Goal: Task Accomplishment & Management: Use online tool/utility

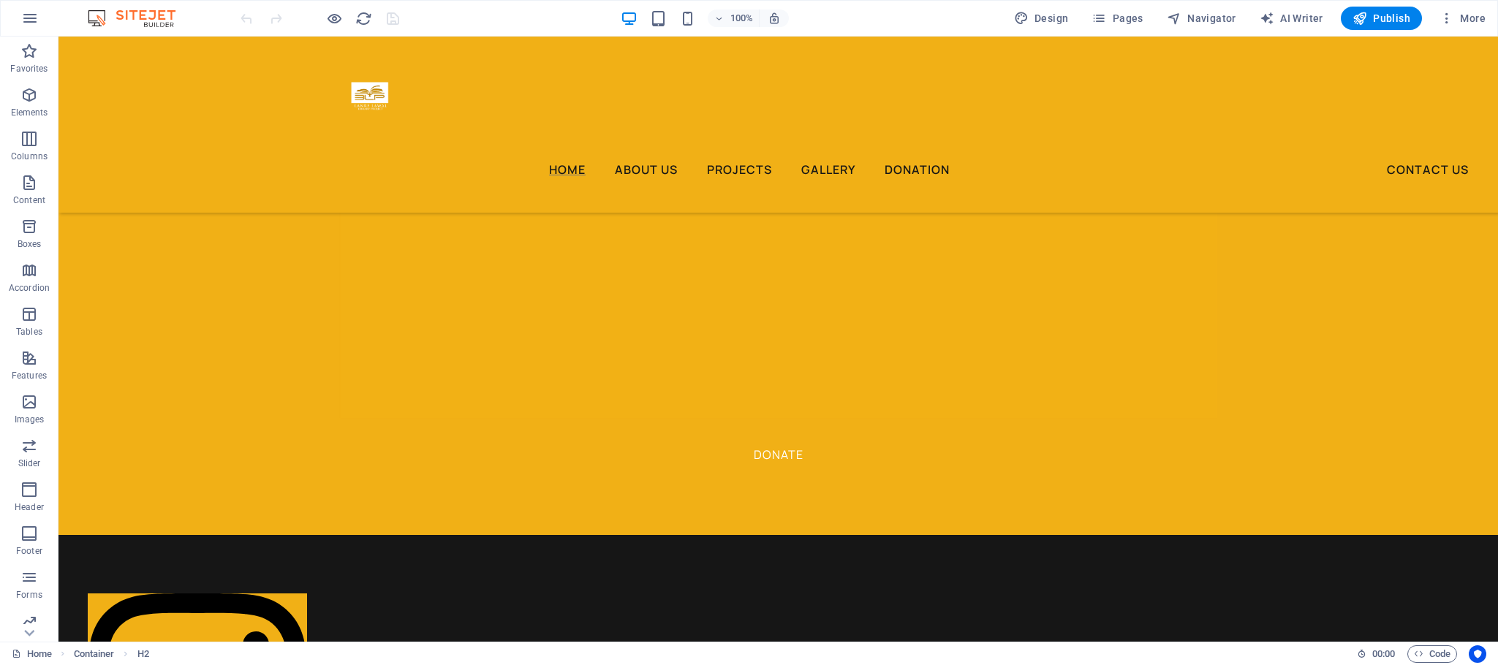
scroll to position [1988, 0]
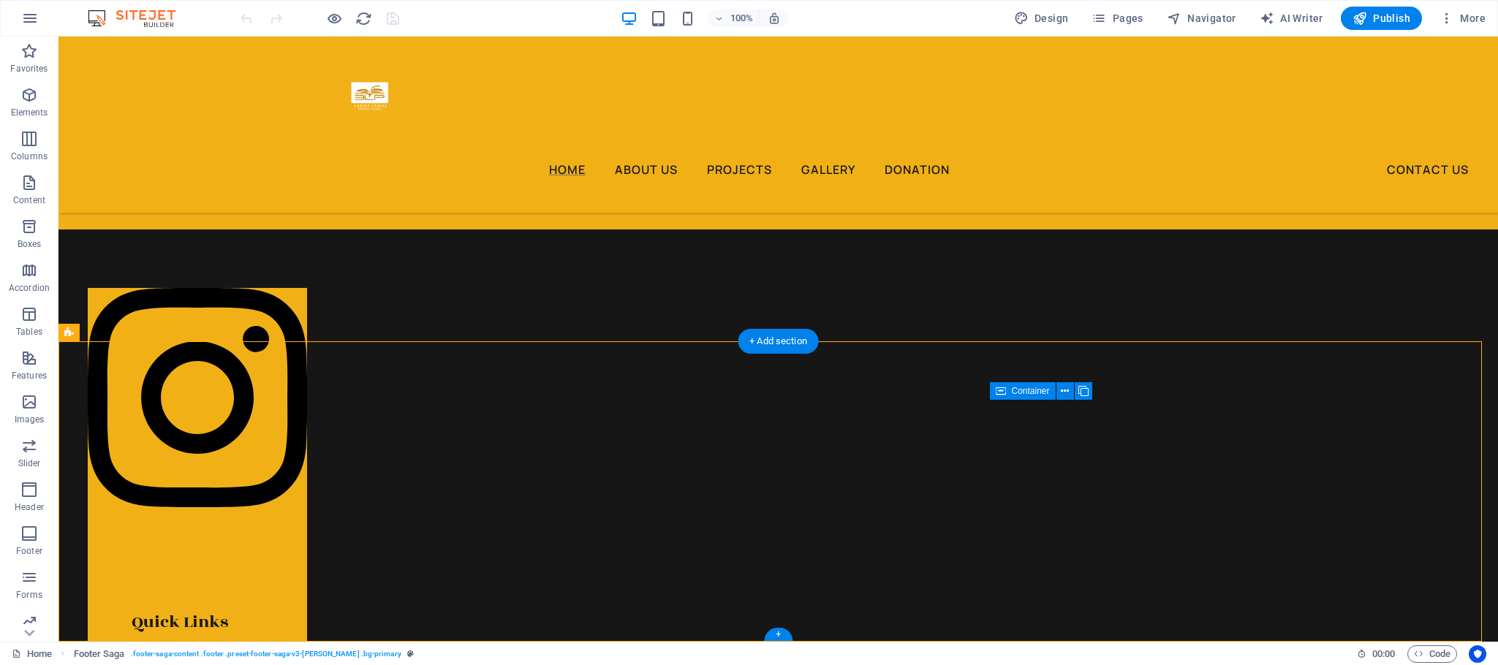
click at [1064, 389] on icon at bounding box center [1065, 391] width 8 height 15
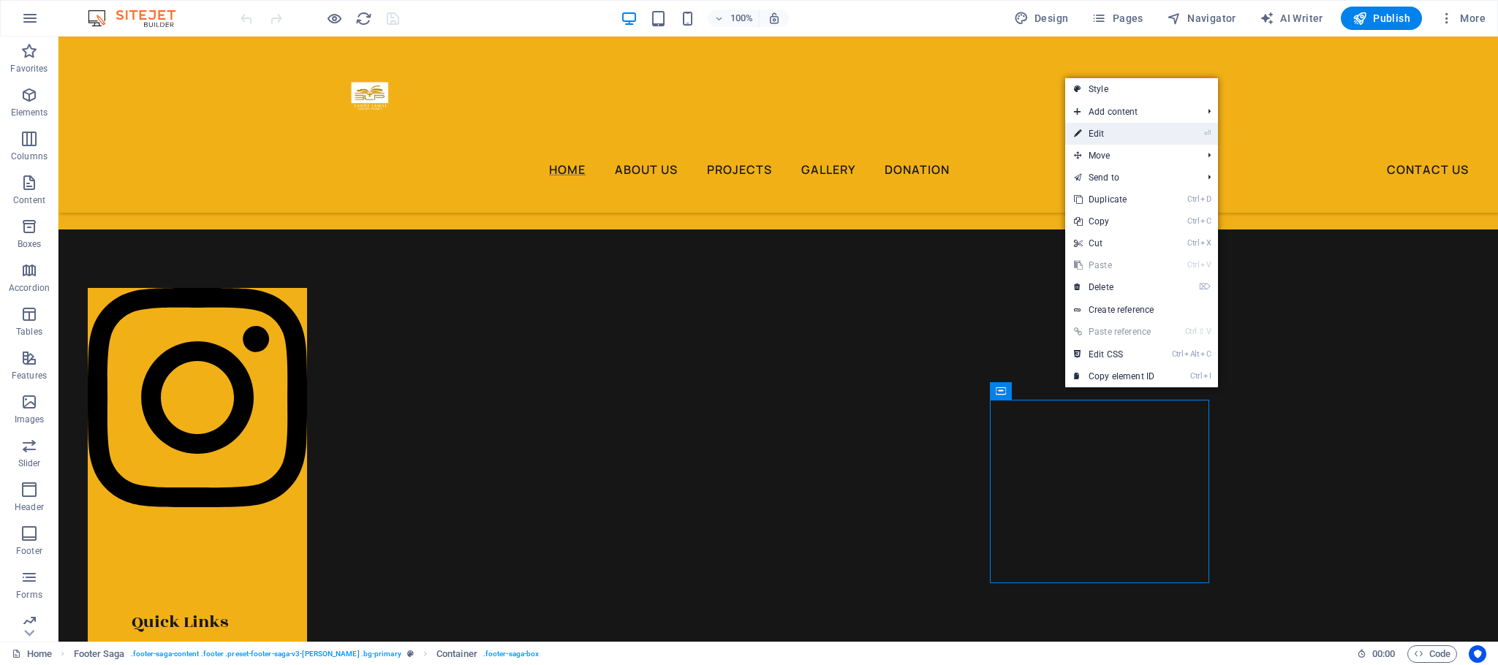
click at [1132, 132] on link "⏎ Edit" at bounding box center [1114, 134] width 98 height 22
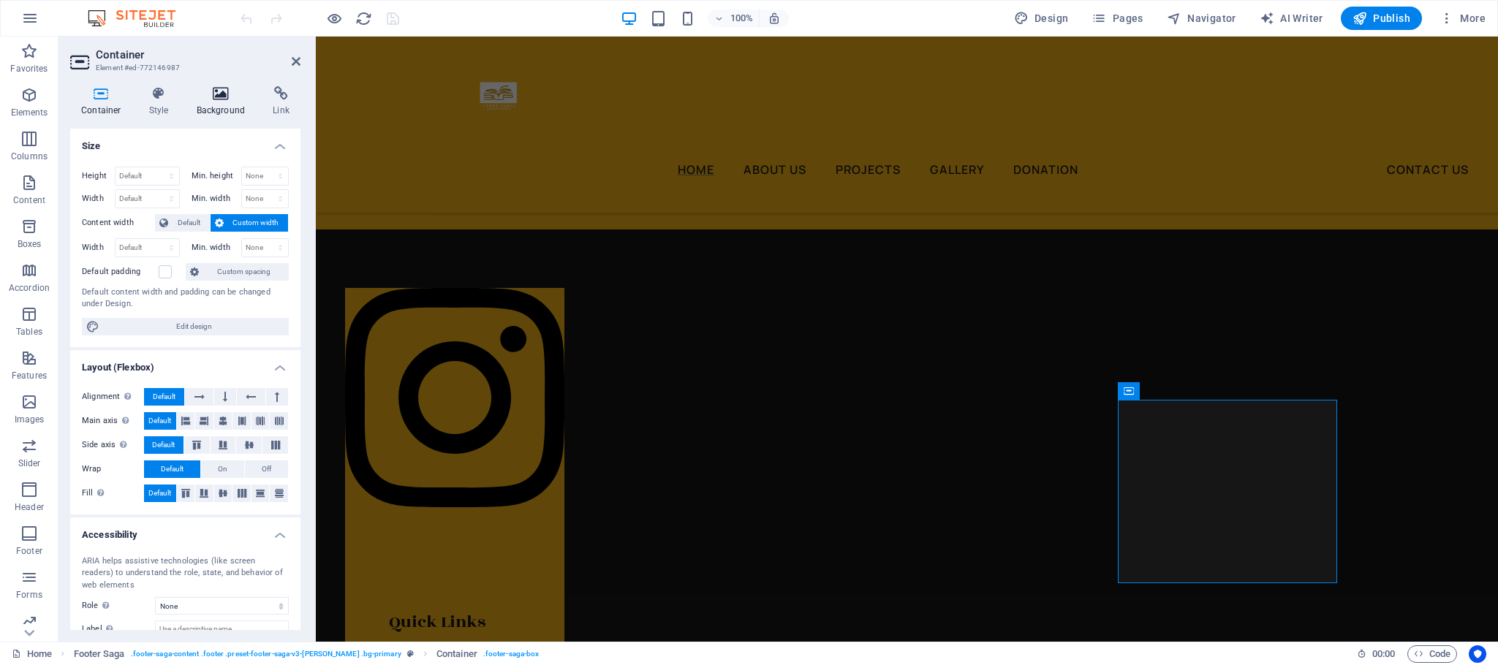
click at [218, 99] on h4 "Background" at bounding box center [224, 101] width 77 height 31
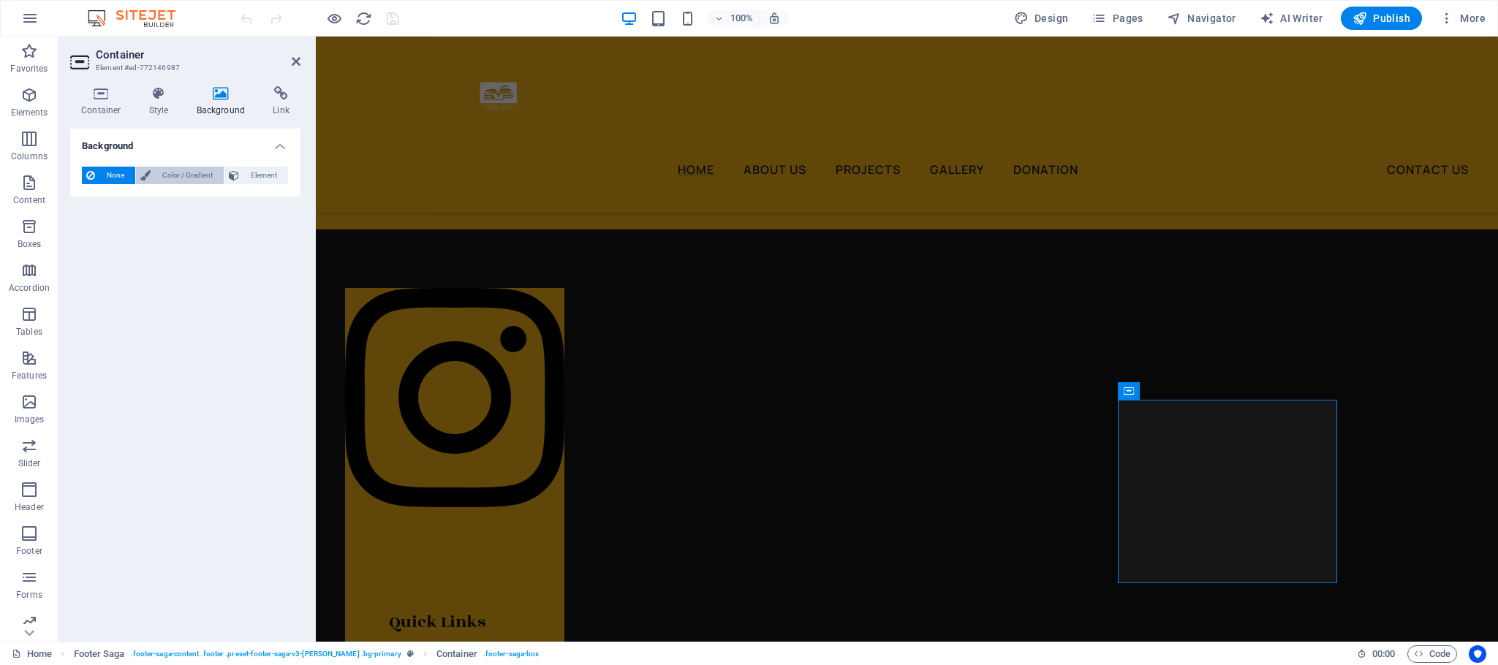
click at [191, 170] on span "Color / Gradient" at bounding box center [187, 176] width 64 height 18
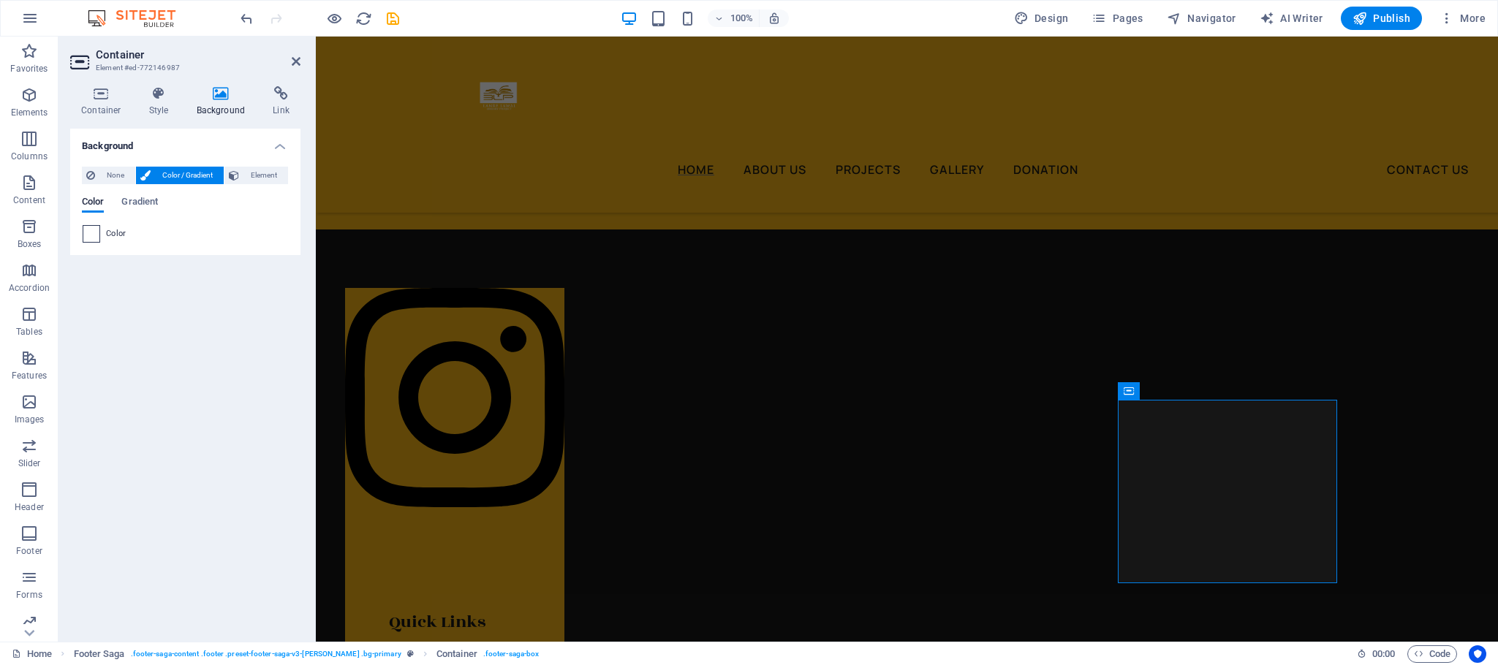
click at [86, 238] on span at bounding box center [91, 234] width 16 height 16
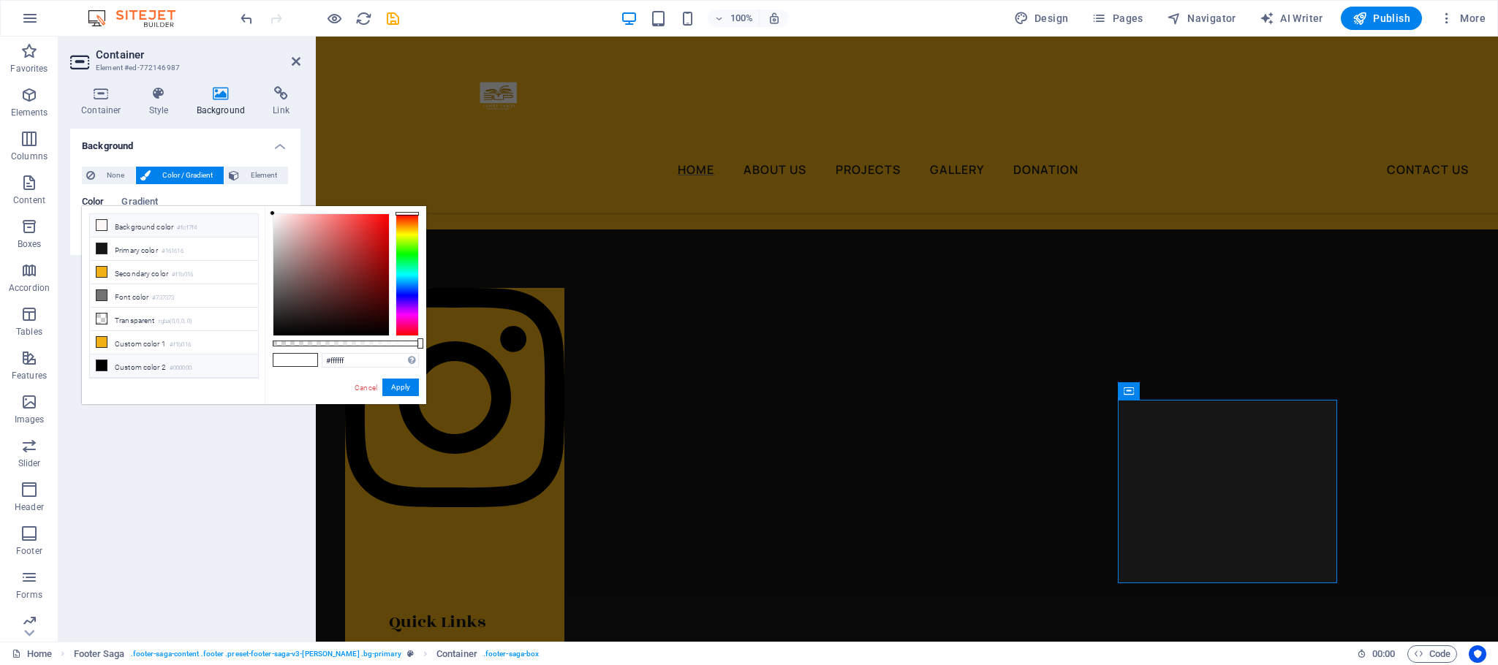
click at [103, 228] on icon at bounding box center [102, 225] width 10 height 10
type input "#fcf7f4"
click at [406, 385] on button "Apply" at bounding box center [400, 388] width 37 height 18
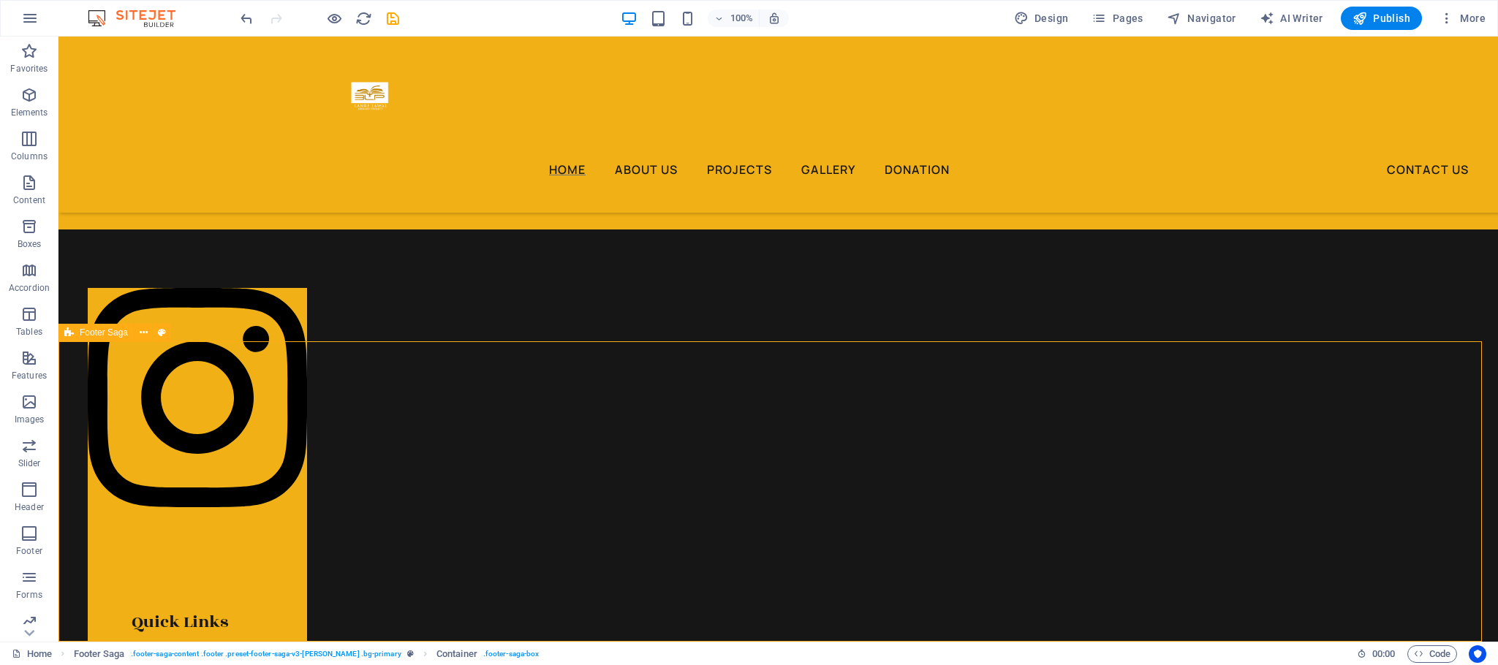
click at [722, 551] on div "Quick Links Home About Us Services Gallery Testimonials Contact Us Details Lega…" at bounding box center [777, 674] width 1439 height 888
click at [1062, 393] on icon at bounding box center [1065, 391] width 8 height 15
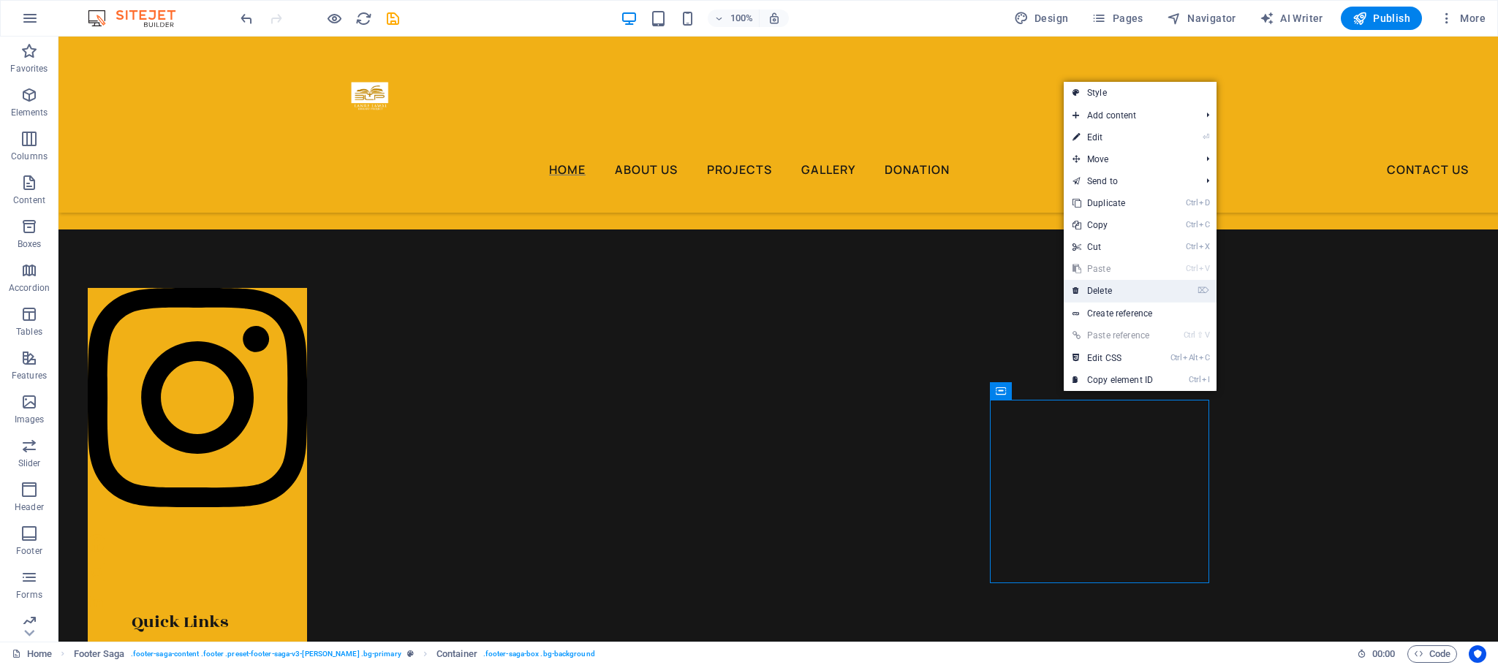
click at [1124, 294] on link "⌦ Delete" at bounding box center [1113, 291] width 98 height 22
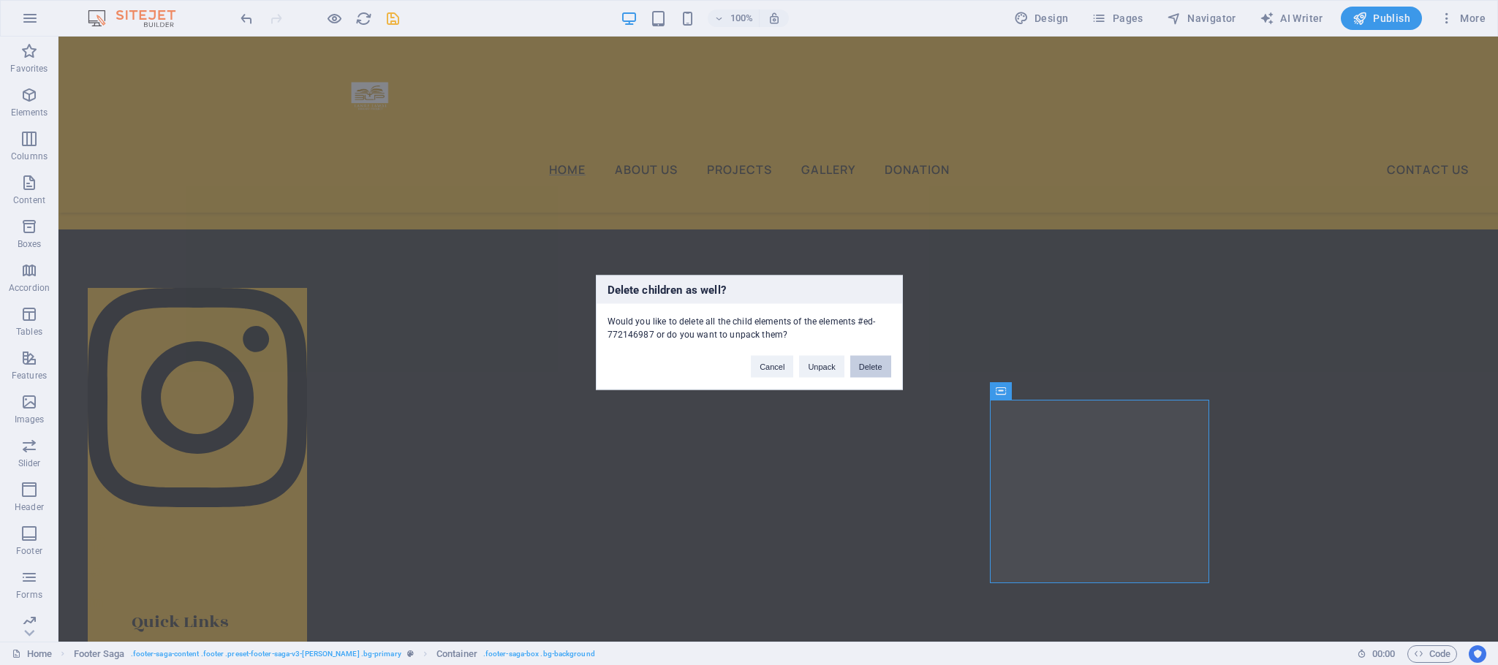
click at [867, 366] on button "Delete" at bounding box center [870, 367] width 41 height 22
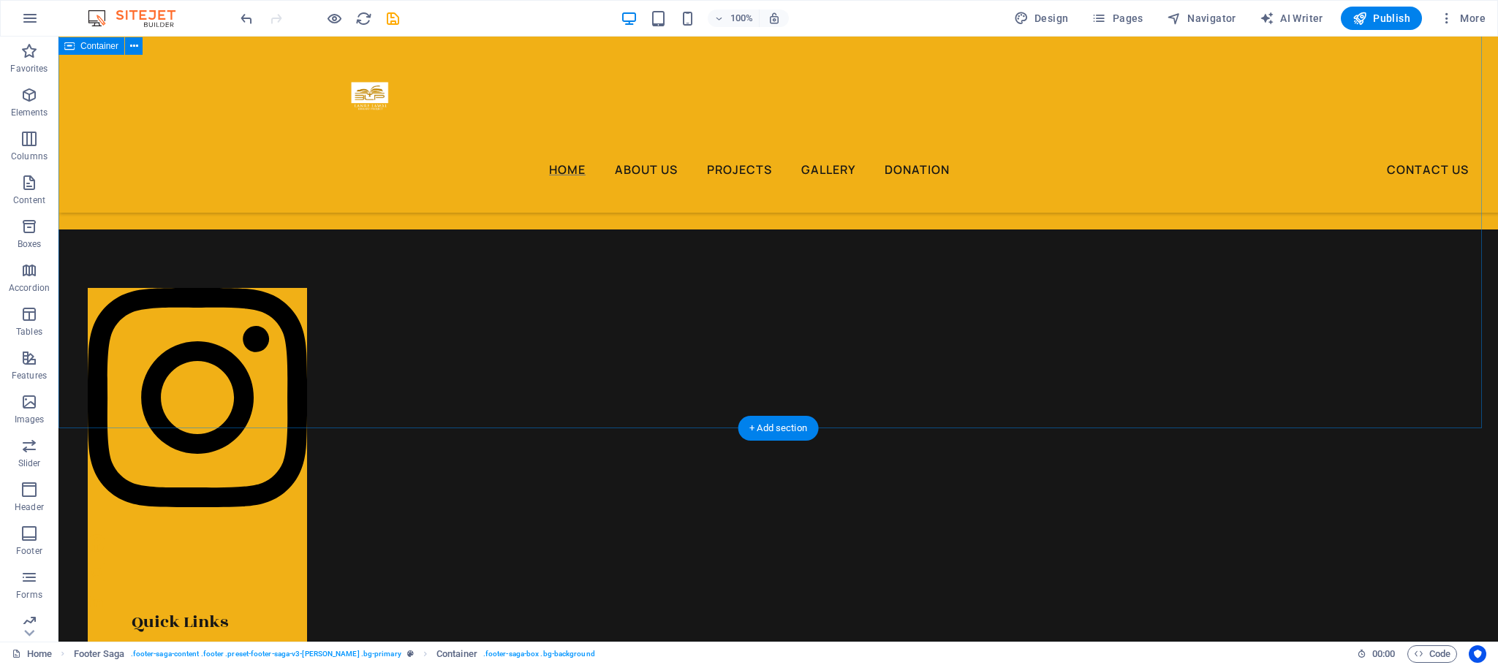
scroll to position [1902, 0]
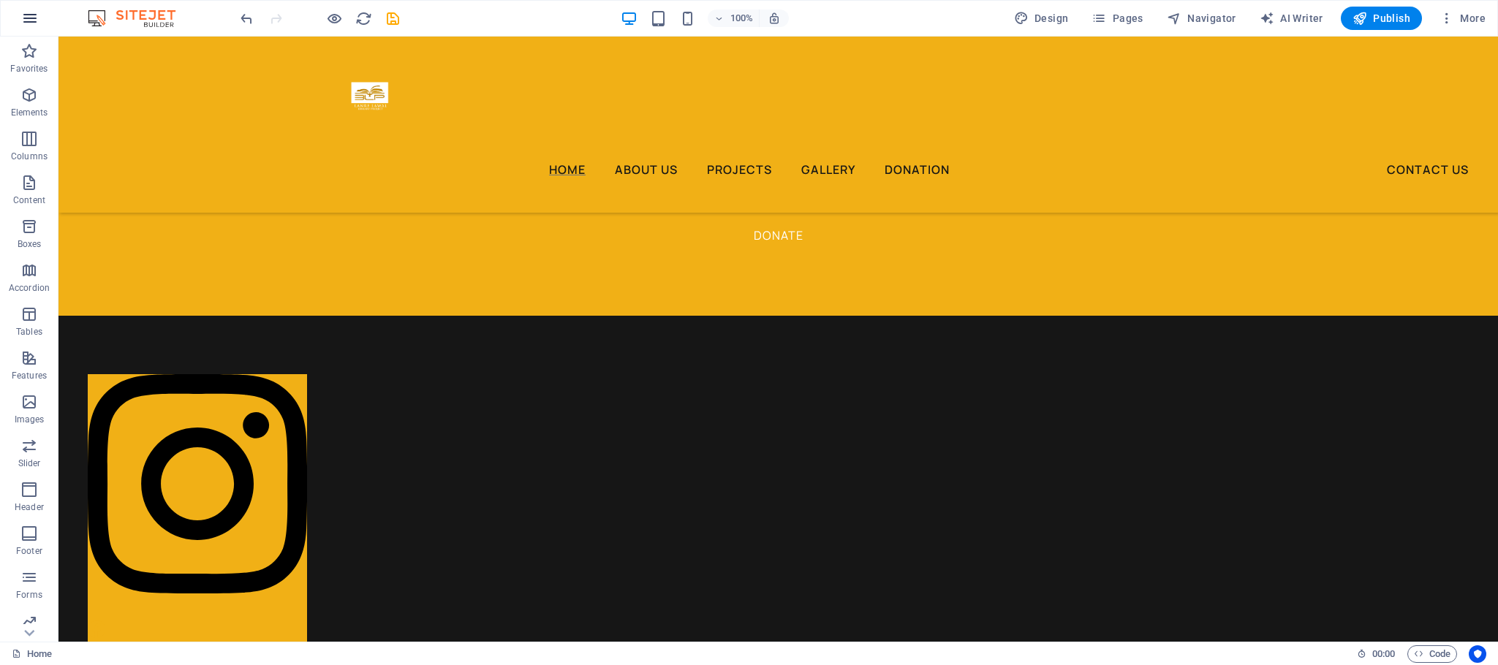
click at [25, 20] on icon "button" at bounding box center [30, 19] width 18 height 18
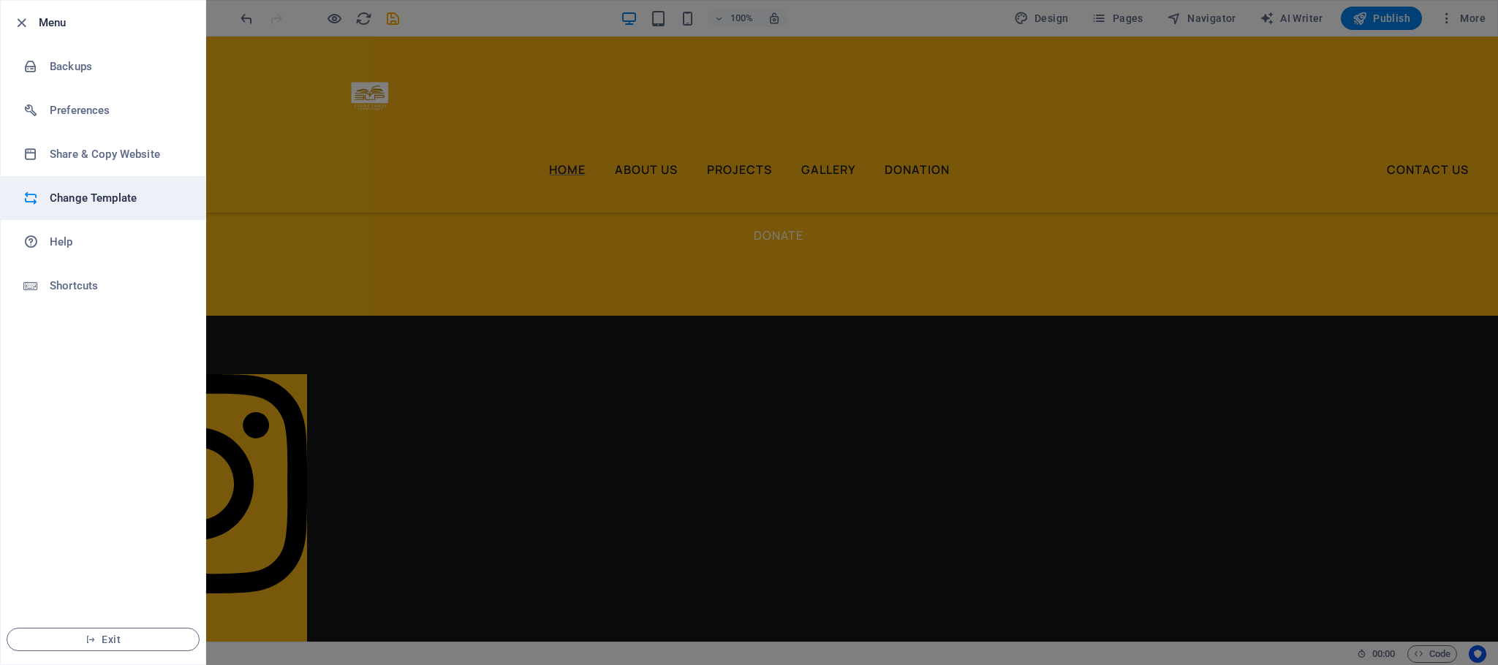
click at [69, 193] on h6 "Change Template" at bounding box center [117, 198] width 135 height 18
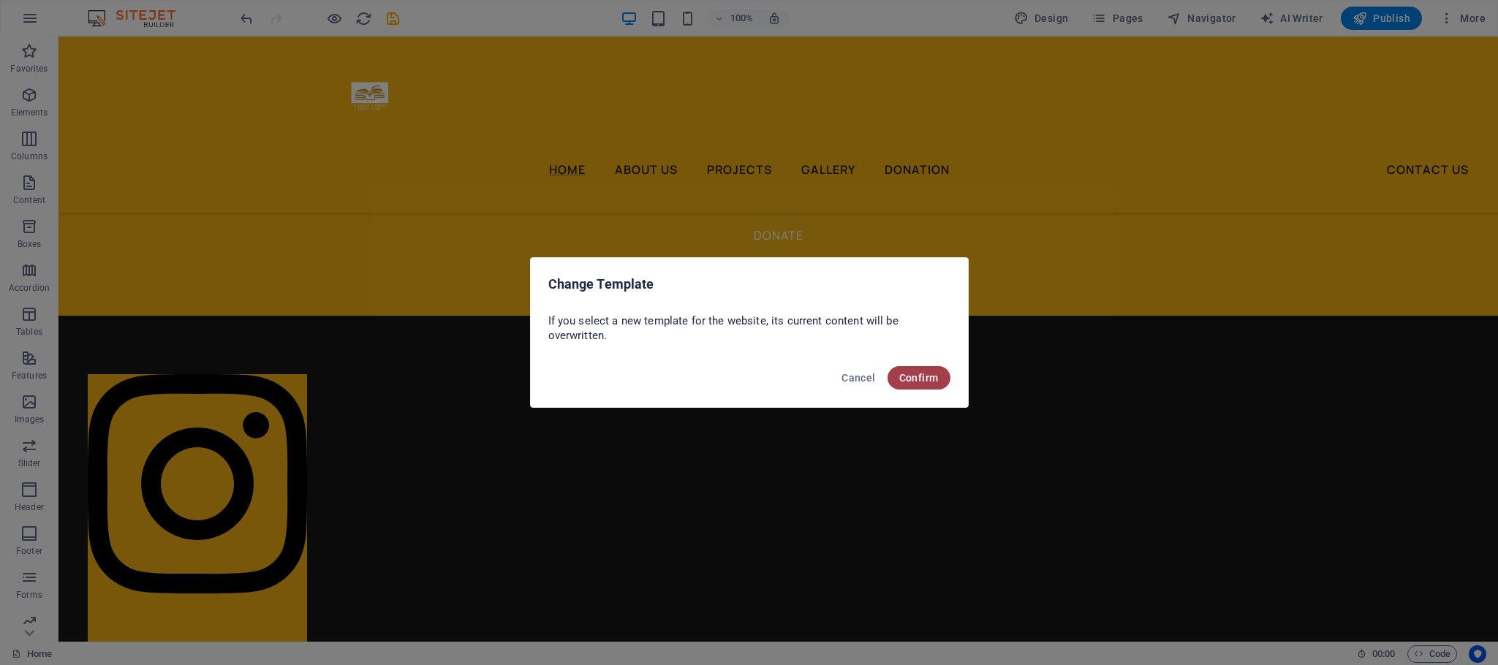
click at [928, 376] on span "Confirm" at bounding box center [918, 378] width 39 height 12
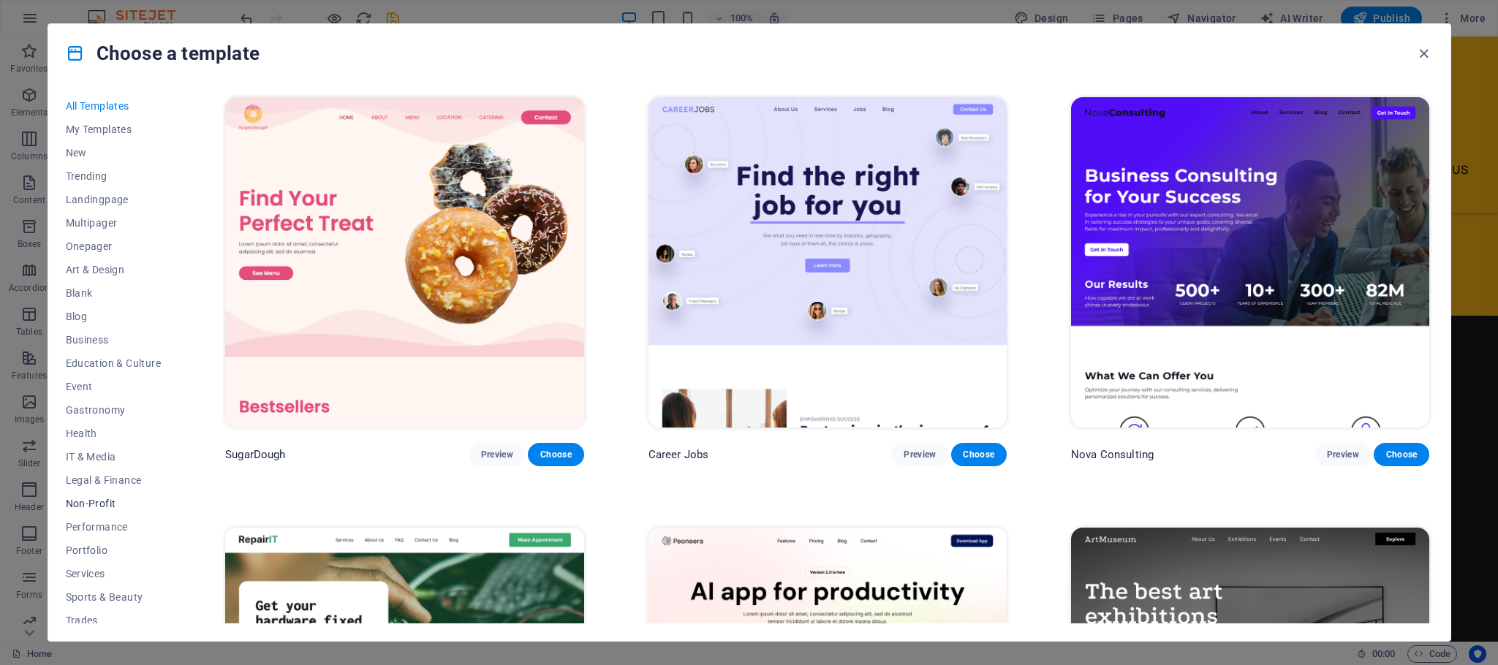
click at [90, 501] on span "Non-Profit" at bounding box center [114, 504] width 96 height 12
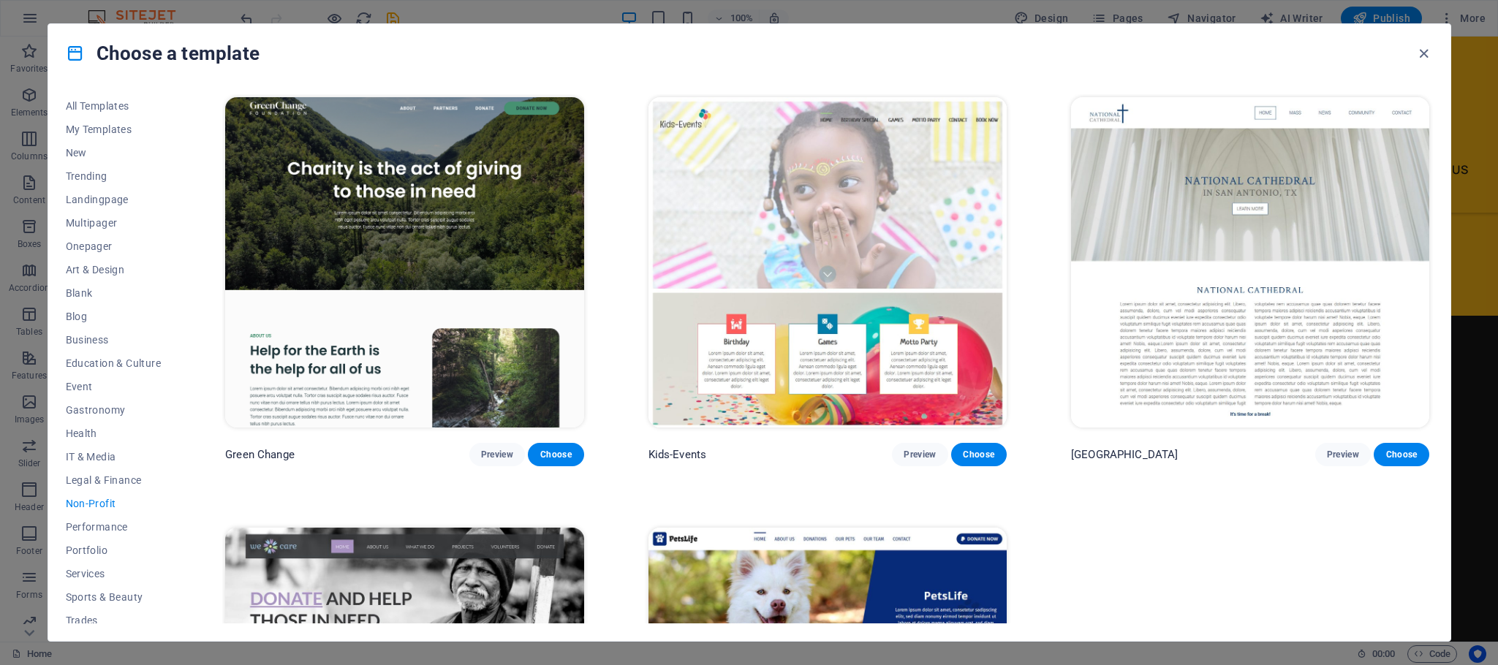
click at [847, 325] on div "Green Change Preview Choose Kids-Events Preview Choose National Cathedral Previ…" at bounding box center [827, 358] width 1210 height 529
click at [88, 110] on span "All Templates" at bounding box center [114, 106] width 96 height 12
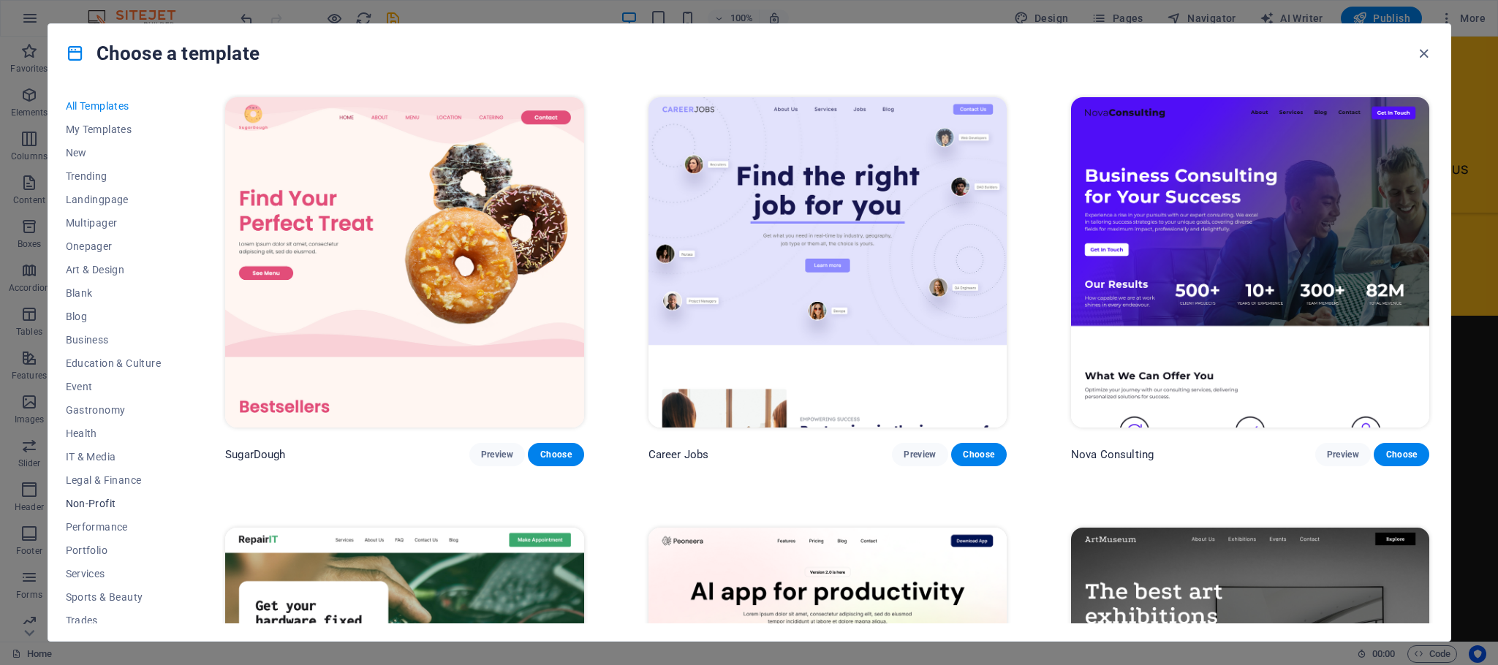
click at [94, 507] on span "Non-Profit" at bounding box center [114, 504] width 96 height 12
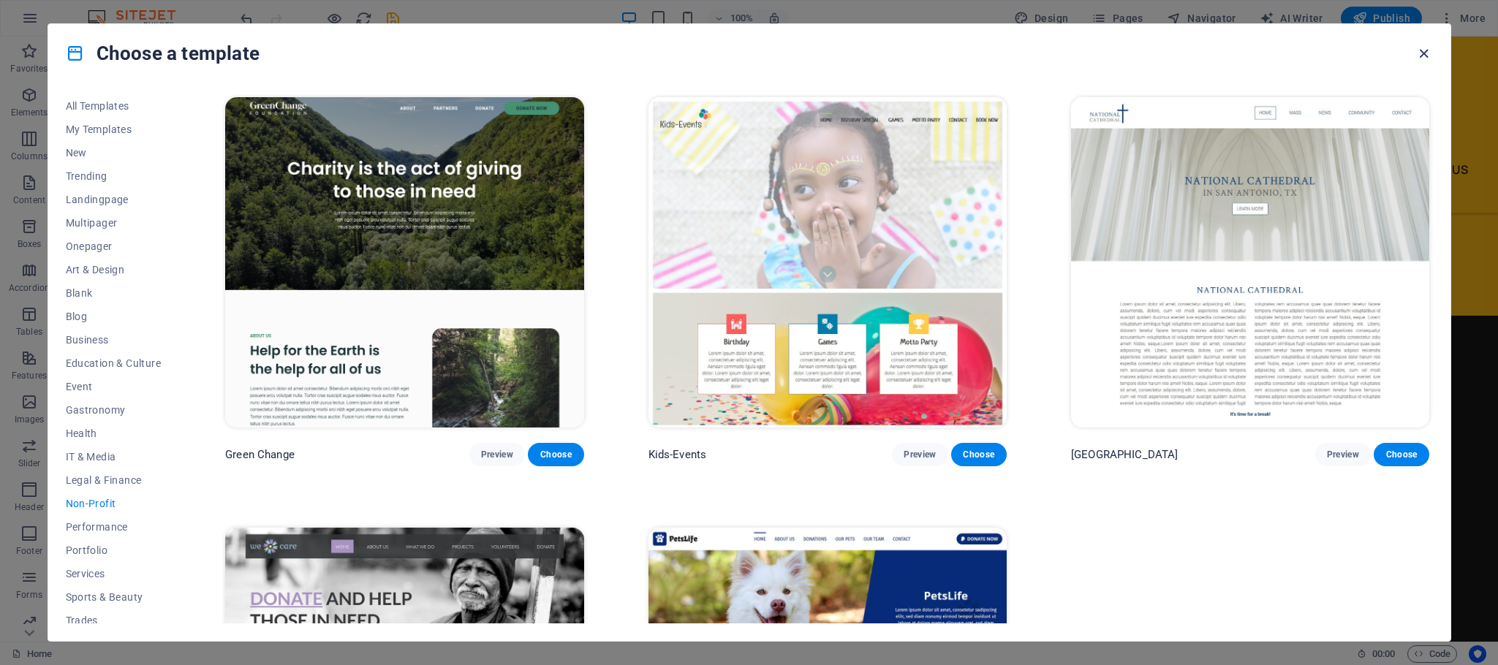
click at [1421, 47] on icon "button" at bounding box center [1423, 53] width 17 height 17
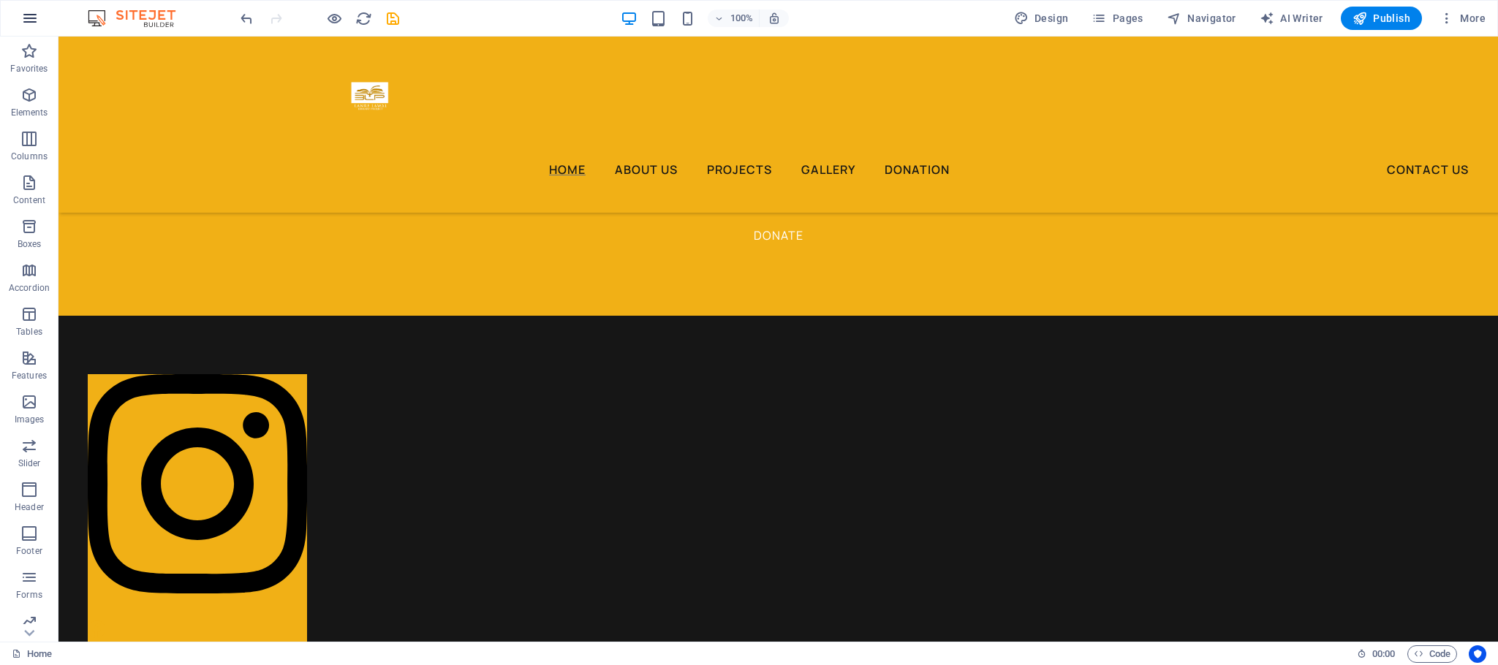
click at [29, 25] on icon "button" at bounding box center [30, 19] width 18 height 18
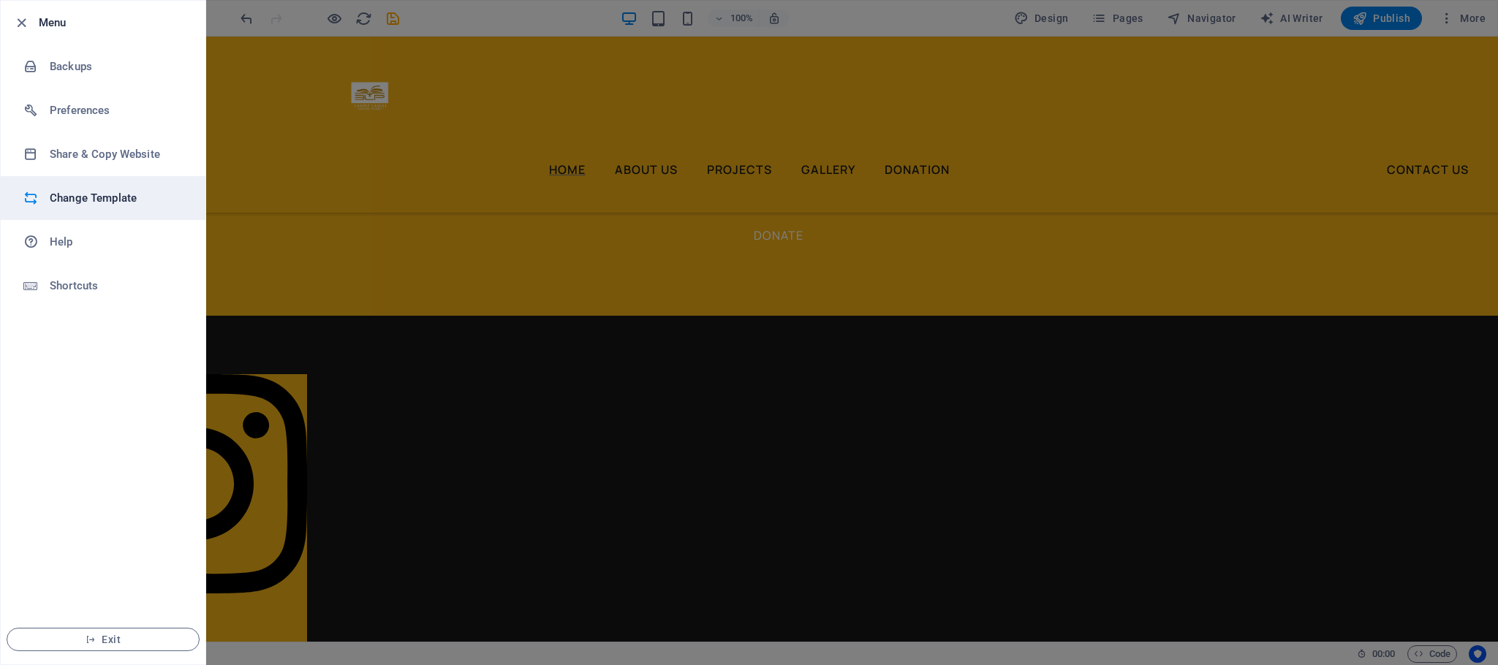
click at [77, 213] on li "Change Template" at bounding box center [103, 198] width 205 height 44
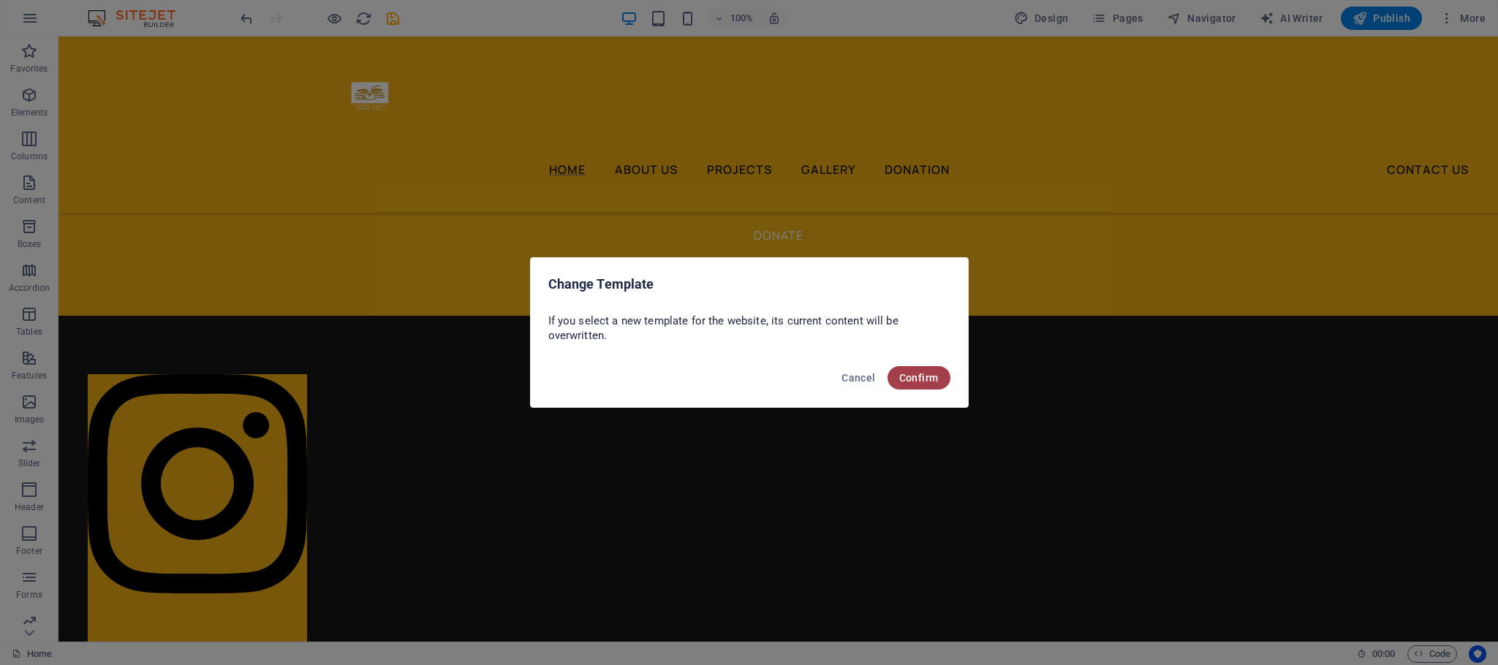
click at [913, 375] on span "Confirm" at bounding box center [918, 378] width 39 height 12
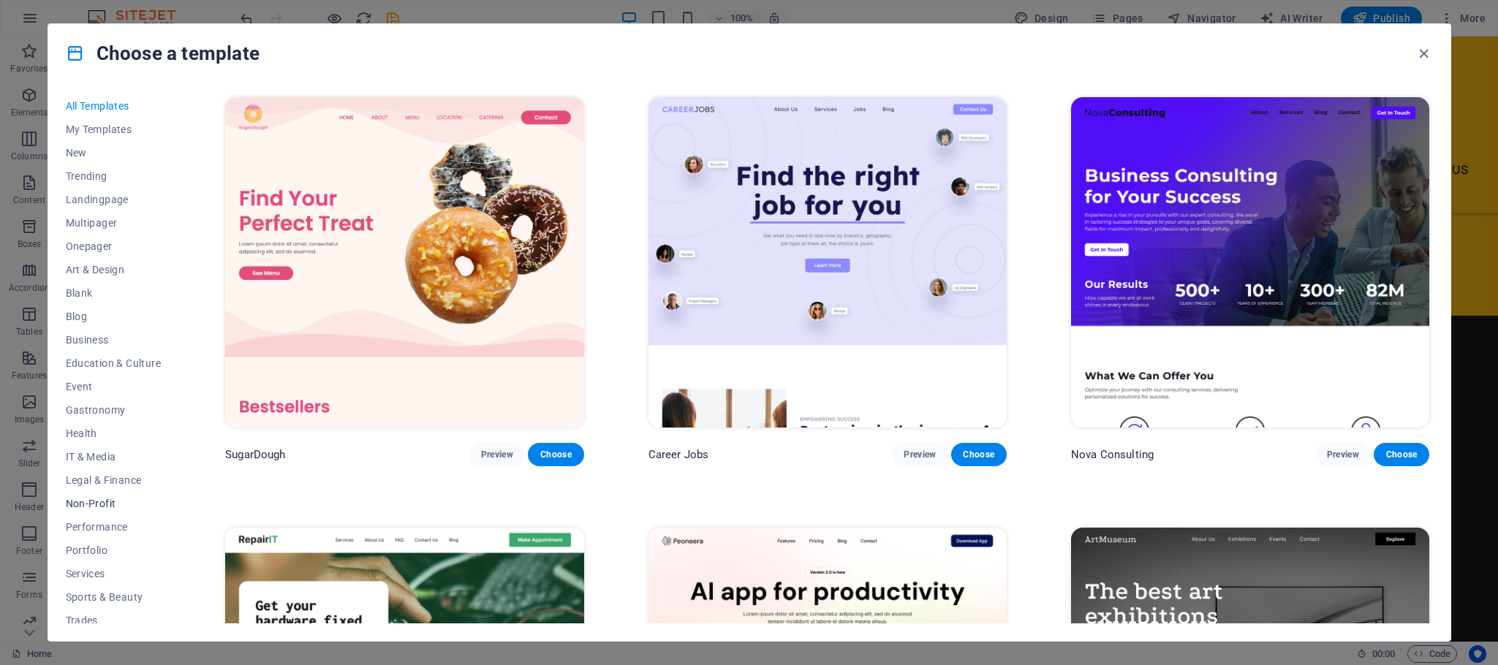
click at [86, 507] on span "Non-Profit" at bounding box center [114, 504] width 96 height 12
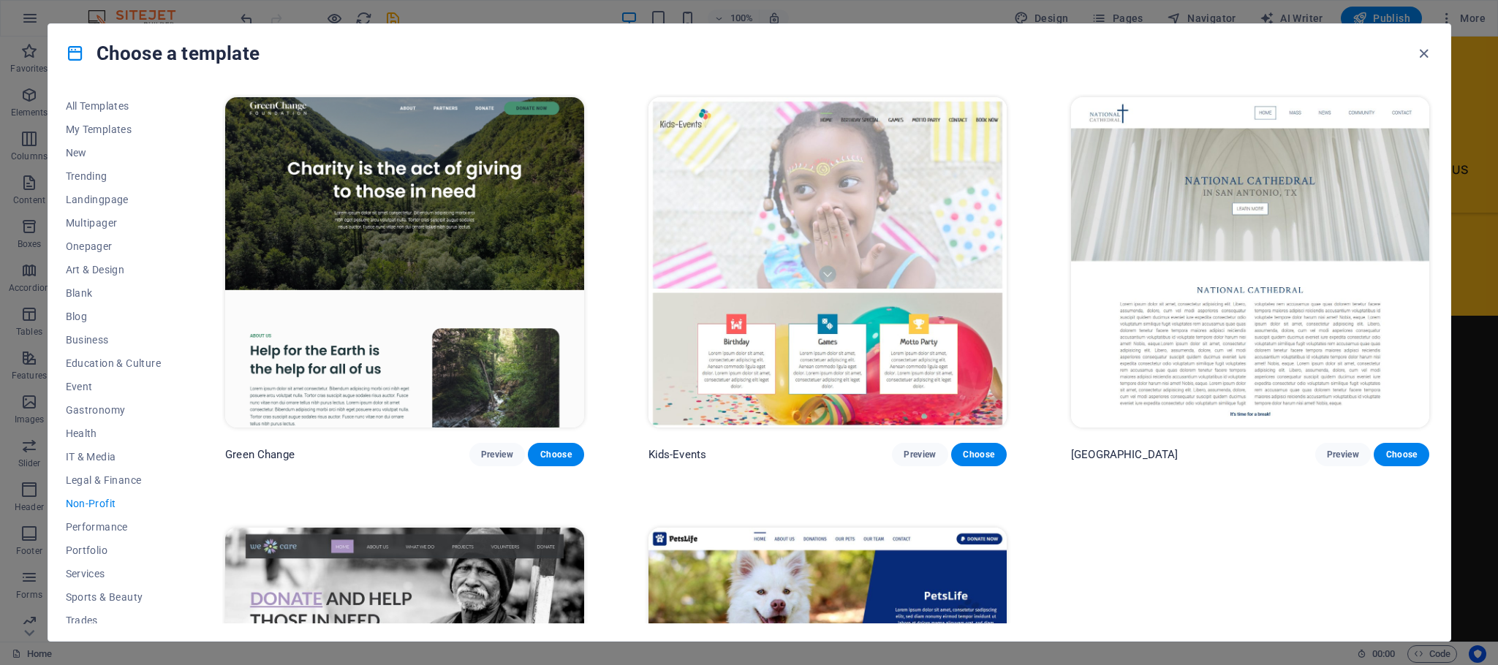
drag, startPoint x: 1437, startPoint y: 406, endPoint x: 1432, endPoint y: 467, distance: 61.6
click at [1432, 467] on div "All Templates My Templates New Trending Landingpage Multipager Onepager Art & D…" at bounding box center [749, 362] width 1402 height 559
click at [1387, 586] on div "Green Change Preview Choose Kids-Events Preview Choose National Cathedral Previ…" at bounding box center [827, 495] width 1210 height 803
drag, startPoint x: 1489, startPoint y: 518, endPoint x: 1492, endPoint y: 432, distance: 86.3
click at [1492, 432] on div "Choose a template All Templates My Templates New Trending Landingpage Multipage…" at bounding box center [749, 332] width 1498 height 665
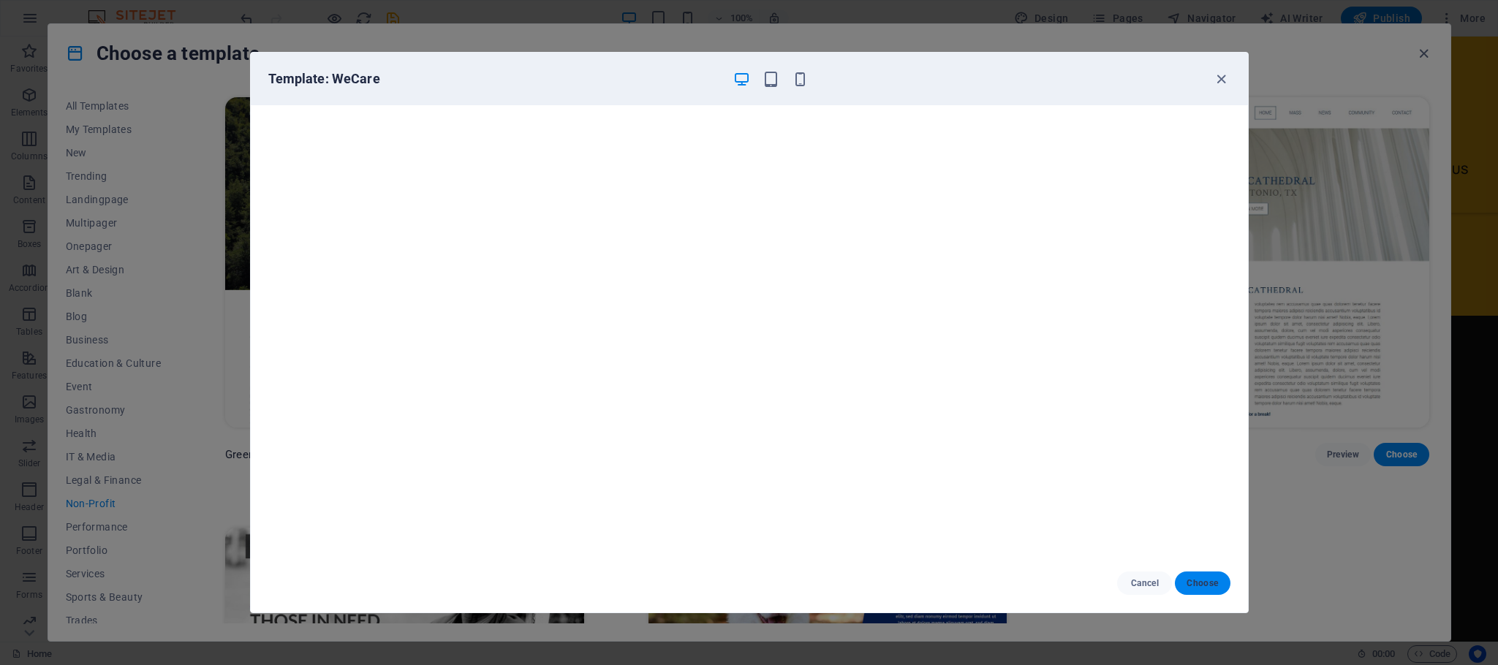
click at [1200, 584] on span "Choose" at bounding box center [1202, 584] width 31 height 12
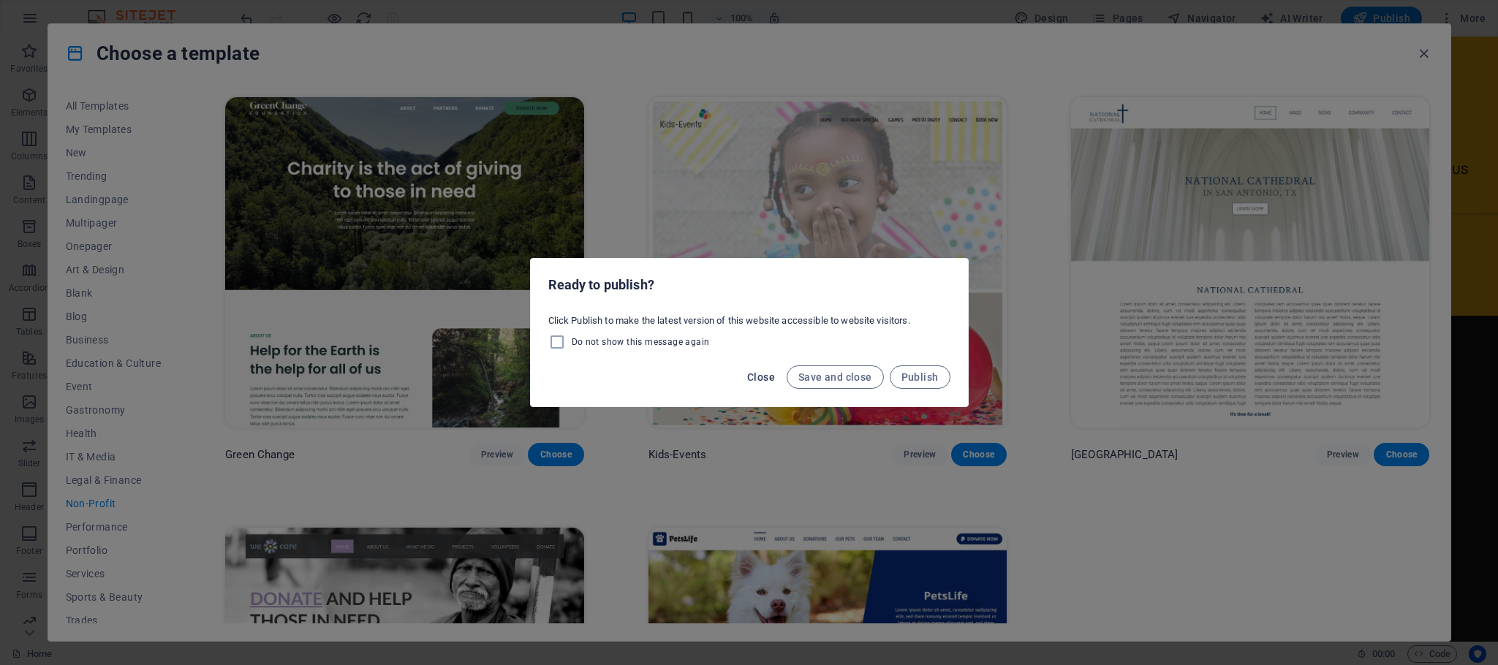
click at [760, 377] on span "Close" at bounding box center [761, 377] width 28 height 12
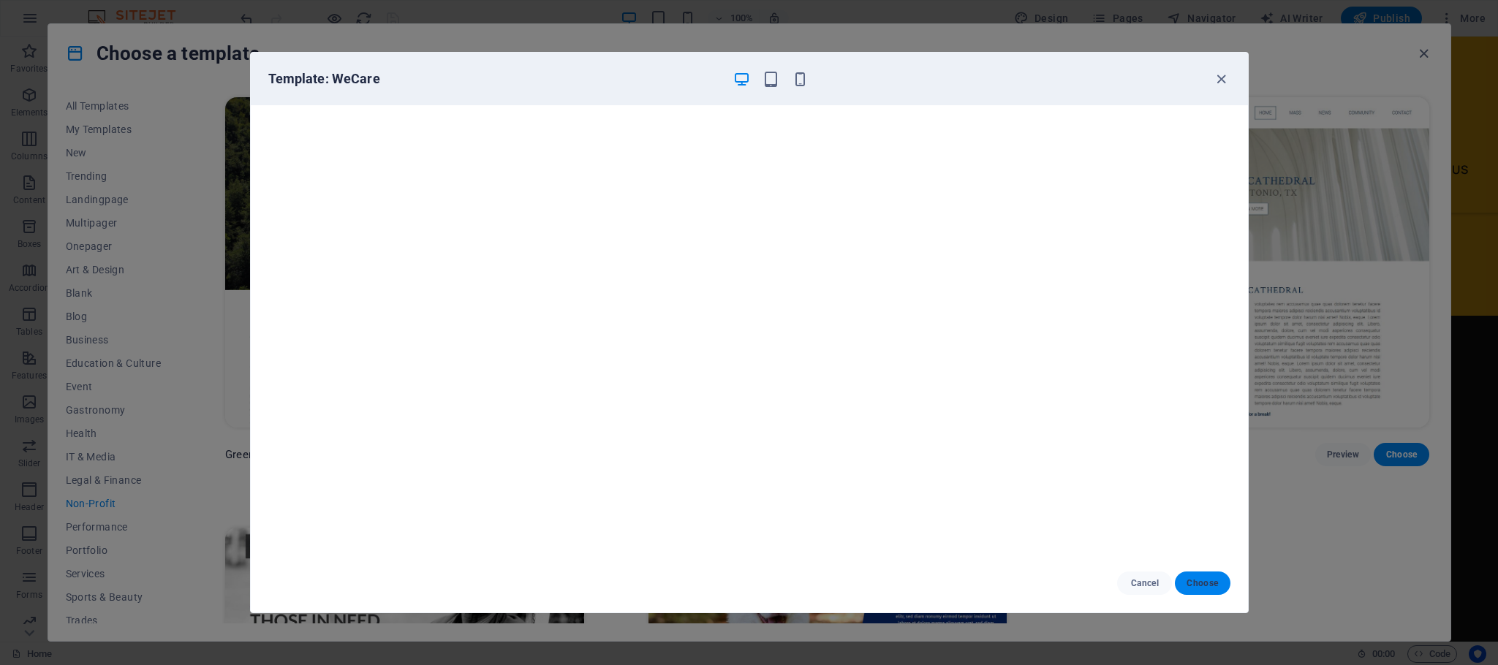
click at [1206, 580] on span "Choose" at bounding box center [1202, 584] width 31 height 12
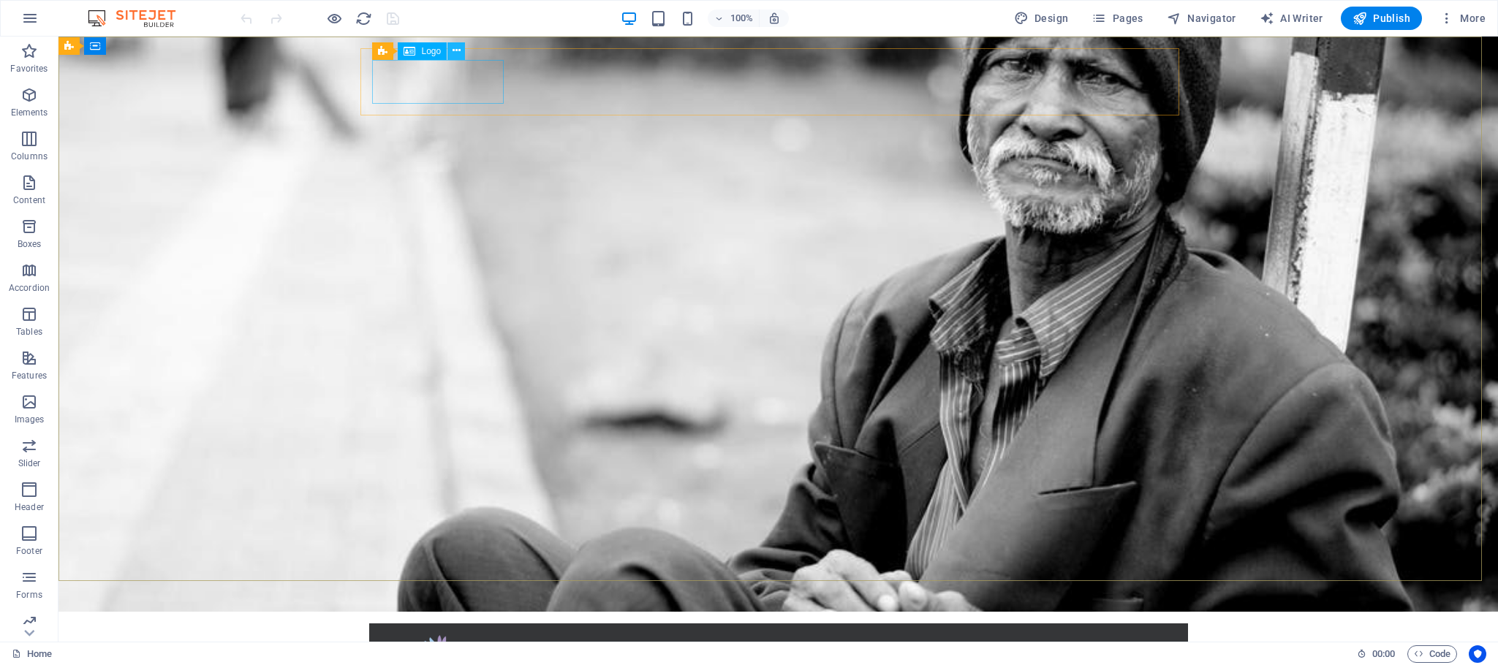
click at [454, 51] on icon at bounding box center [457, 50] width 8 height 15
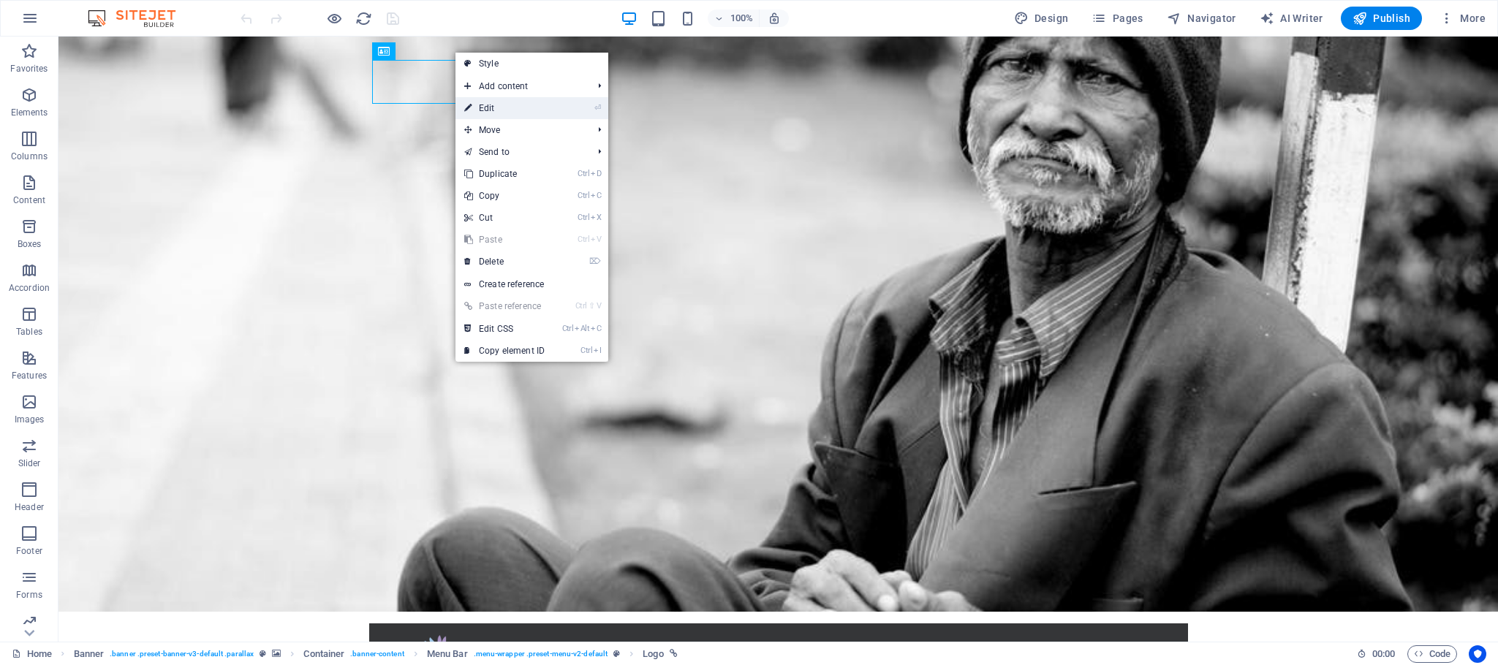
click at [476, 105] on link "⏎ Edit" at bounding box center [504, 108] width 98 height 22
select select "px"
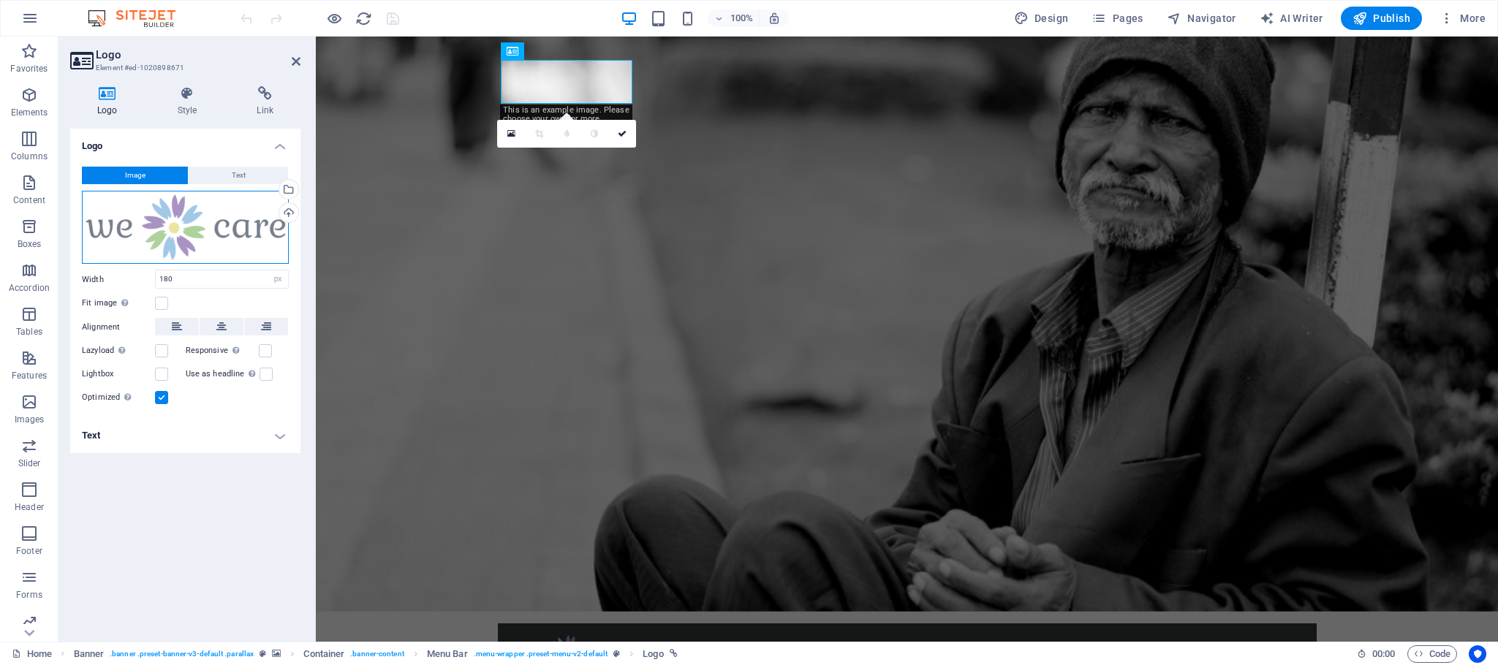
click at [202, 228] on div "Drag files here, click to choose files or select files from Files or our free s…" at bounding box center [185, 228] width 207 height 74
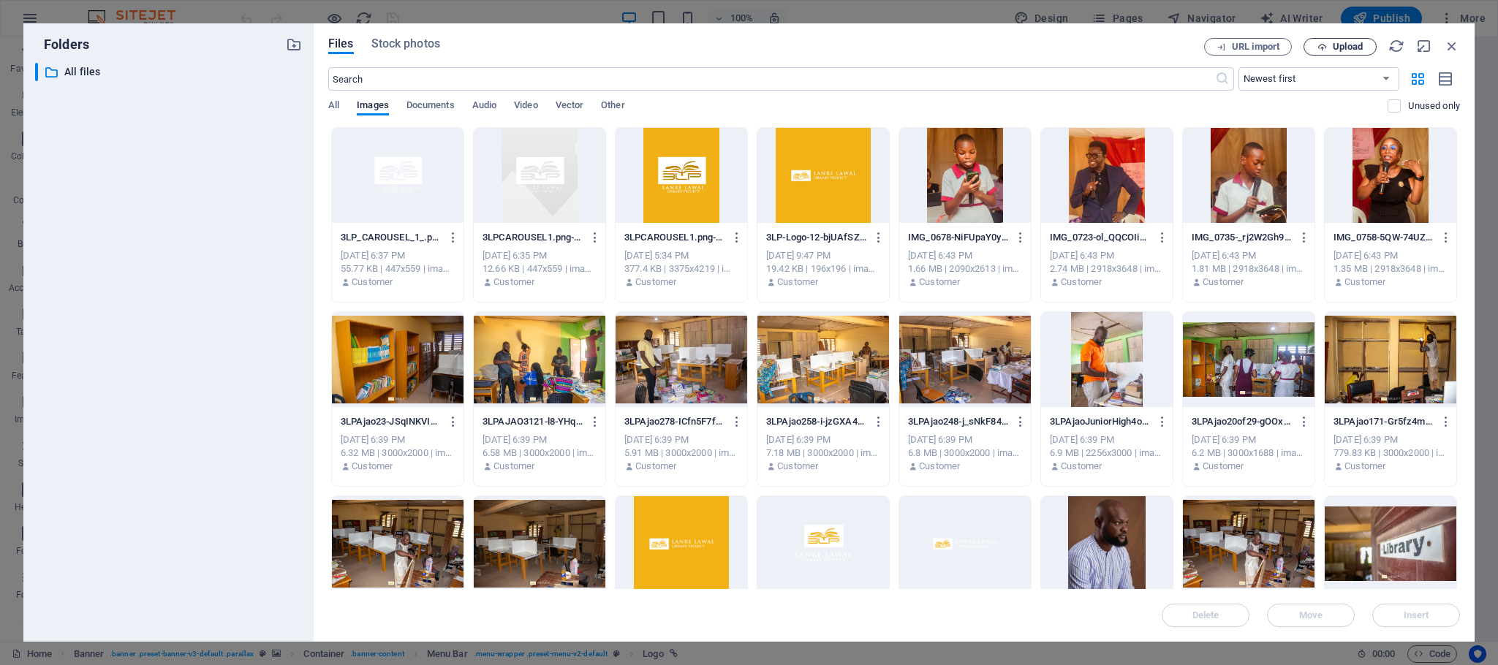
click at [1341, 42] on span "Upload" at bounding box center [1348, 46] width 30 height 9
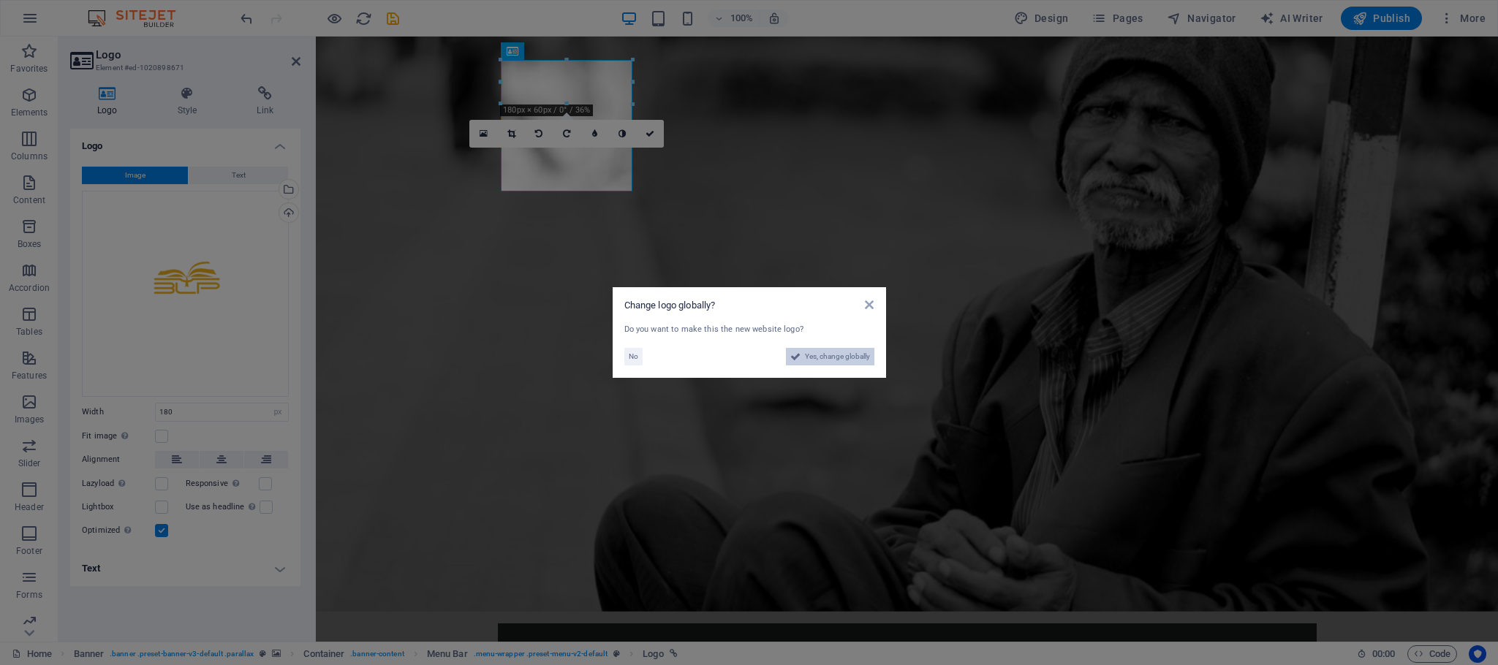
click at [799, 354] on button "Yes, change globally" at bounding box center [830, 357] width 88 height 18
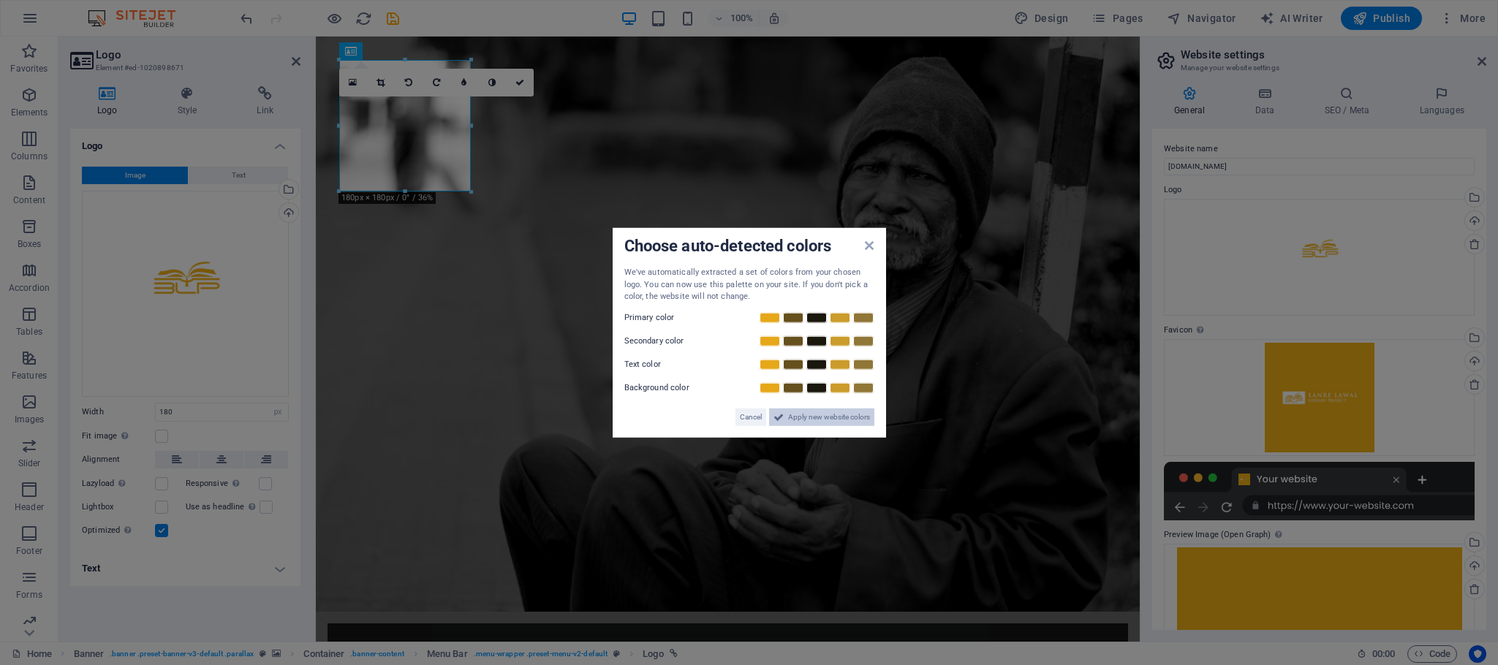
click at [825, 420] on span "Apply new website colors" at bounding box center [829, 417] width 82 height 18
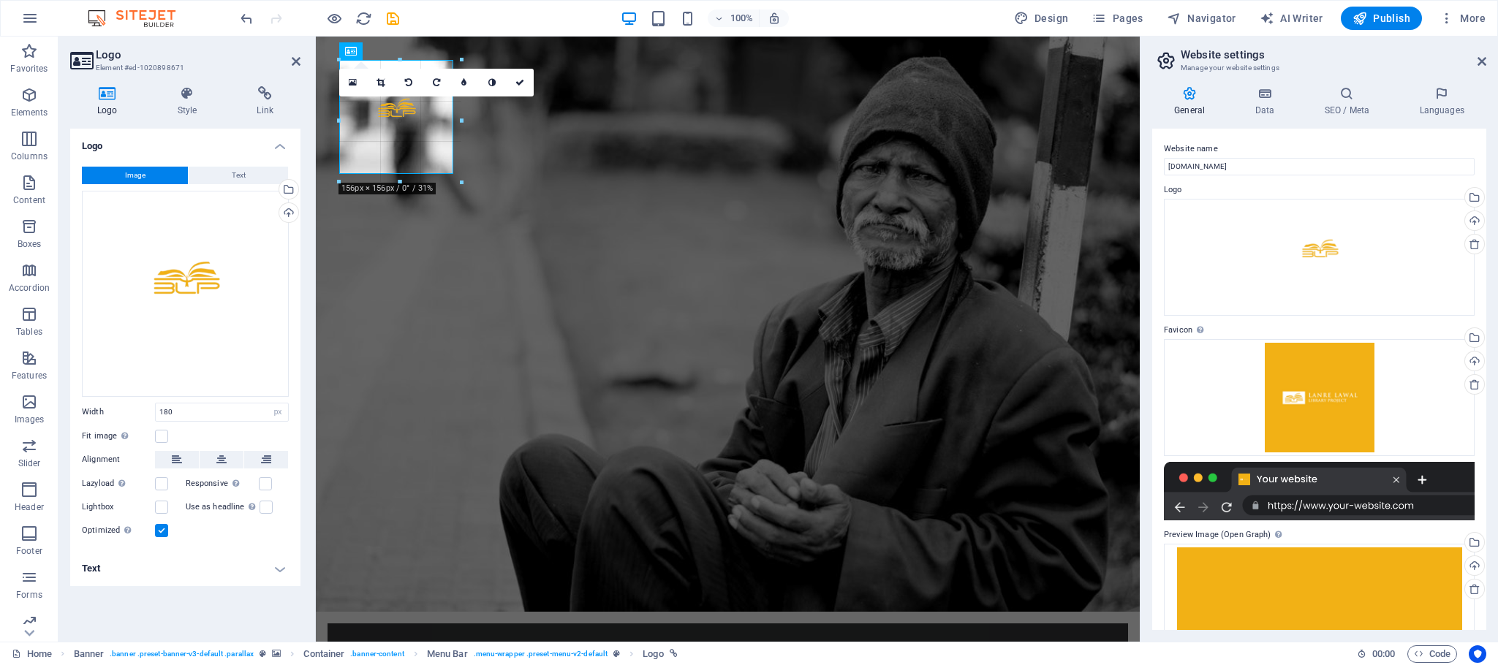
drag, startPoint x: 468, startPoint y: 189, endPoint x: 463, endPoint y: 164, distance: 25.2
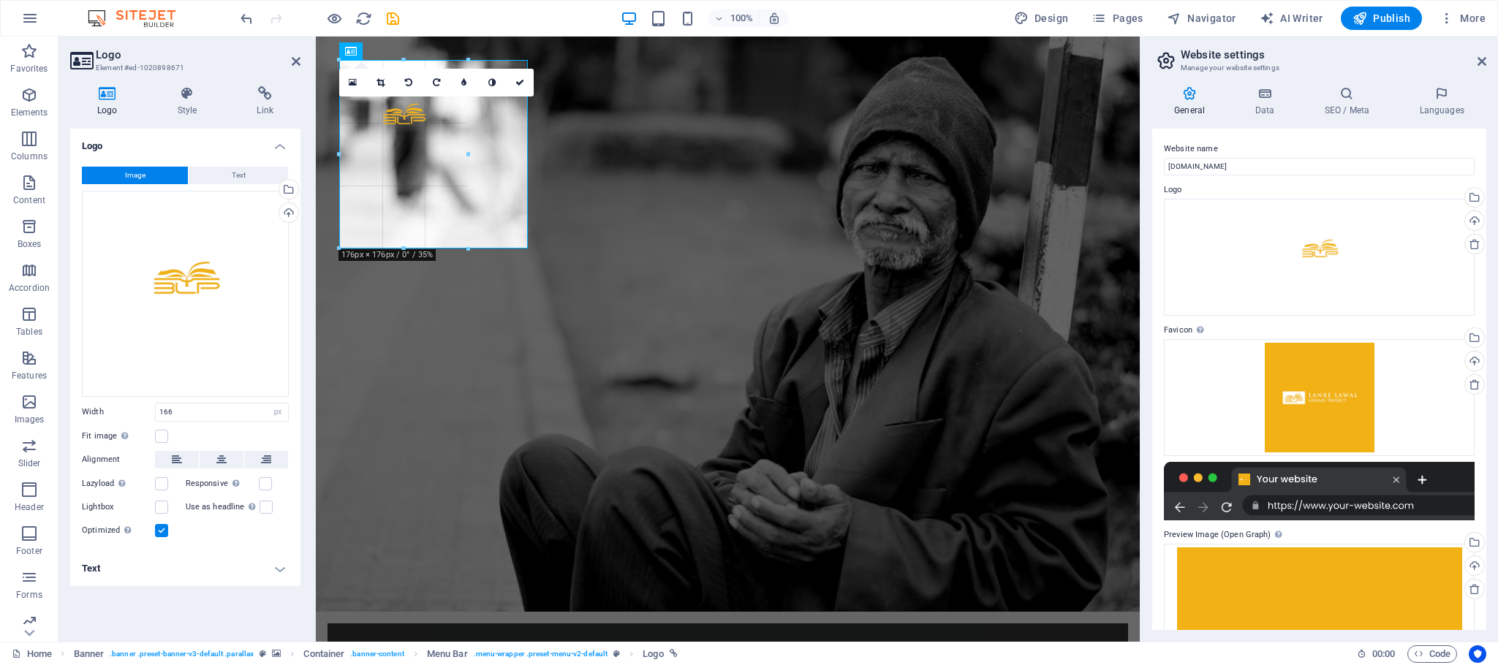
drag, startPoint x: 457, startPoint y: 118, endPoint x: 524, endPoint y: 104, distance: 68.8
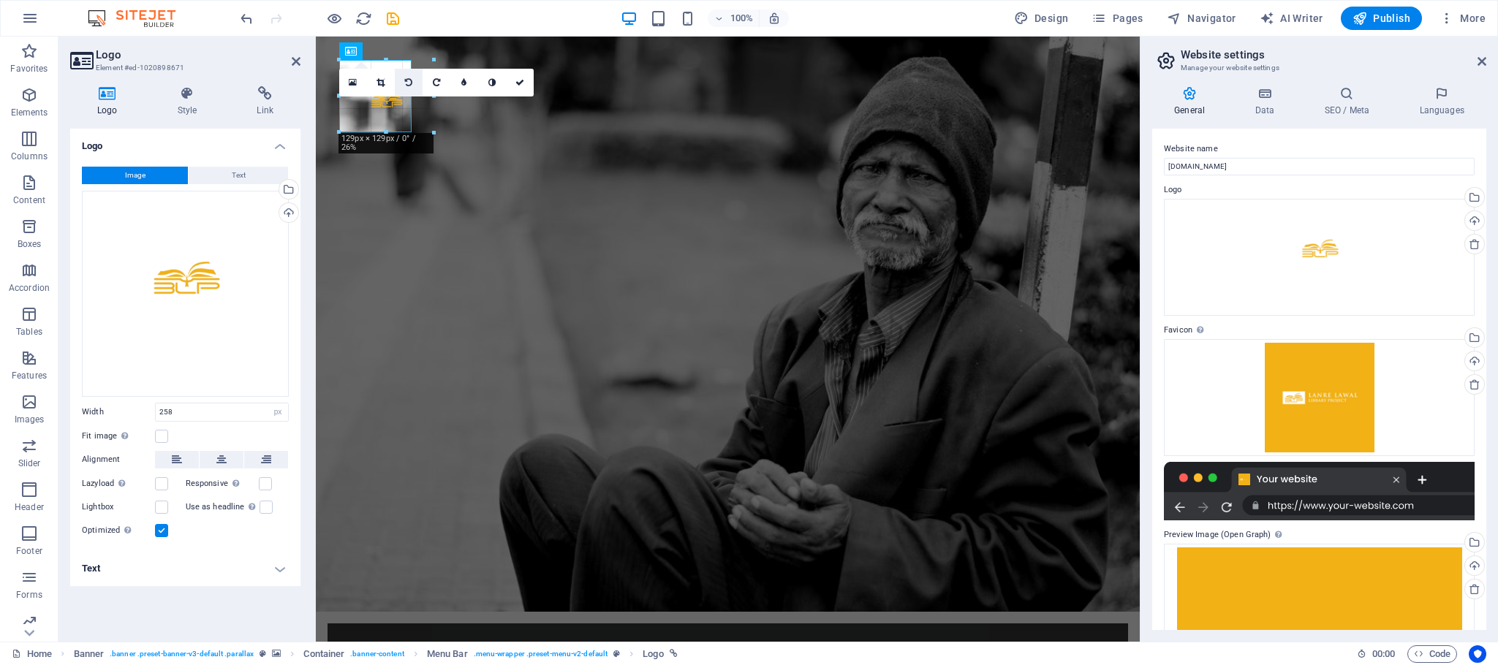
drag, startPoint x: 525, startPoint y: 246, endPoint x: 409, endPoint y: 88, distance: 196.1
type input "99"
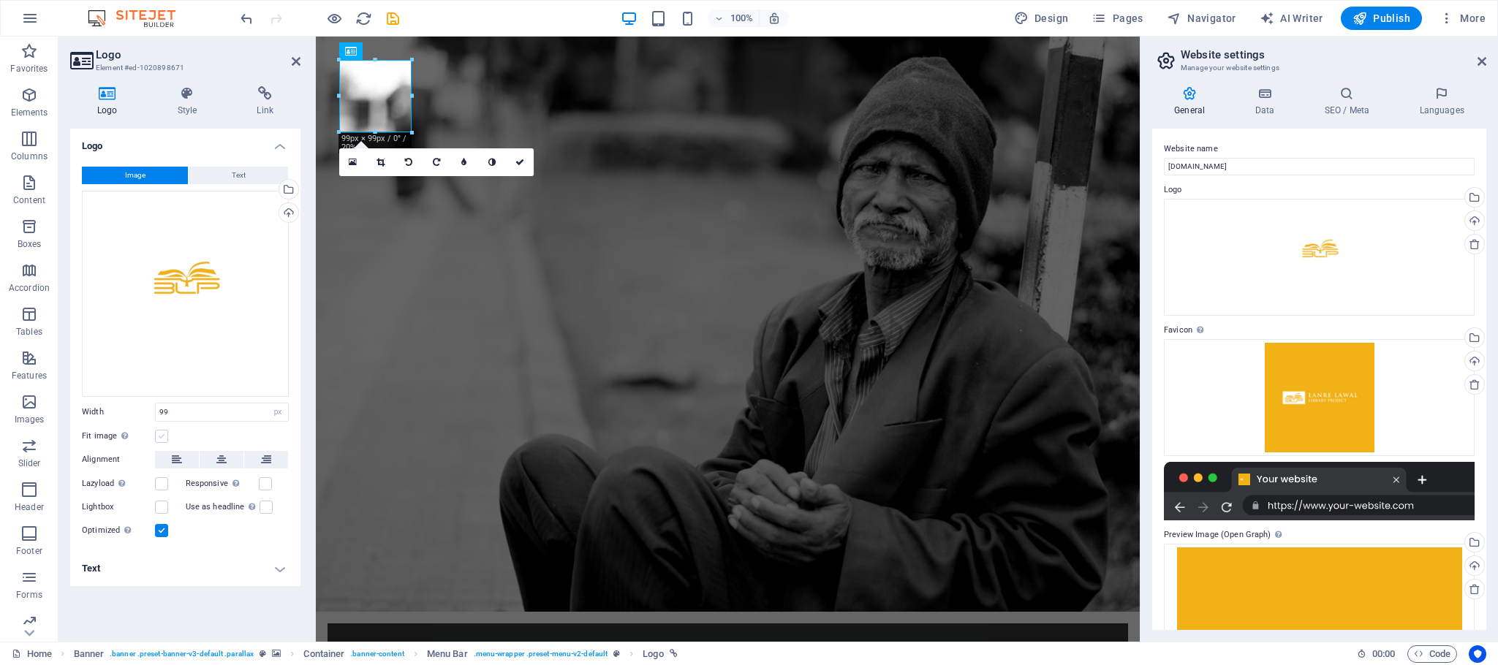
click at [165, 434] on label at bounding box center [161, 436] width 13 height 13
click at [0, 0] on input "Fit image Automatically fit image to a fixed width and height" at bounding box center [0, 0] width 0 height 0
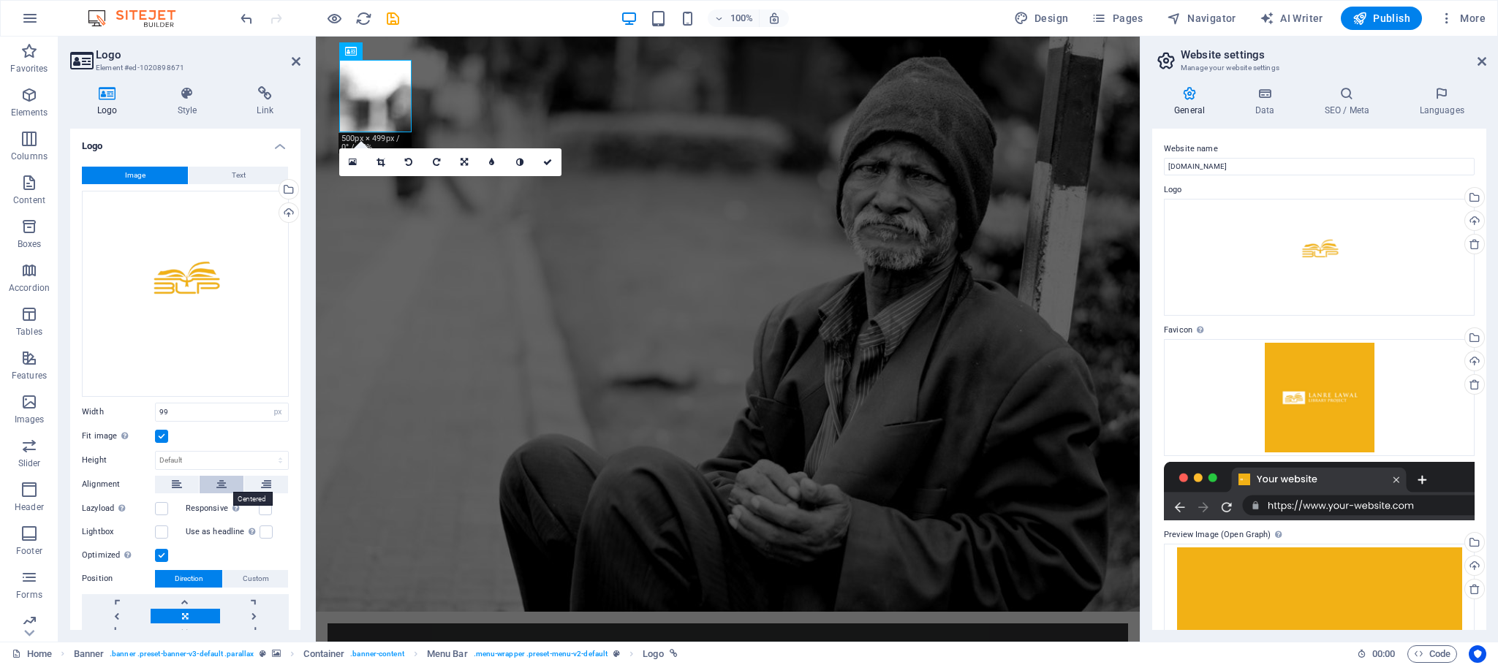
click at [220, 487] on icon at bounding box center [221, 485] width 10 height 18
click at [189, 480] on button at bounding box center [177, 485] width 44 height 18
click at [1488, 330] on div "General Data SEO / Meta Languages Website name [DOMAIN_NAME] Logo Drag files he…" at bounding box center [1318, 358] width 357 height 567
click at [553, 161] on link at bounding box center [548, 162] width 28 height 28
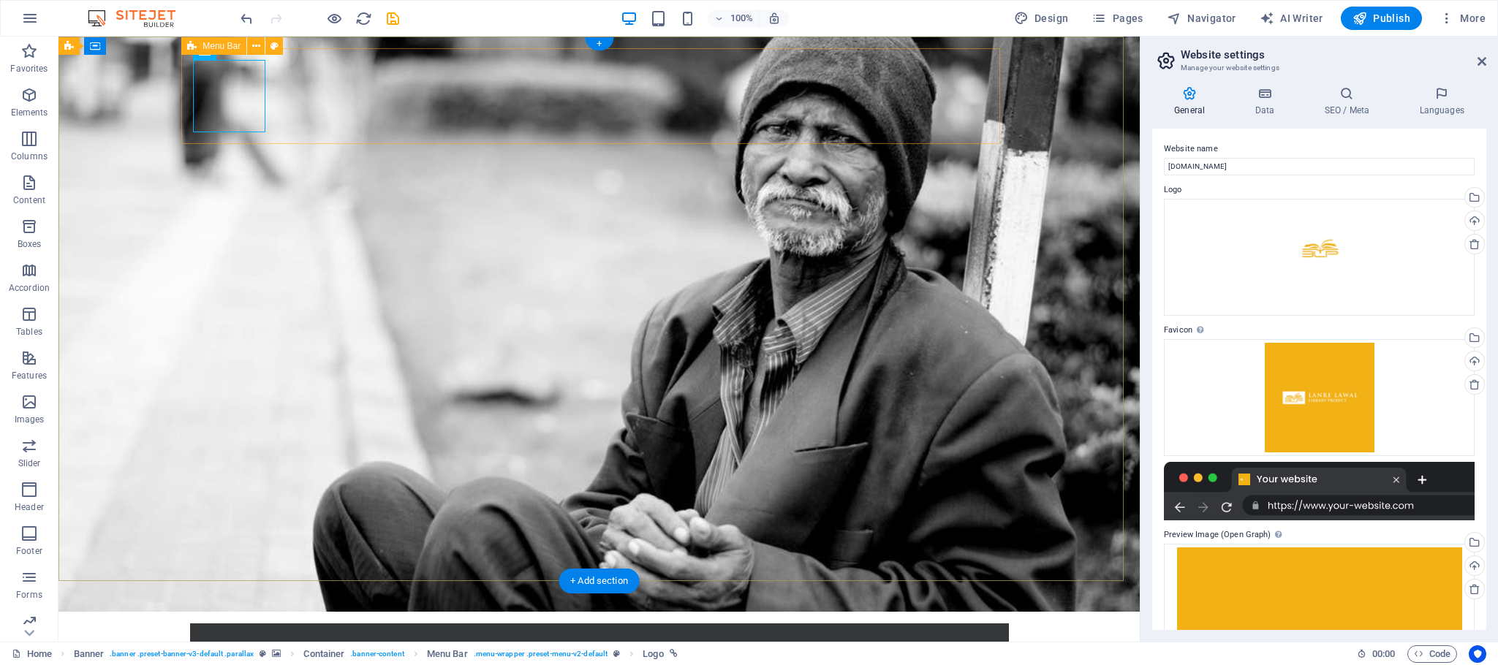
click at [279, 46] on button at bounding box center [274, 46] width 18 height 18
select select "rem"
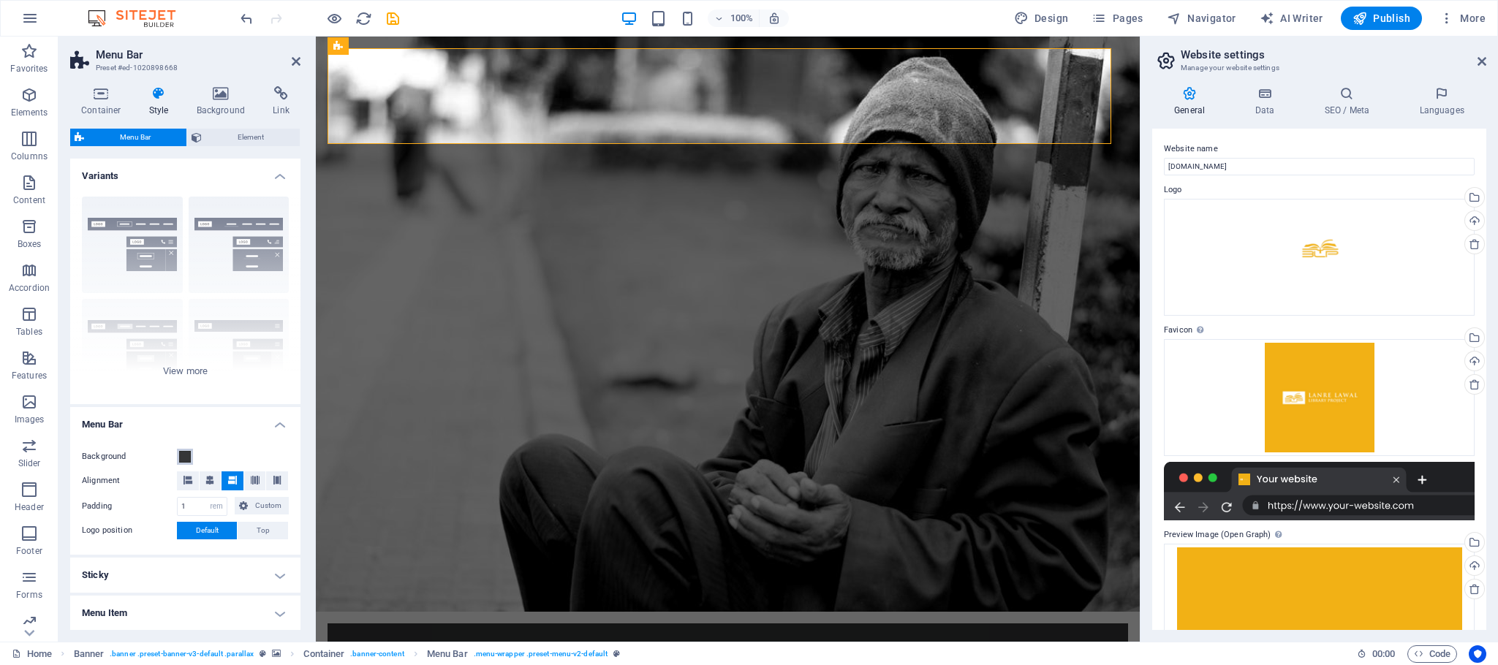
click at [186, 459] on span at bounding box center [185, 457] width 12 height 12
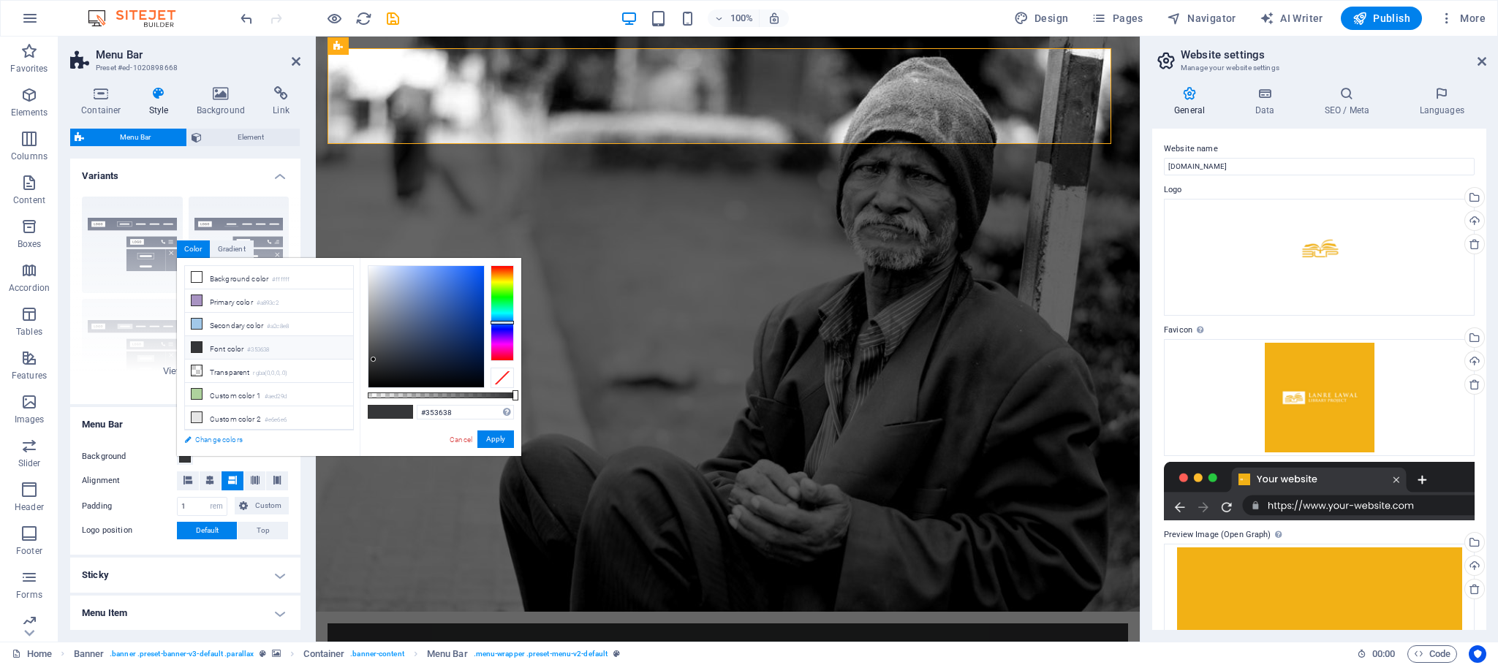
click at [215, 439] on link "Change colors" at bounding box center [262, 440] width 170 height 18
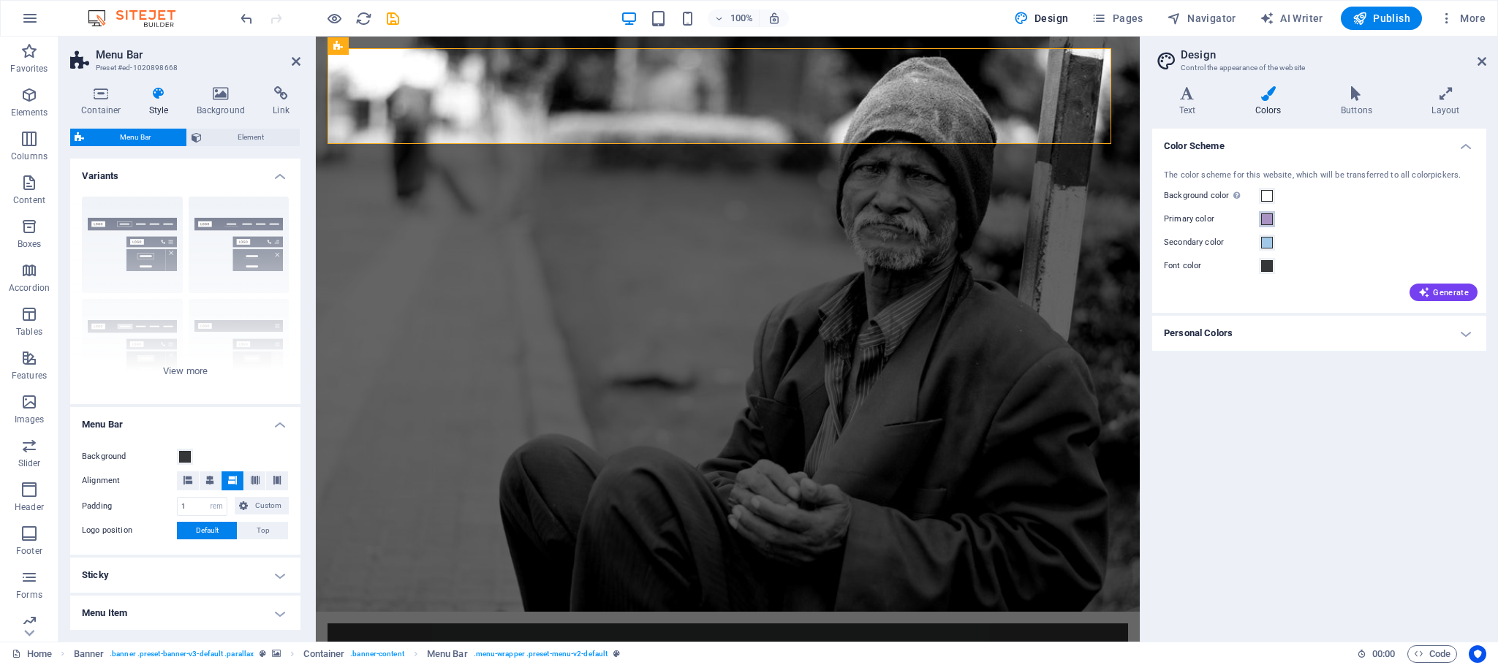
click at [1268, 224] on span at bounding box center [1267, 219] width 12 height 12
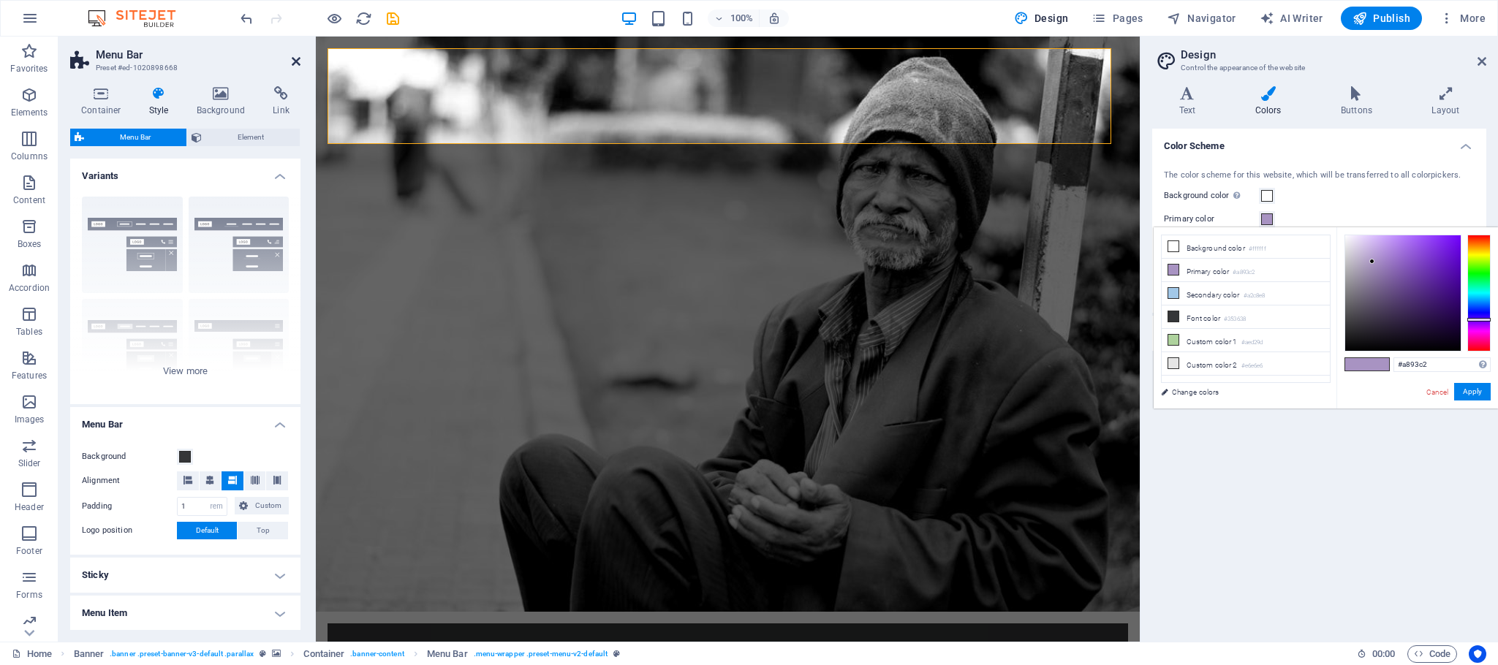
drag, startPoint x: 238, startPoint y: 23, endPoint x: 296, endPoint y: 60, distance: 69.0
click at [296, 60] on icon at bounding box center [296, 62] width 9 height 12
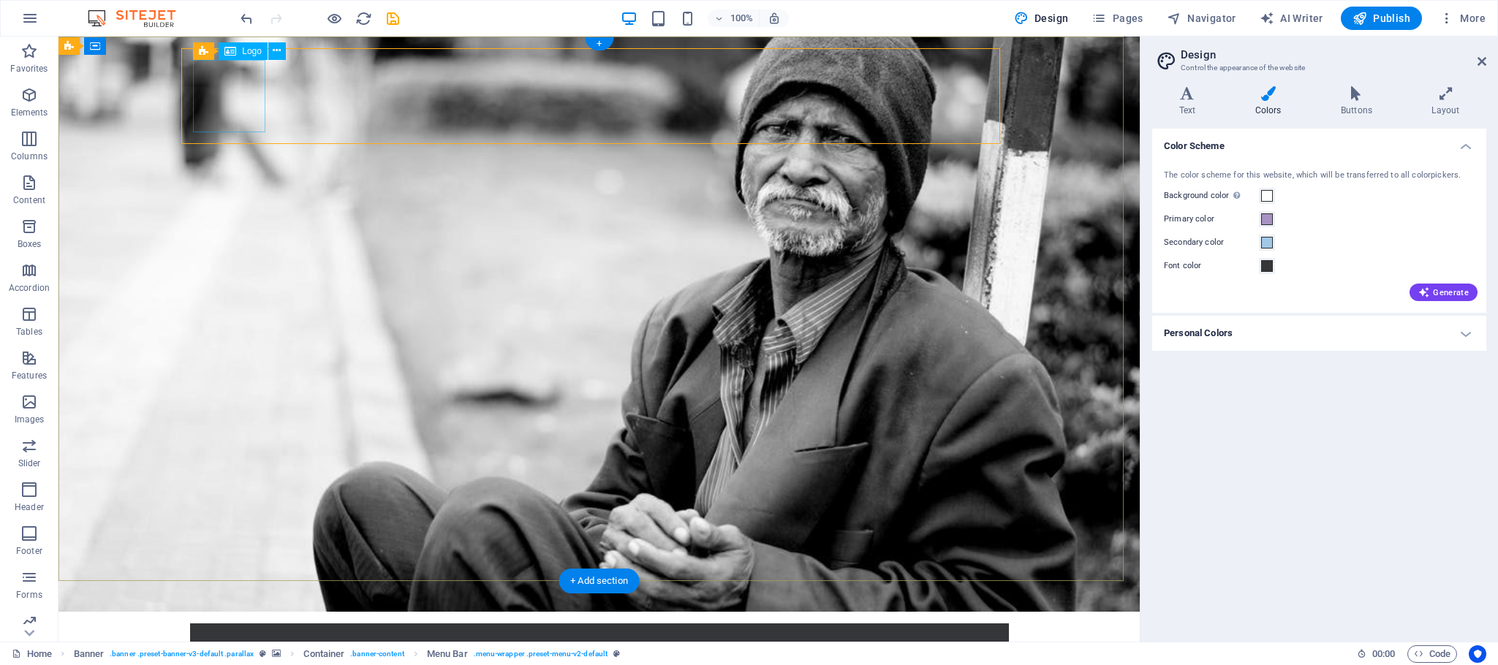
click at [232, 635] on div at bounding box center [599, 671] width 795 height 72
click at [244, 635] on div at bounding box center [599, 671] width 795 height 72
select select "px"
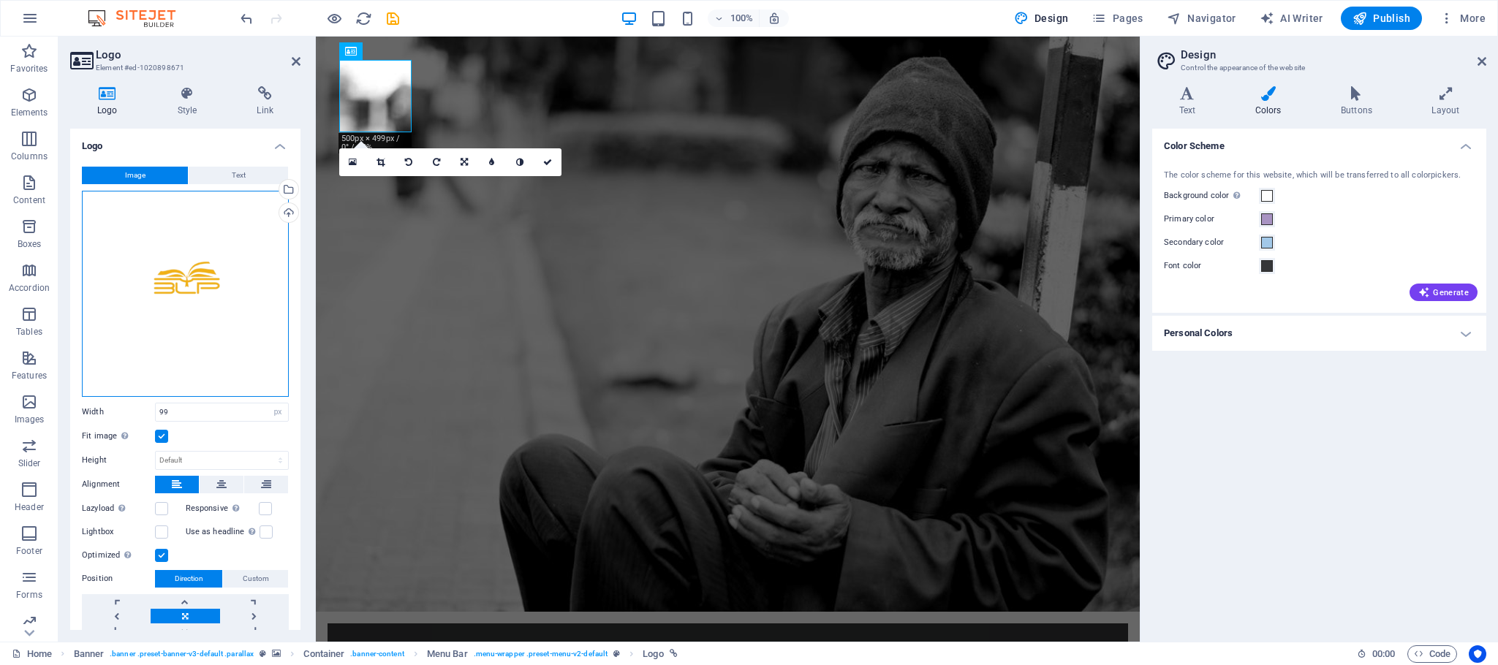
click at [154, 344] on div "Drag files here, click to choose files or select files from Files or our free s…" at bounding box center [185, 294] width 207 height 206
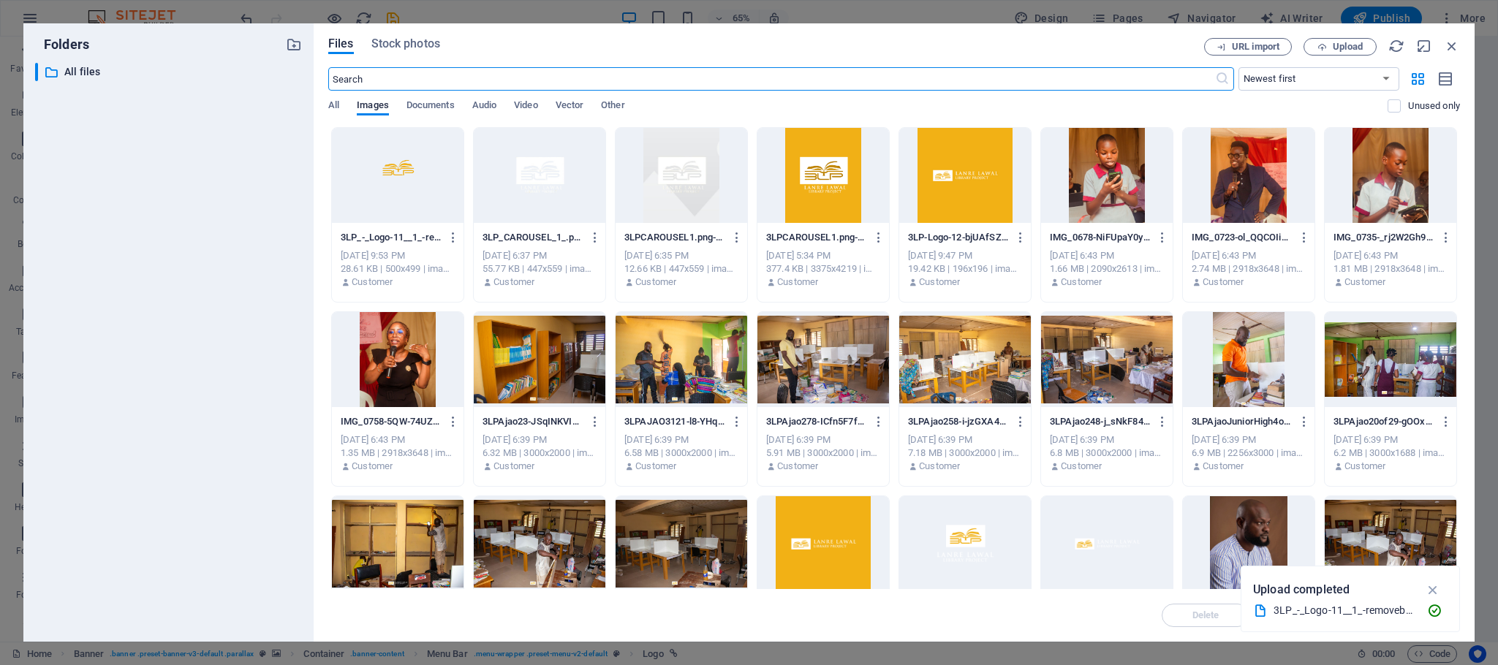
click at [975, 535] on div at bounding box center [965, 543] width 132 height 95
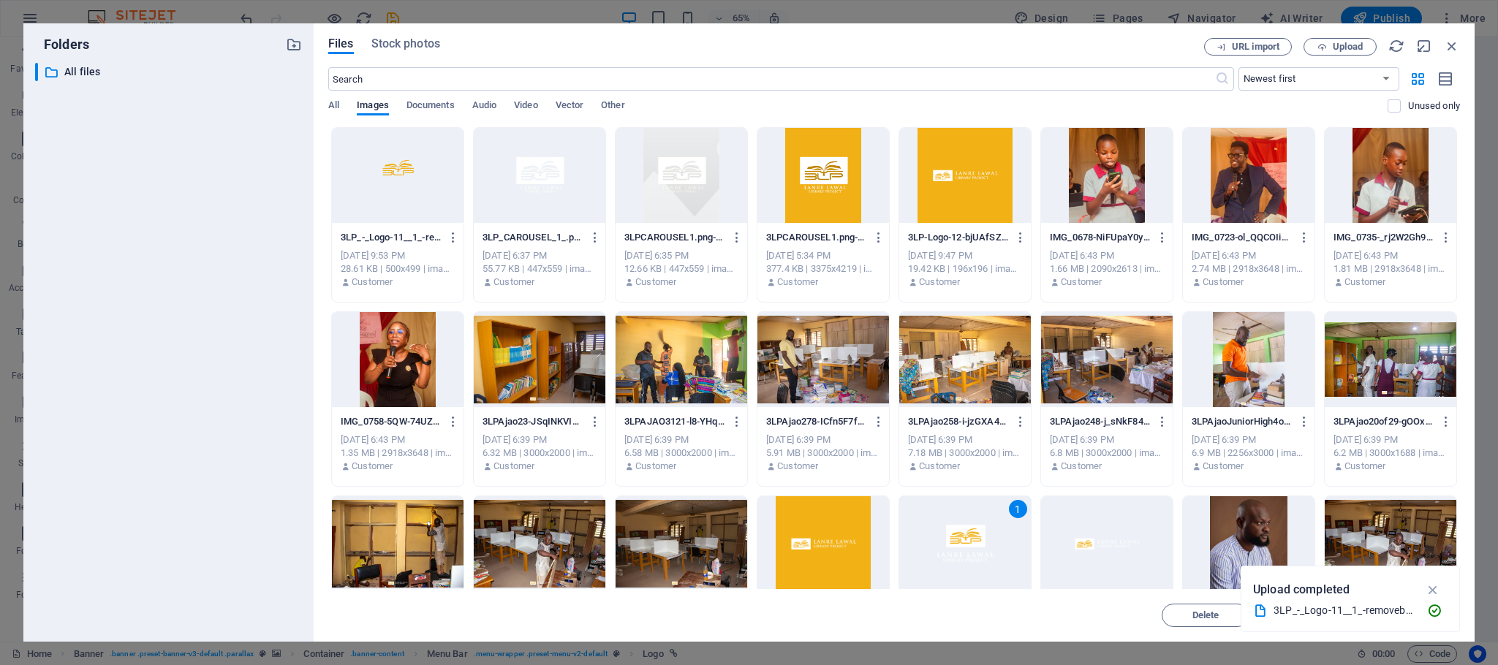
click at [387, 174] on div at bounding box center [398, 175] width 132 height 95
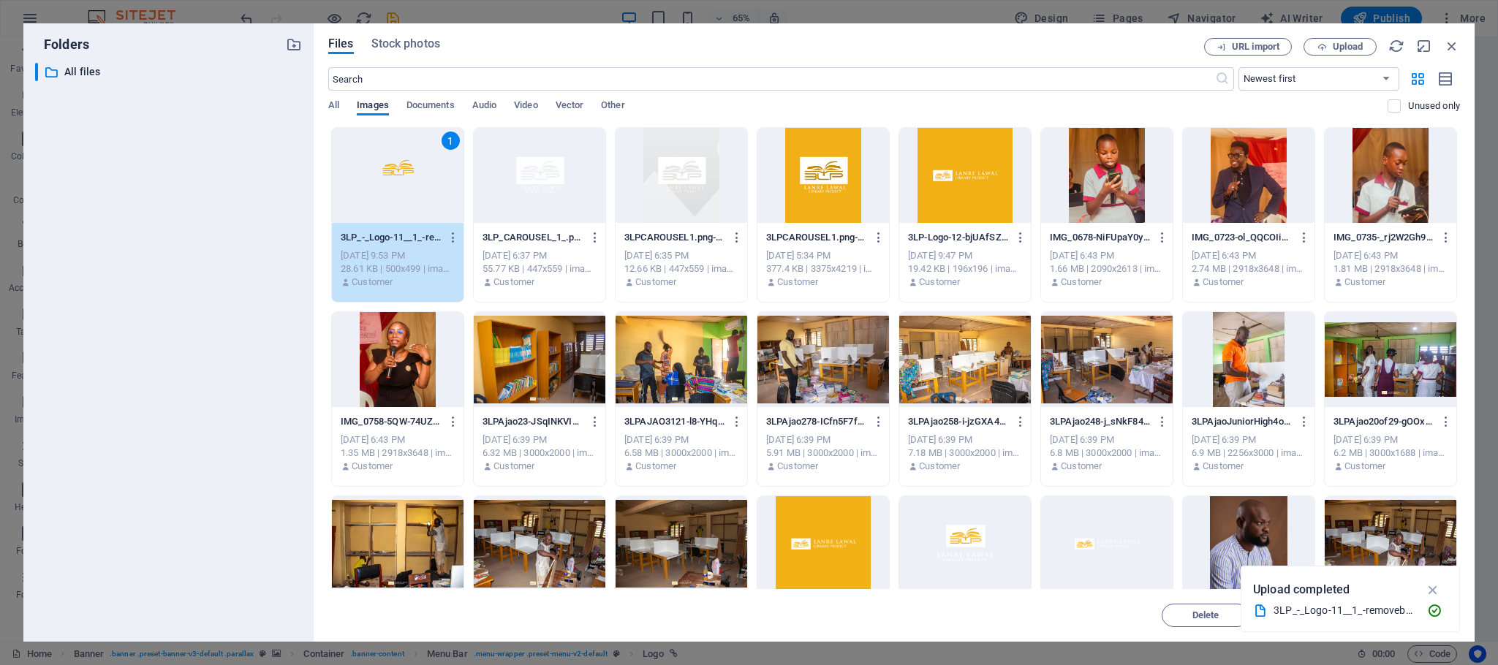
click at [387, 174] on div "1" at bounding box center [398, 175] width 132 height 95
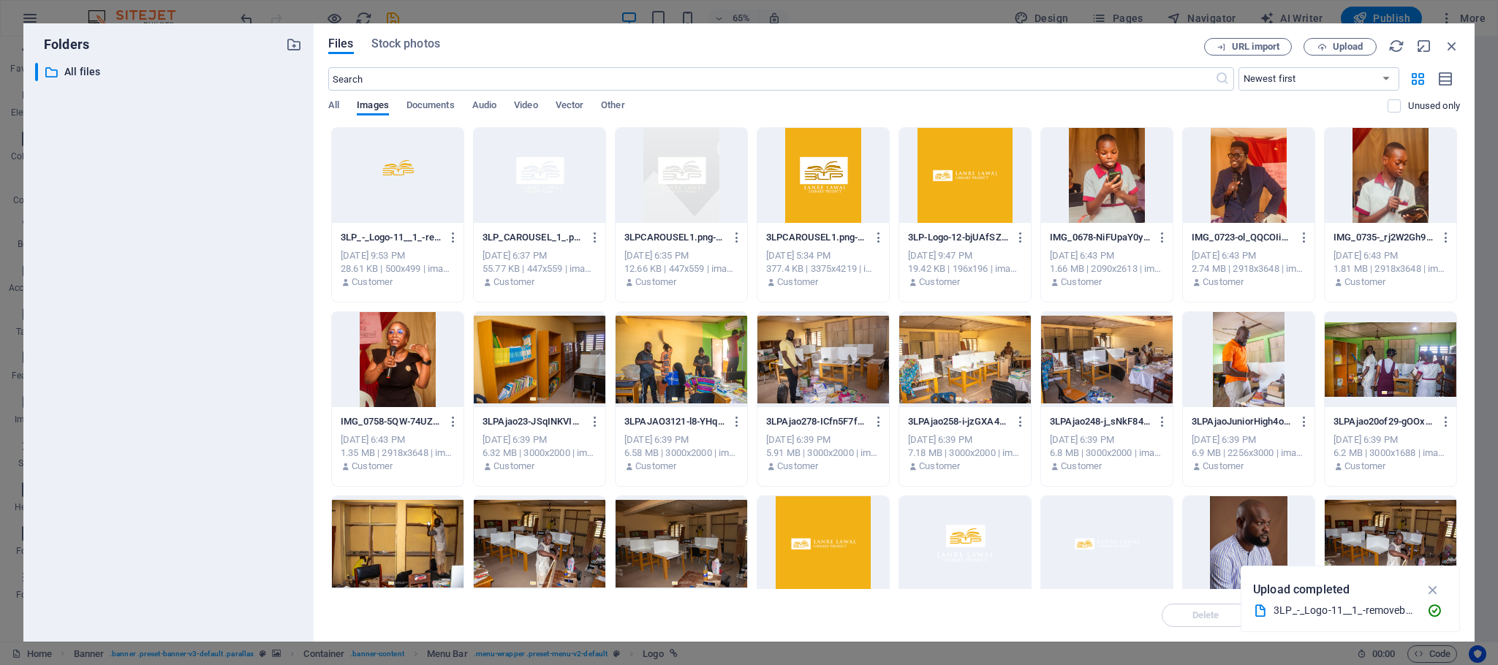
click at [387, 174] on div at bounding box center [398, 175] width 132 height 95
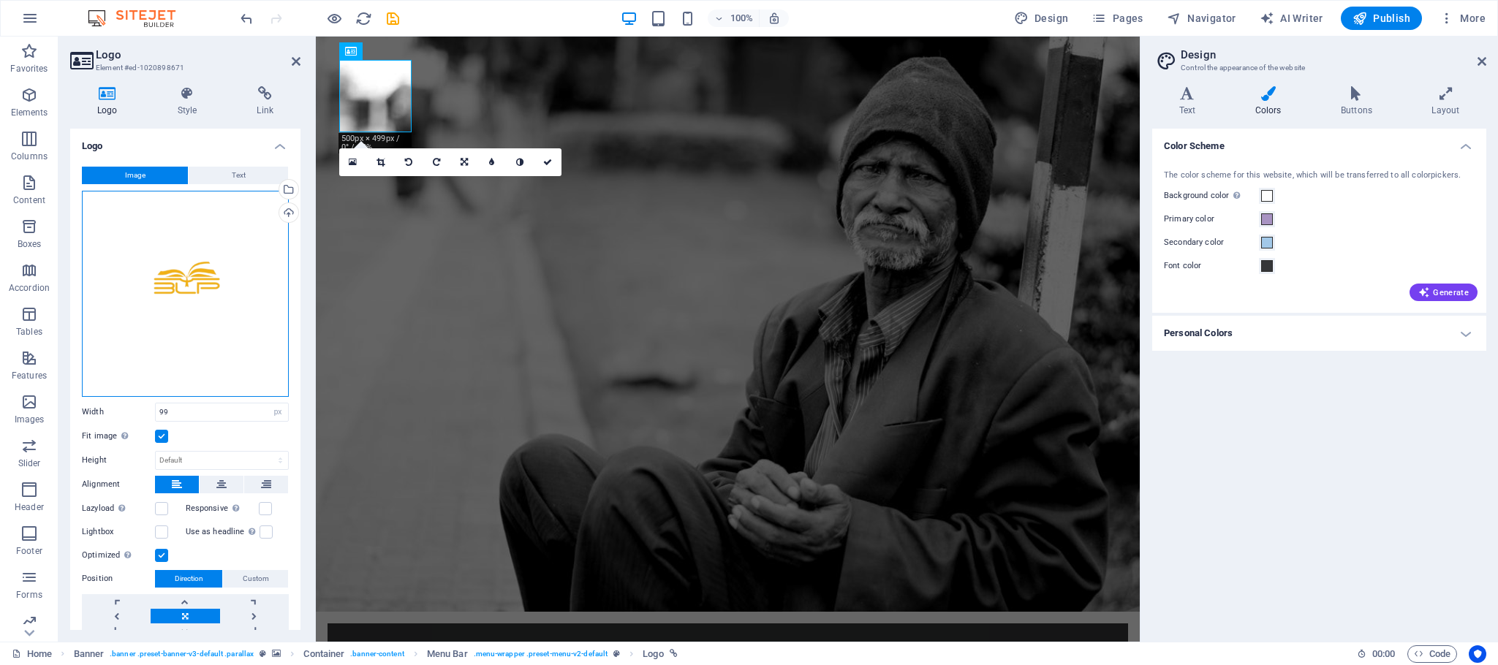
click at [227, 303] on div "Drag files here, click to choose files or select files from Files or our free s…" at bounding box center [185, 294] width 207 height 206
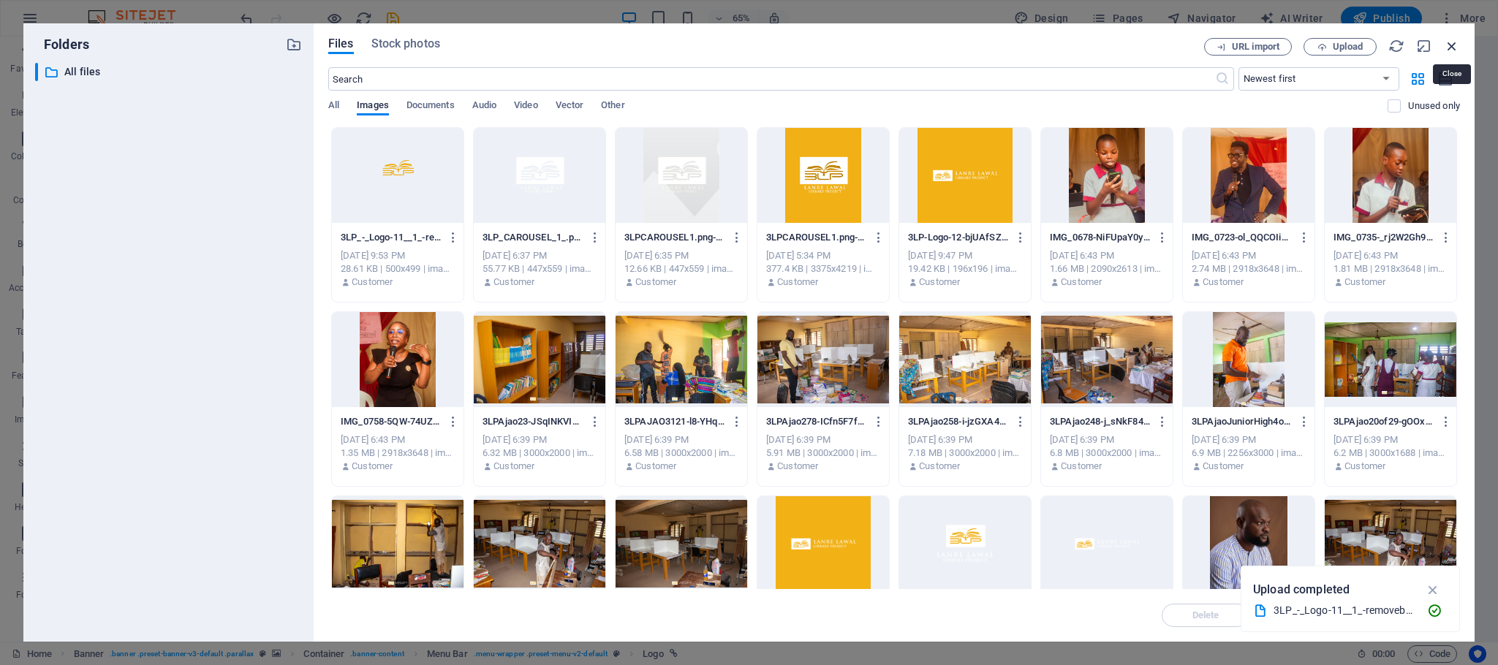
click at [1454, 47] on icon "button" at bounding box center [1452, 46] width 16 height 16
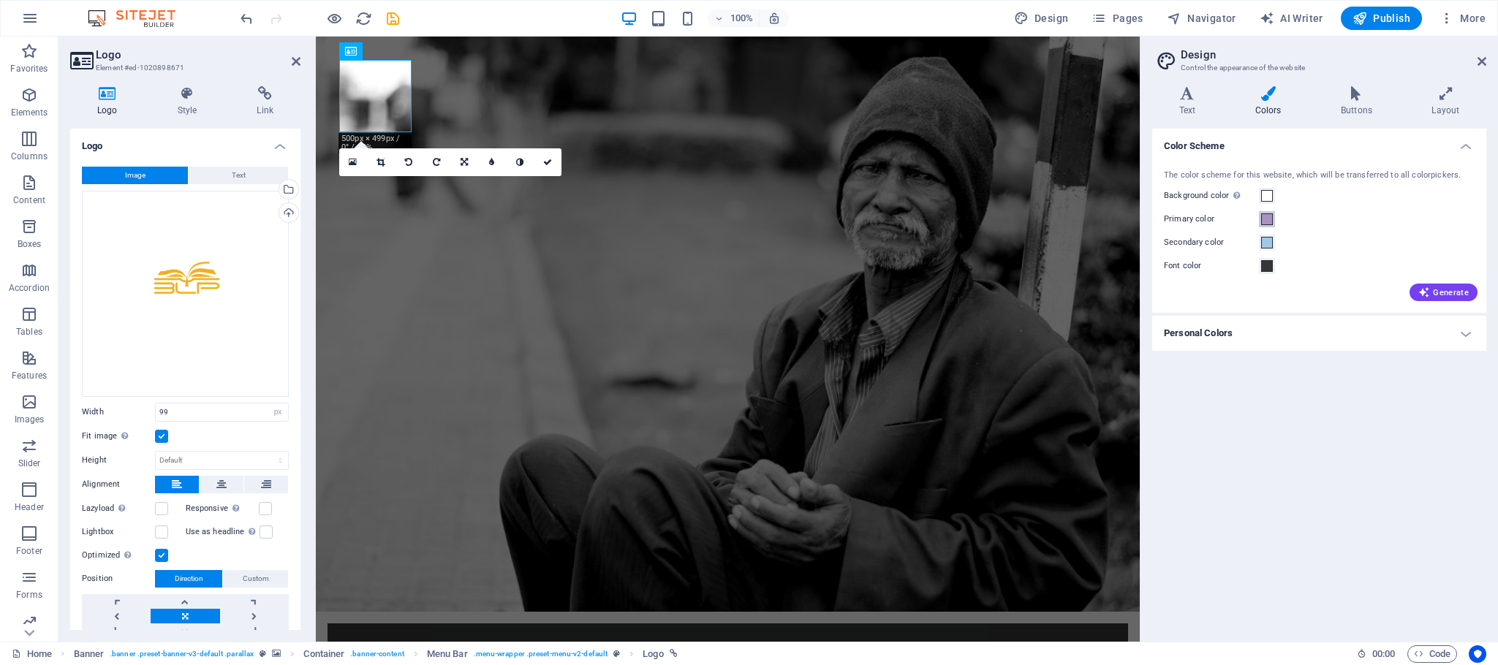
click at [1266, 217] on span at bounding box center [1267, 219] width 12 height 12
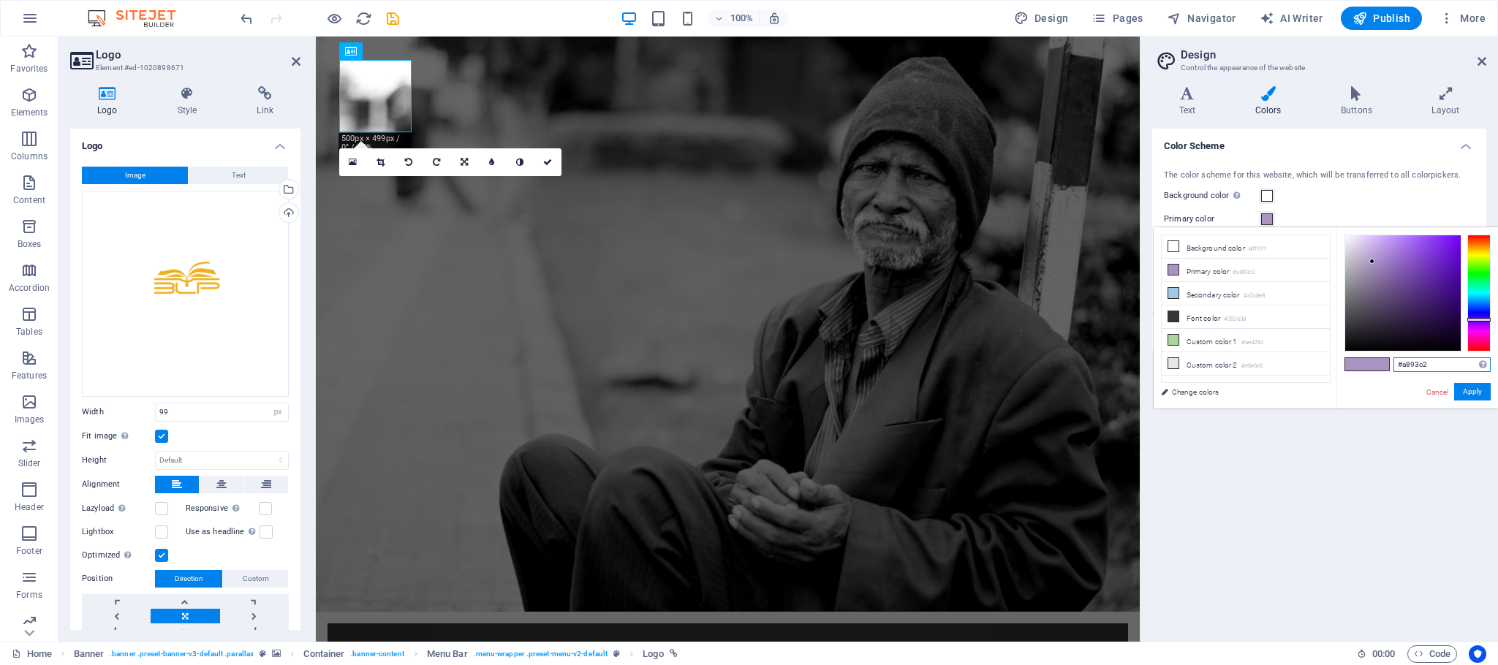
click at [1435, 358] on input "#a893c2" at bounding box center [1441, 364] width 97 height 15
type input "#f0b230"
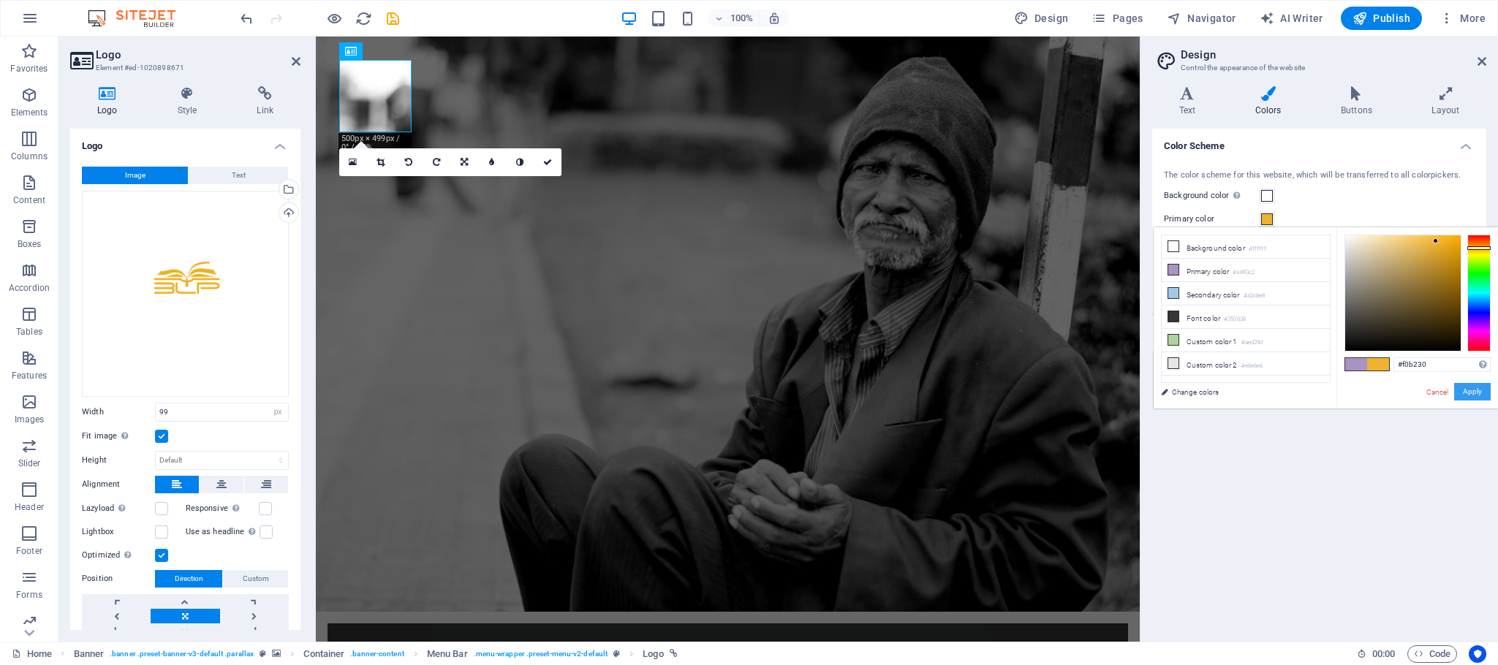
click at [1465, 388] on button "Apply" at bounding box center [1472, 392] width 37 height 18
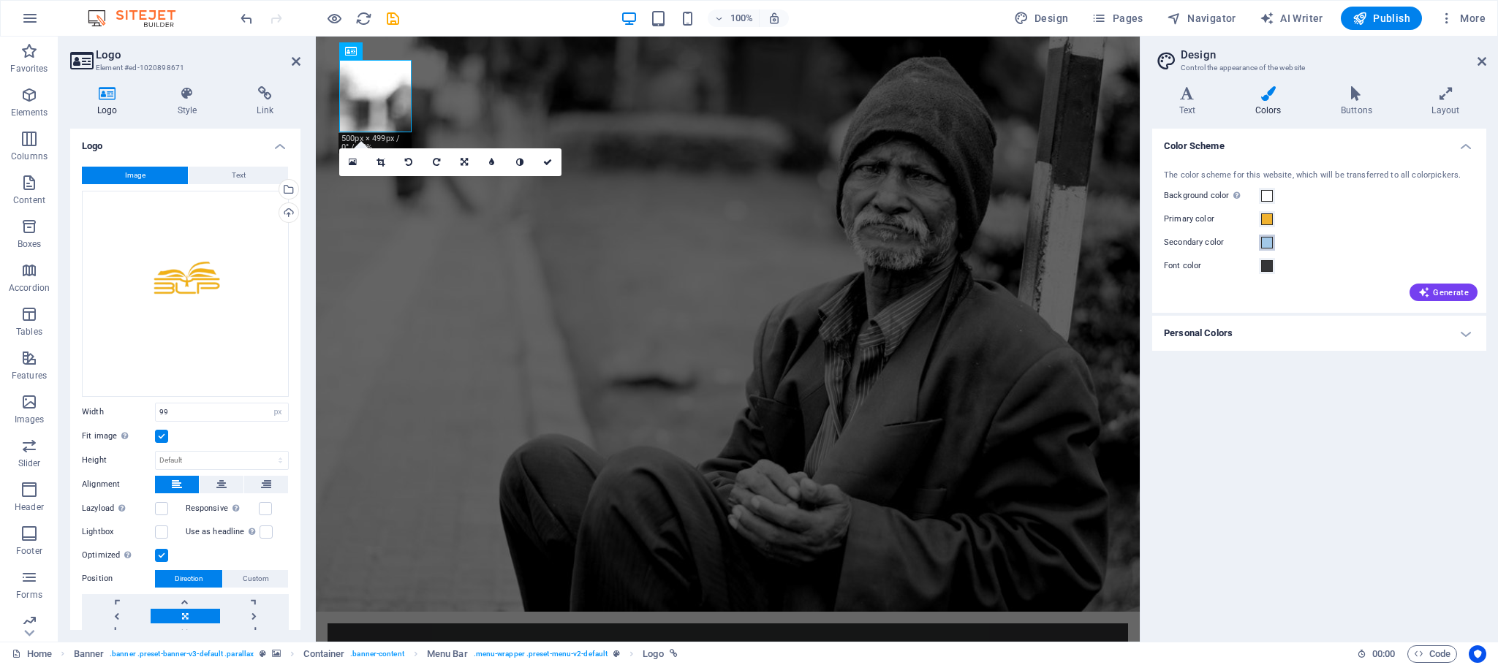
click at [1263, 235] on button "Secondary color" at bounding box center [1267, 243] width 16 height 16
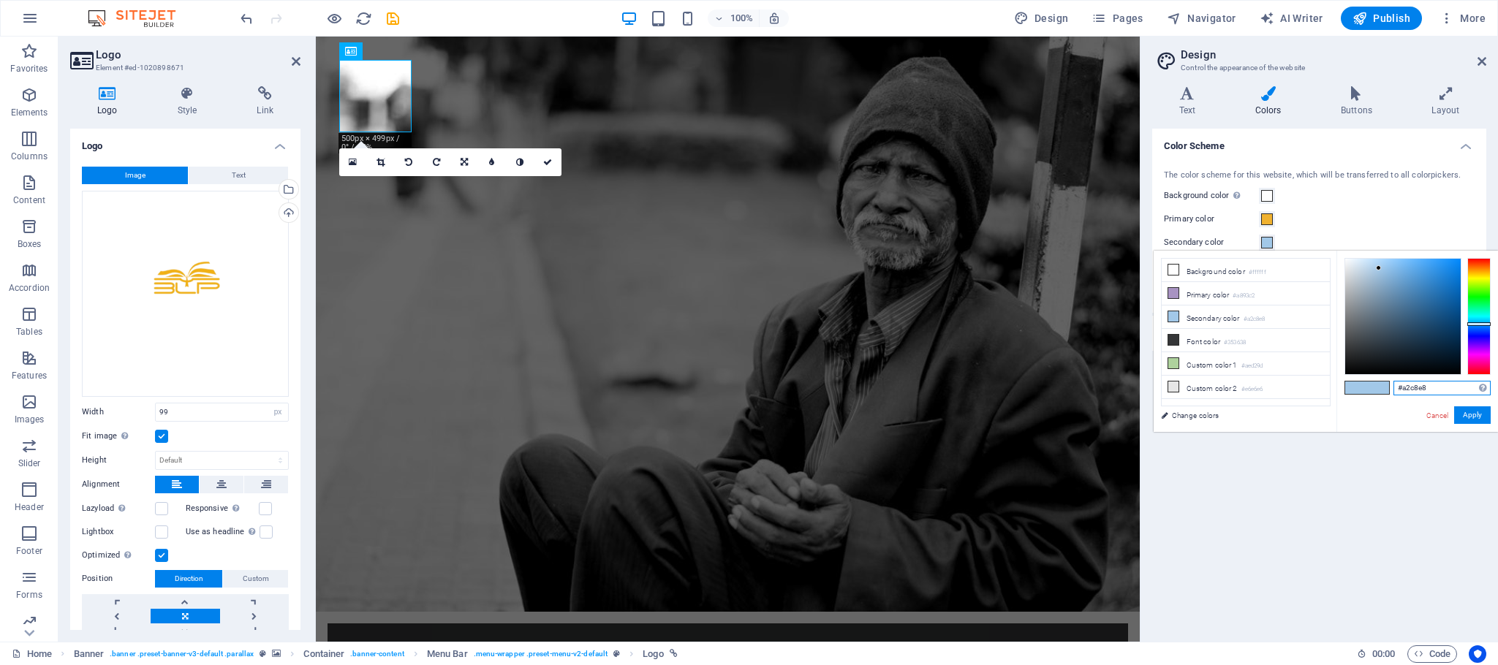
click at [1428, 382] on input "#a2c8e8" at bounding box center [1441, 388] width 97 height 15
type input "#f0b230"
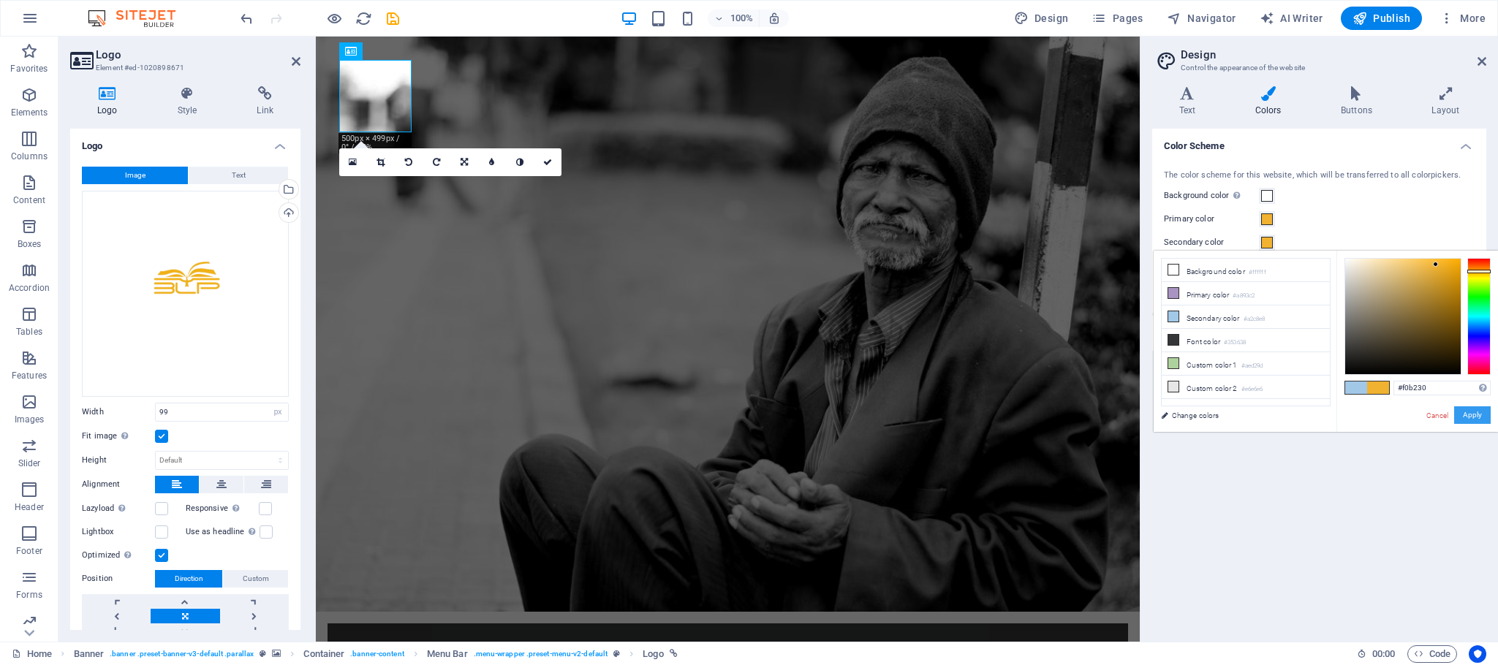
click at [1468, 411] on button "Apply" at bounding box center [1472, 415] width 37 height 18
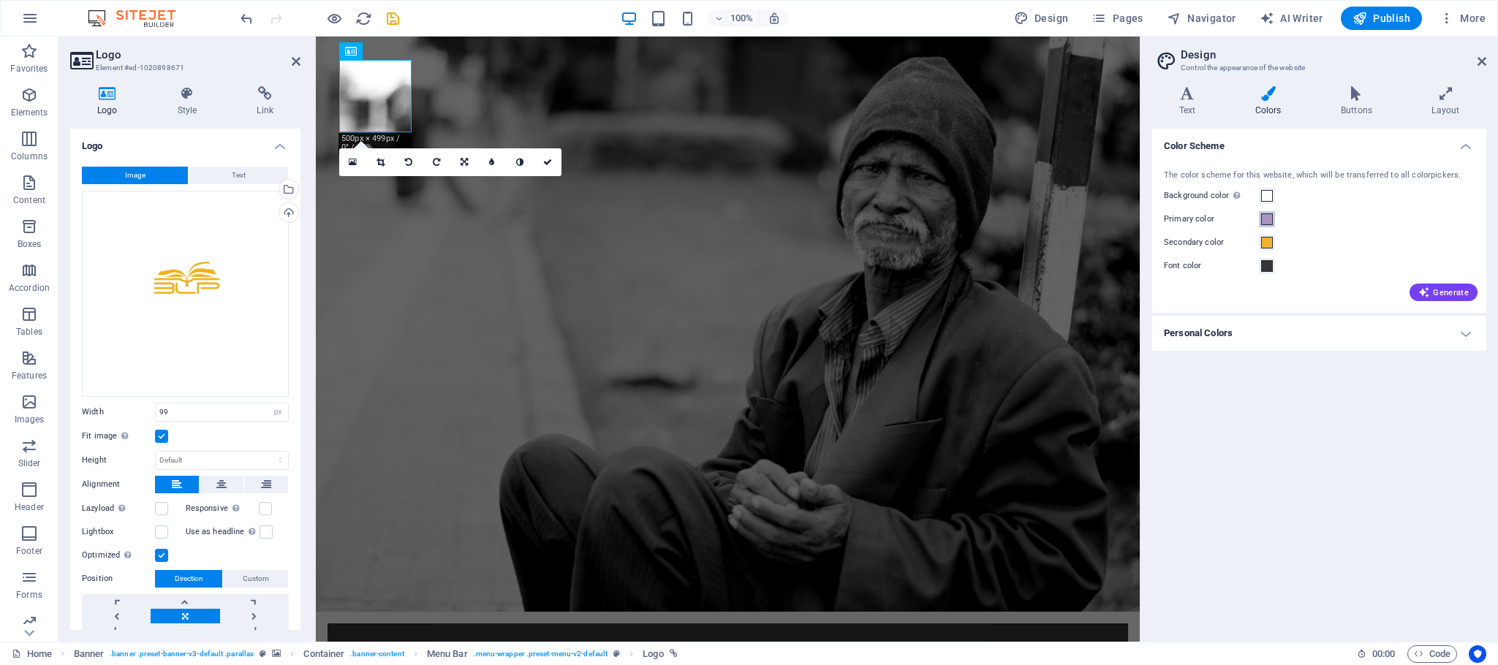
click at [1262, 220] on span at bounding box center [1267, 219] width 12 height 12
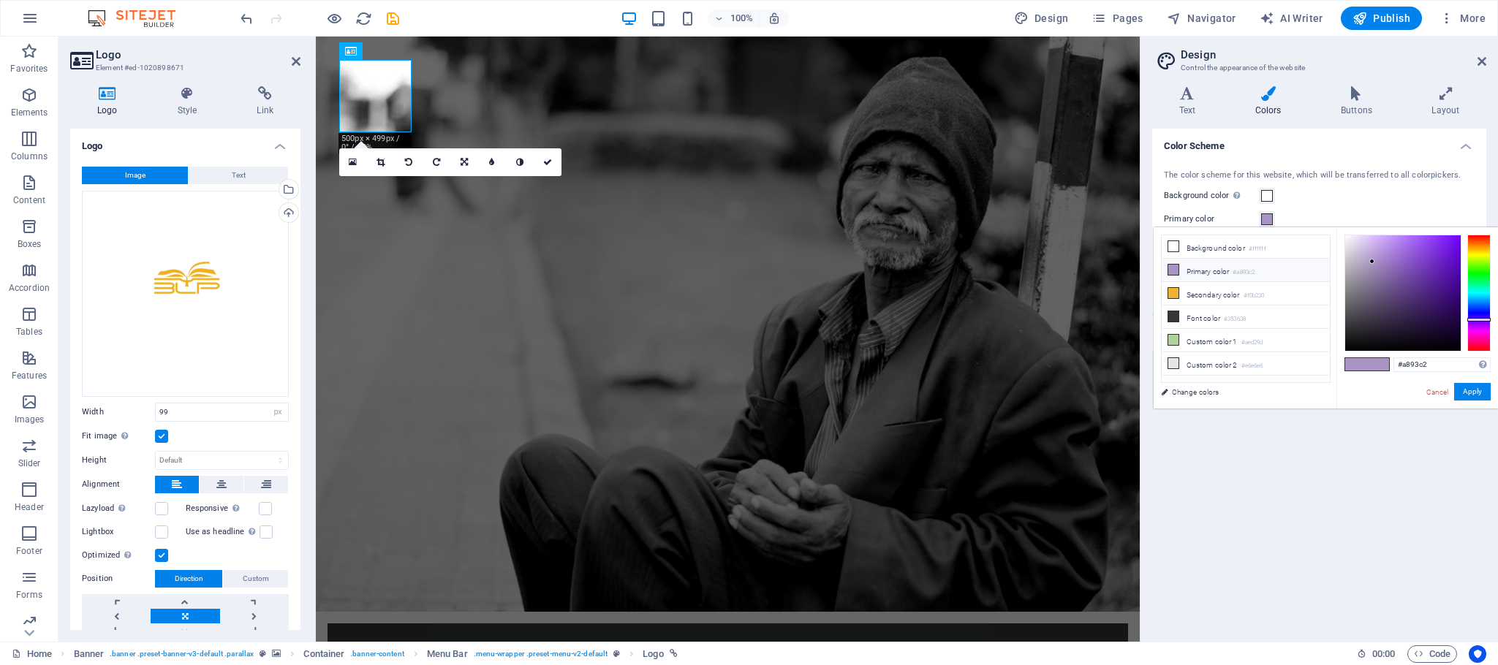
click at [1249, 270] on small "#a893c2" at bounding box center [1244, 273] width 22 height 10
click at [1434, 367] on input "#a893c2" at bounding box center [1441, 364] width 97 height 15
type input "#f0b230"
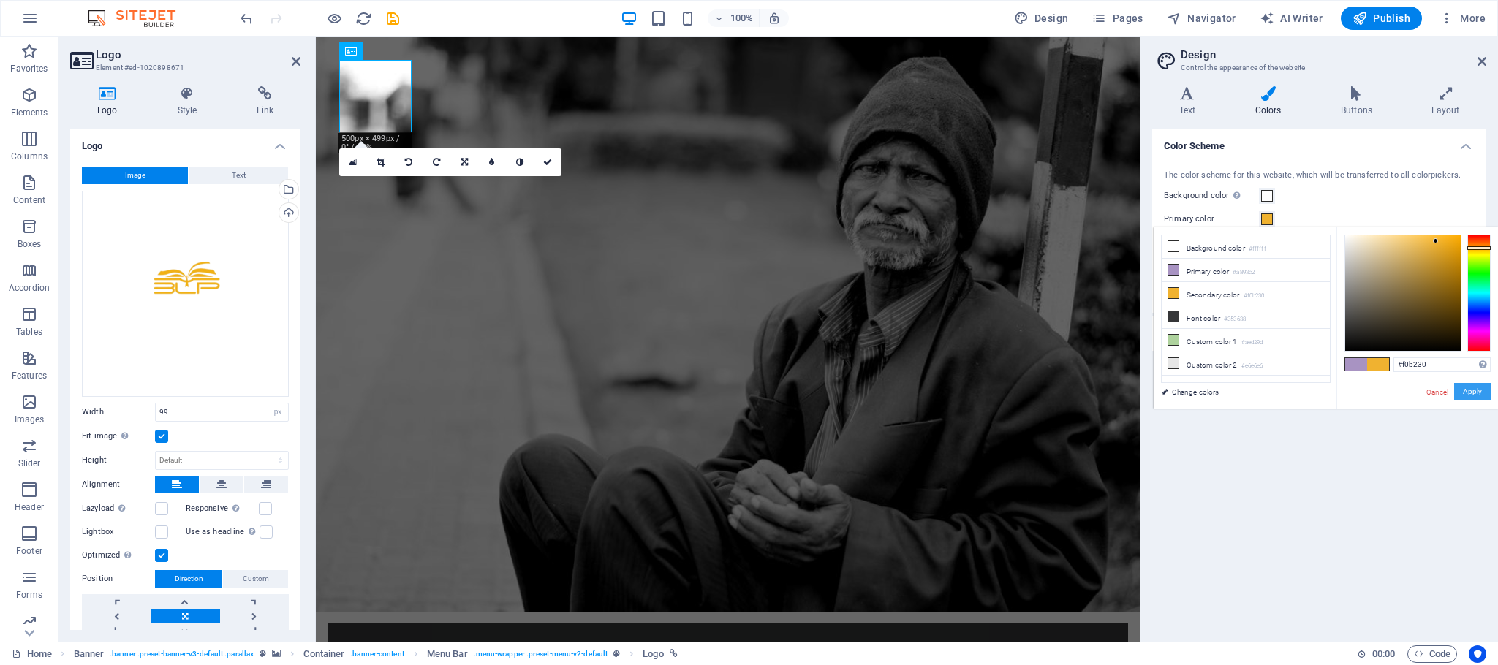
click at [1475, 391] on button "Apply" at bounding box center [1472, 392] width 37 height 18
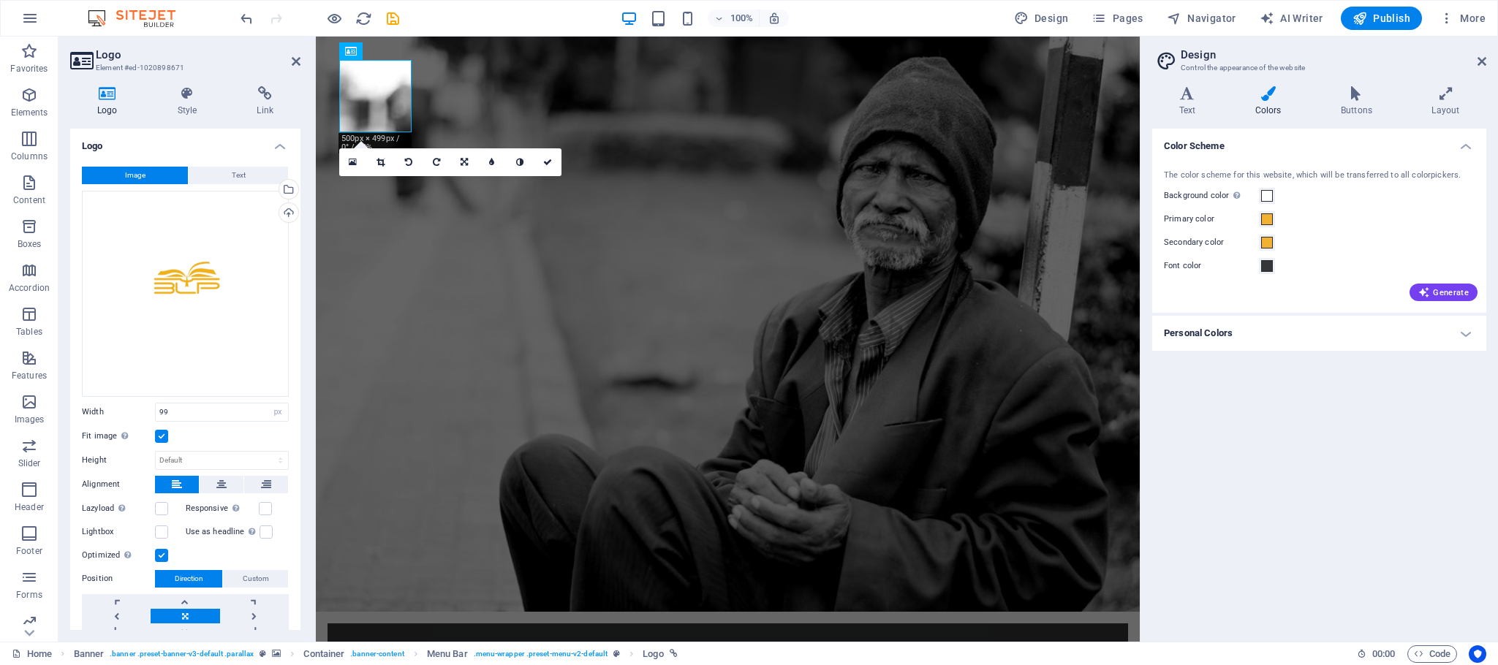
click at [1475, 391] on div "Color Scheme The color scheme for this website, which will be transferred to al…" at bounding box center [1319, 380] width 334 height 502
click at [1472, 332] on h4 "Personal Colors" at bounding box center [1319, 333] width 334 height 35
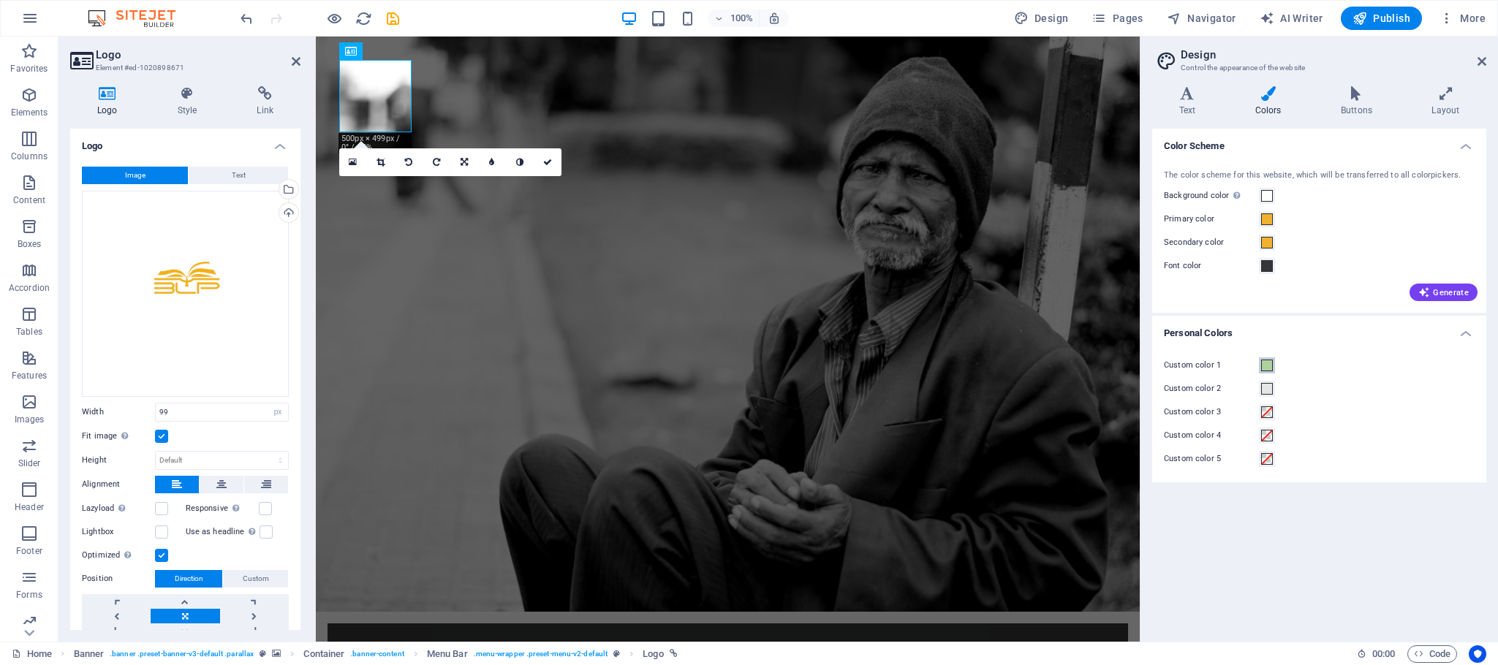
click at [1261, 365] on span at bounding box center [1267, 366] width 12 height 12
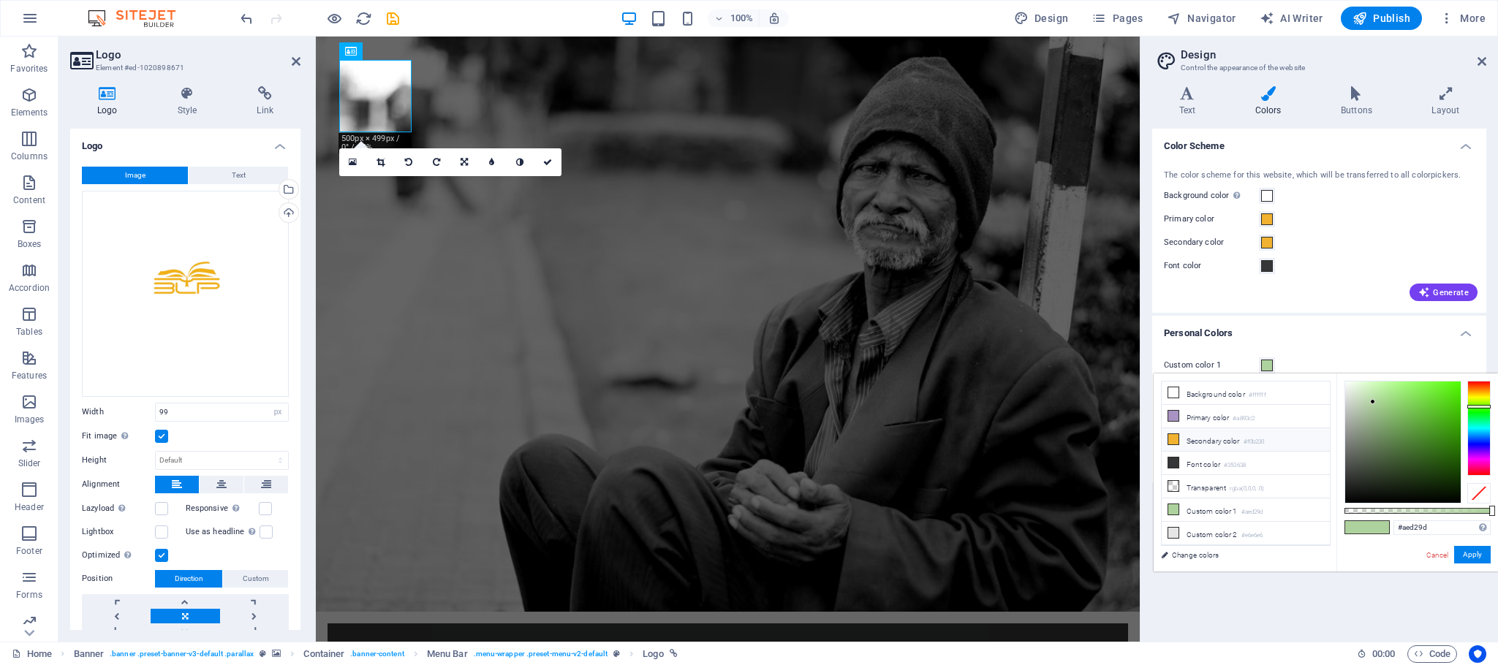
click at [1236, 447] on li "Secondary color #f0b230" at bounding box center [1246, 439] width 168 height 23
type input "#f0b230"
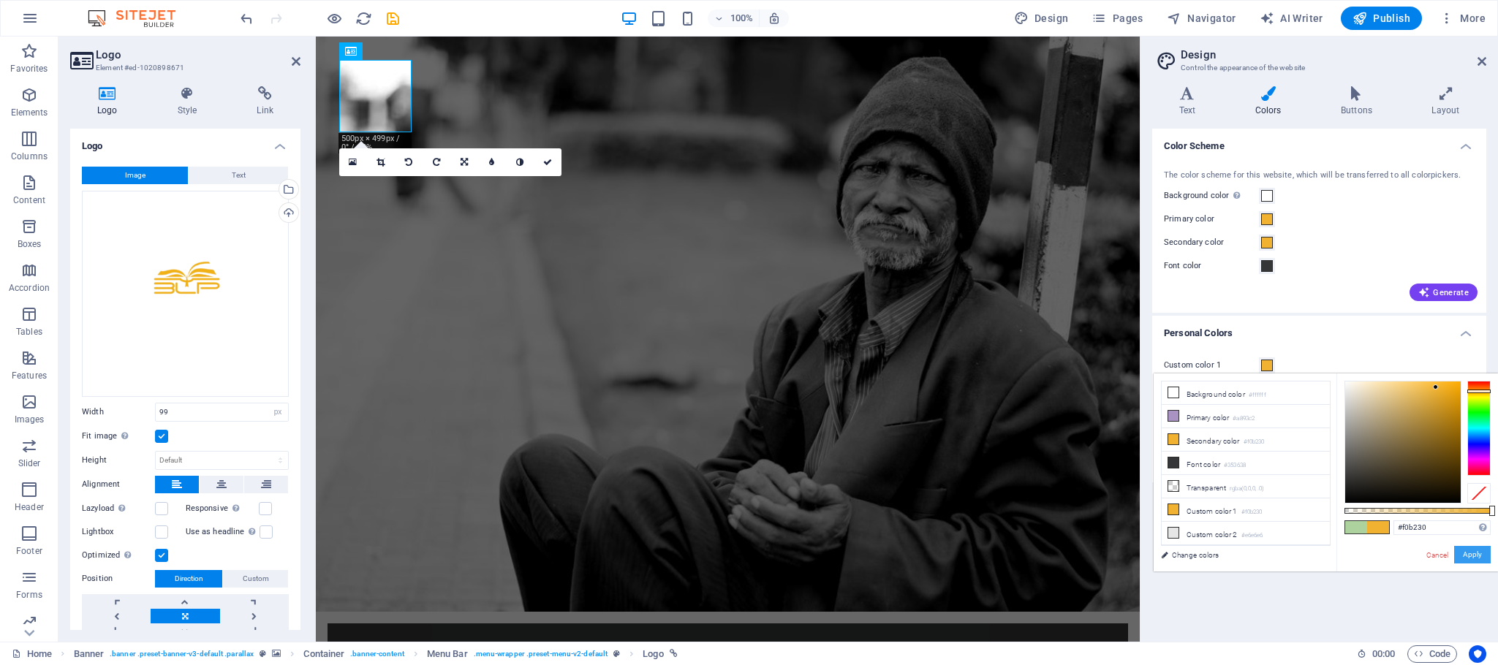
click at [1474, 553] on button "Apply" at bounding box center [1472, 555] width 37 height 18
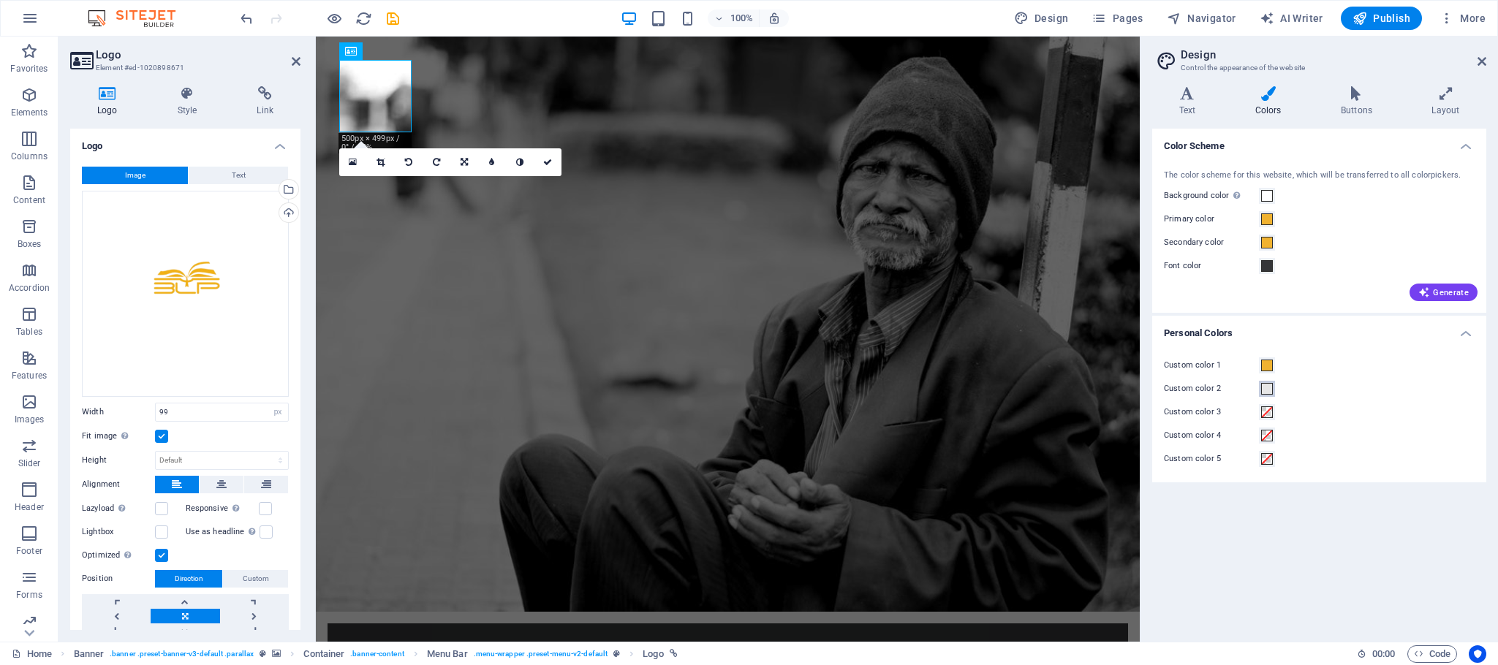
click at [1261, 386] on span at bounding box center [1267, 389] width 12 height 12
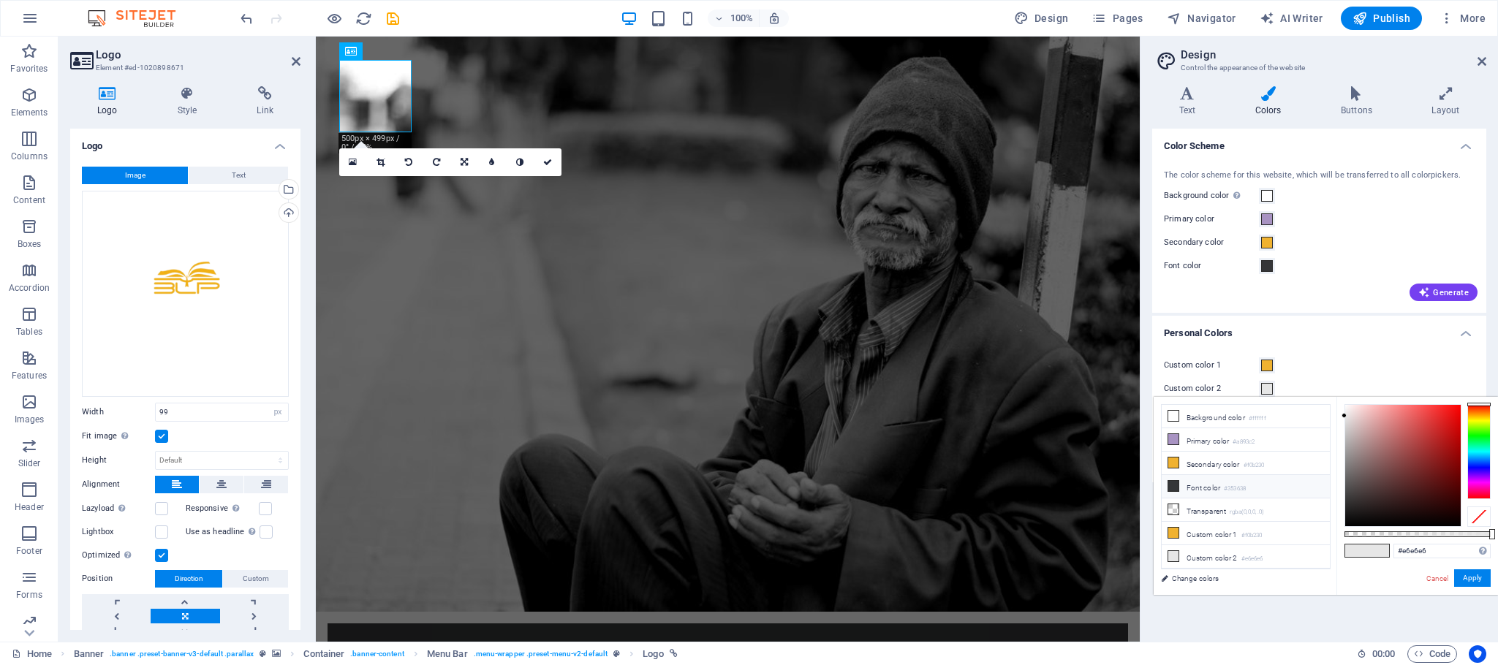
click at [1176, 485] on icon at bounding box center [1173, 486] width 10 height 10
type input "#353638"
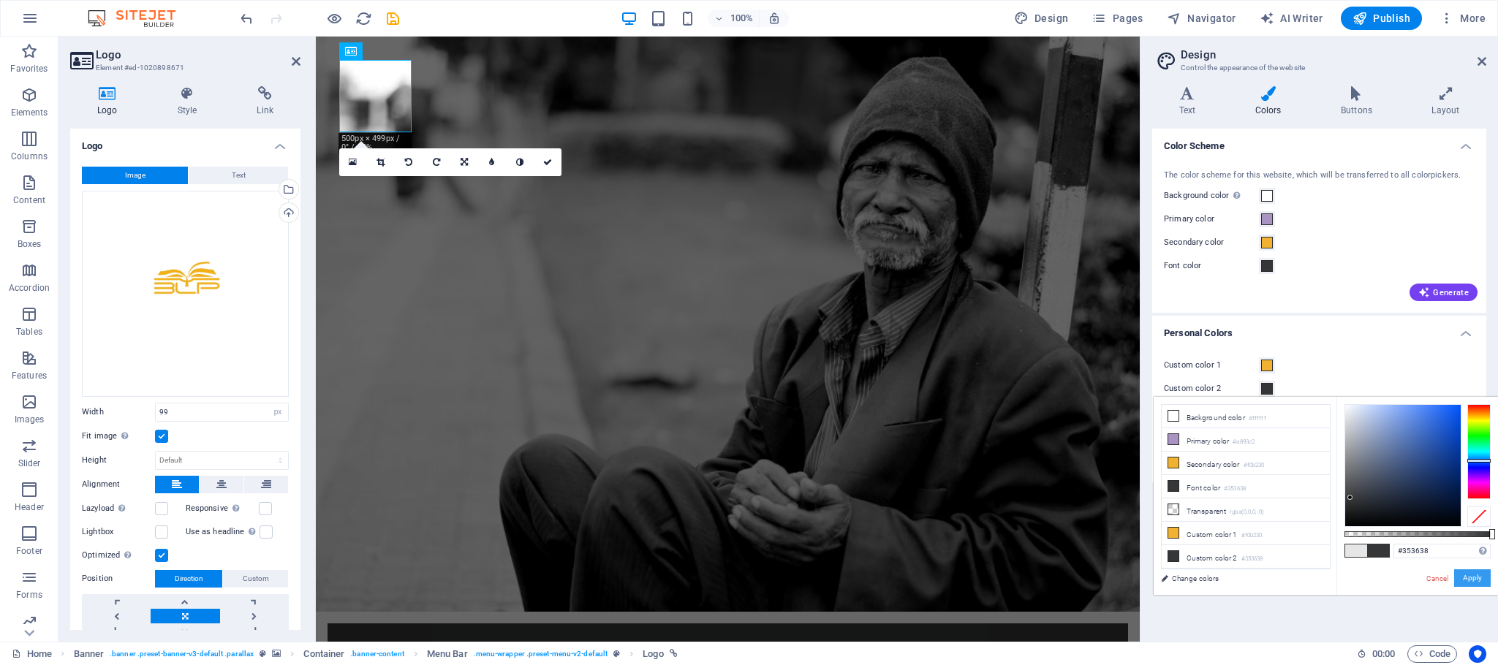
click at [1465, 571] on button "Apply" at bounding box center [1472, 579] width 37 height 18
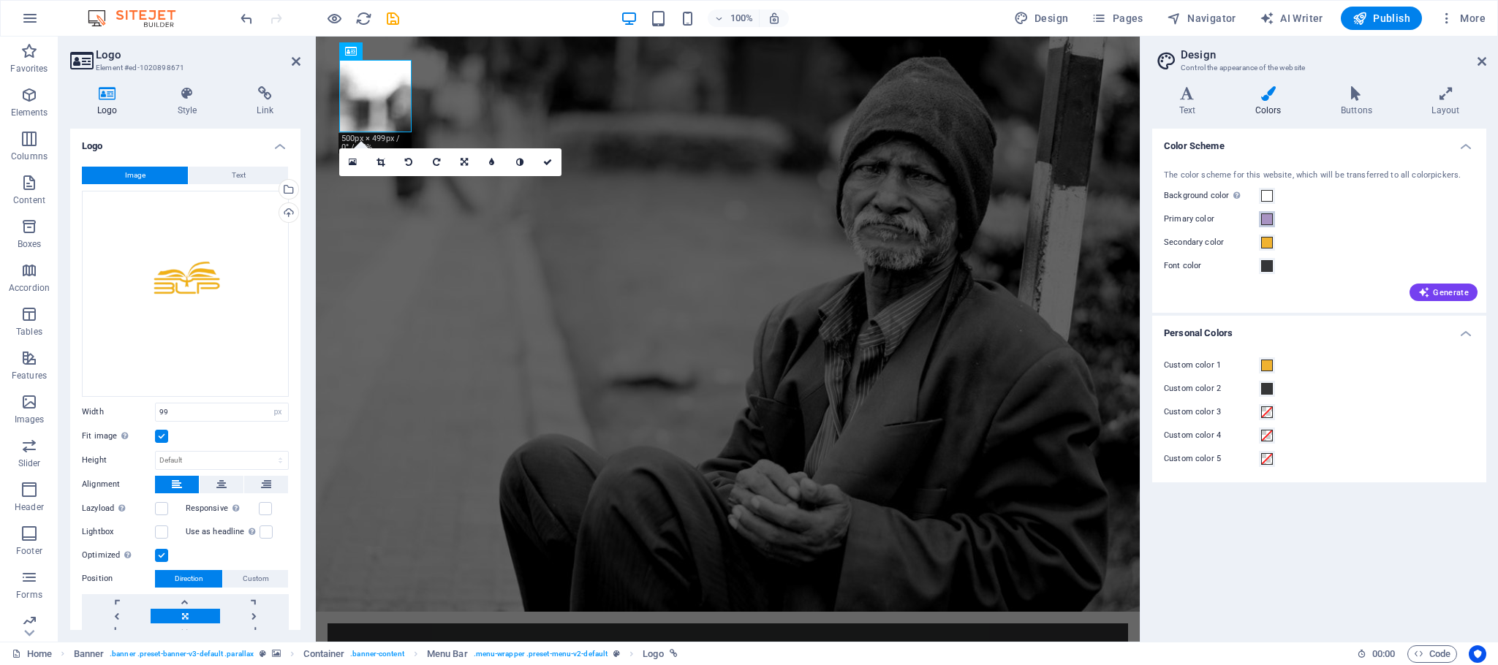
click at [1262, 218] on span at bounding box center [1267, 219] width 12 height 12
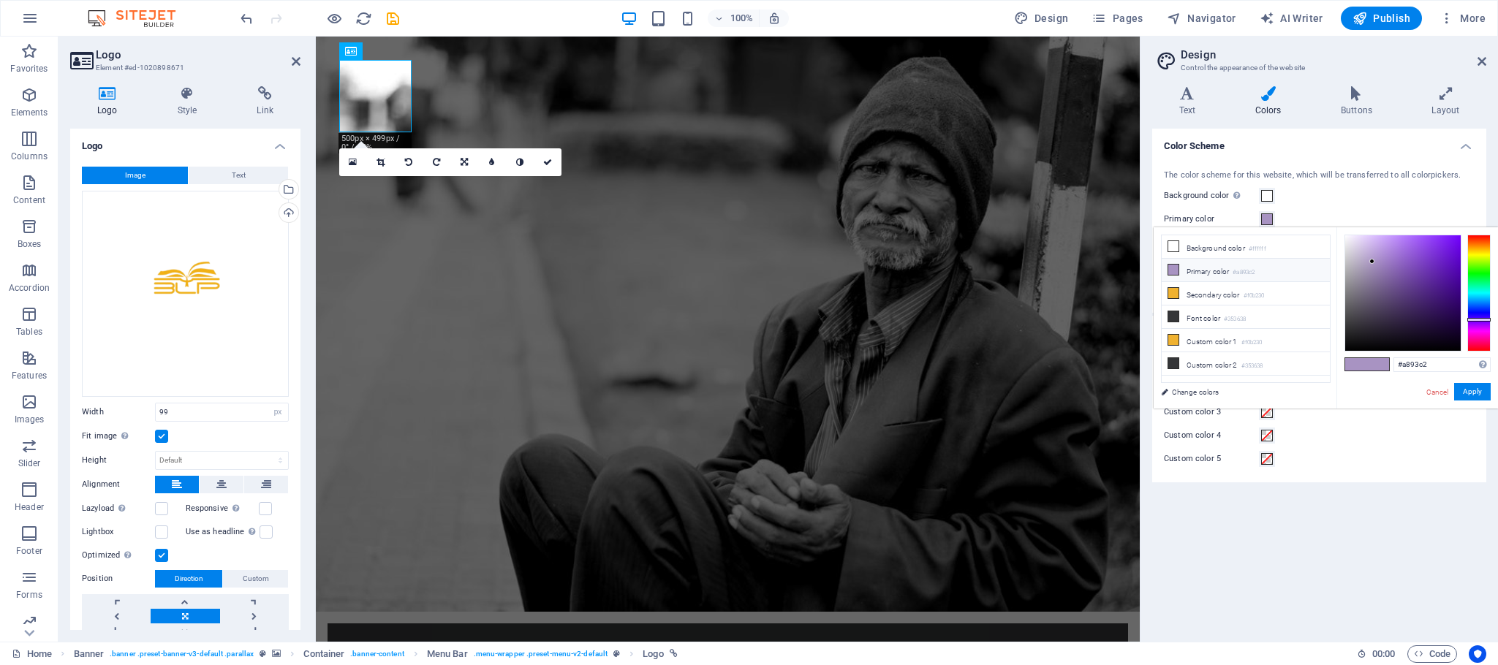
click at [1171, 268] on icon at bounding box center [1173, 270] width 10 height 10
click at [1200, 268] on li "Primary color #a893c2" at bounding box center [1246, 270] width 168 height 23
click at [1202, 273] on li "Primary color #a893c2" at bounding box center [1246, 270] width 168 height 23
click at [1168, 270] on icon at bounding box center [1173, 270] width 10 height 10
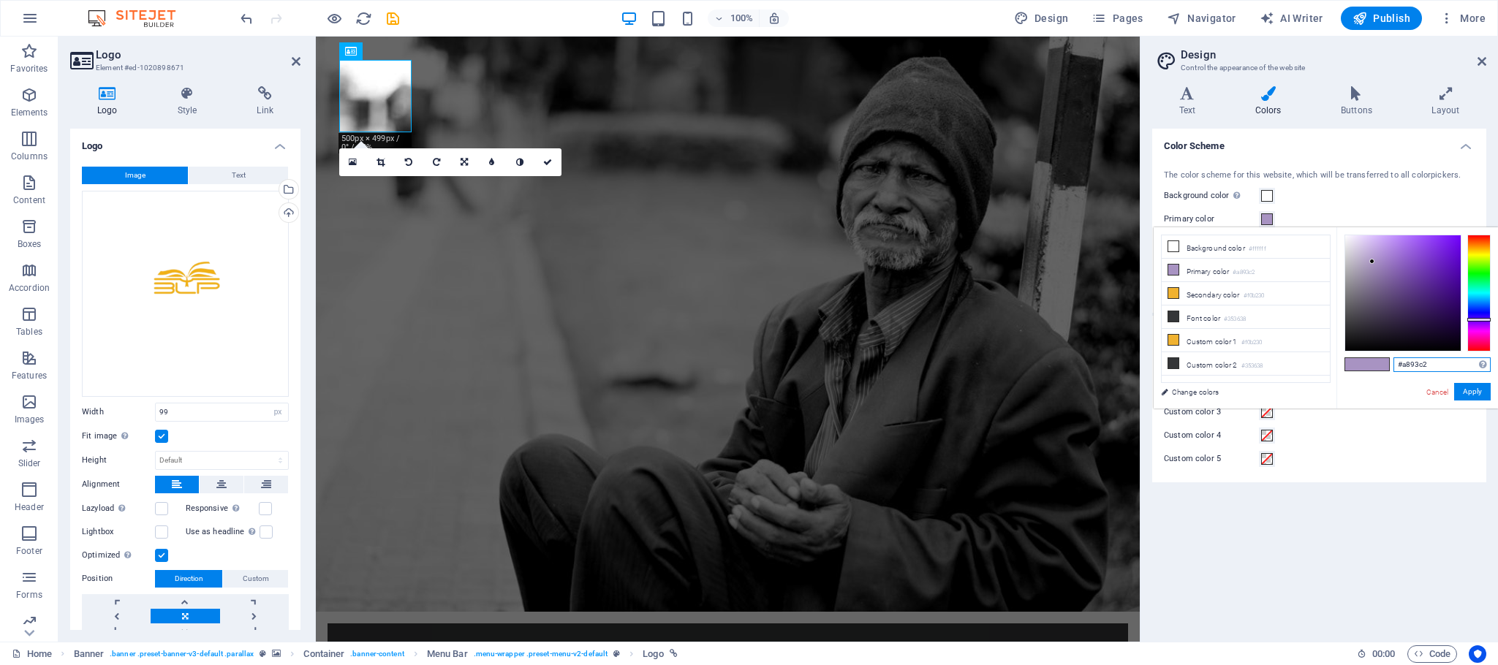
click at [1430, 357] on input "#a893c2" at bounding box center [1441, 364] width 97 height 15
type input "#f0b230"
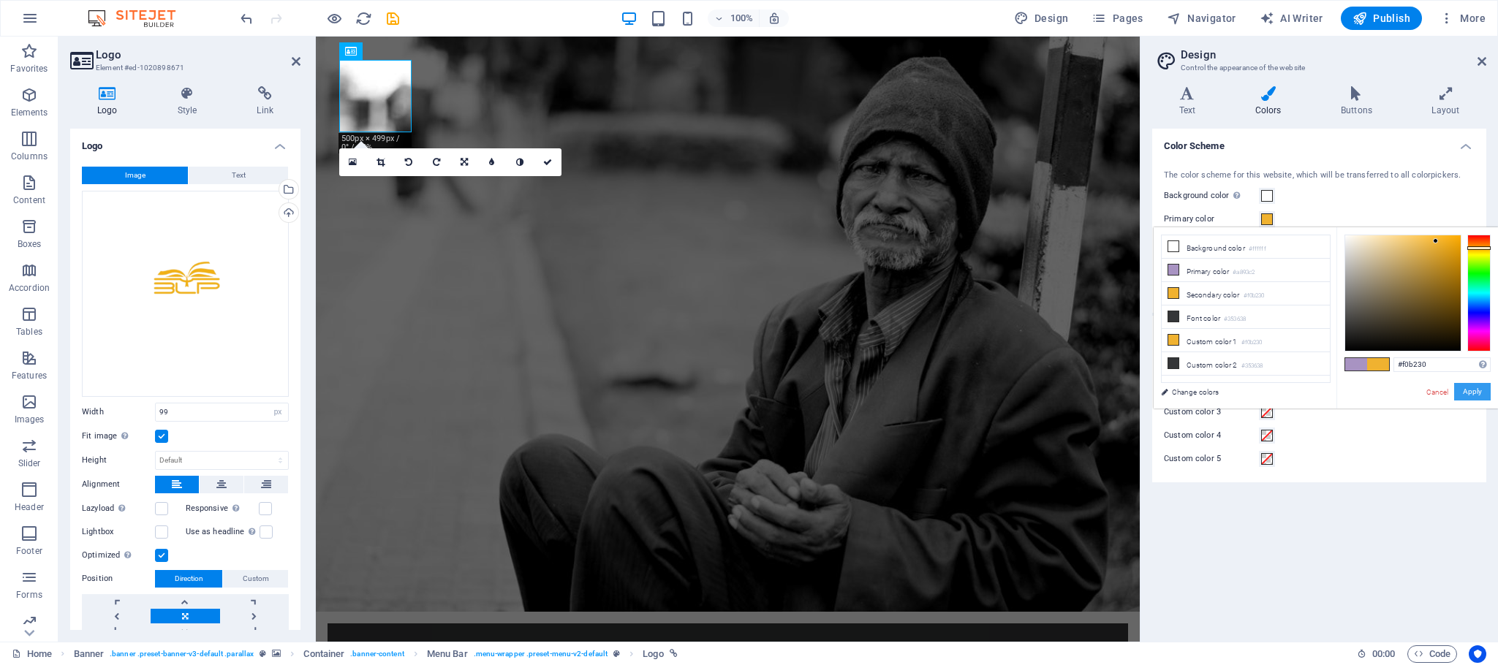
click at [1469, 393] on button "Apply" at bounding box center [1472, 392] width 37 height 18
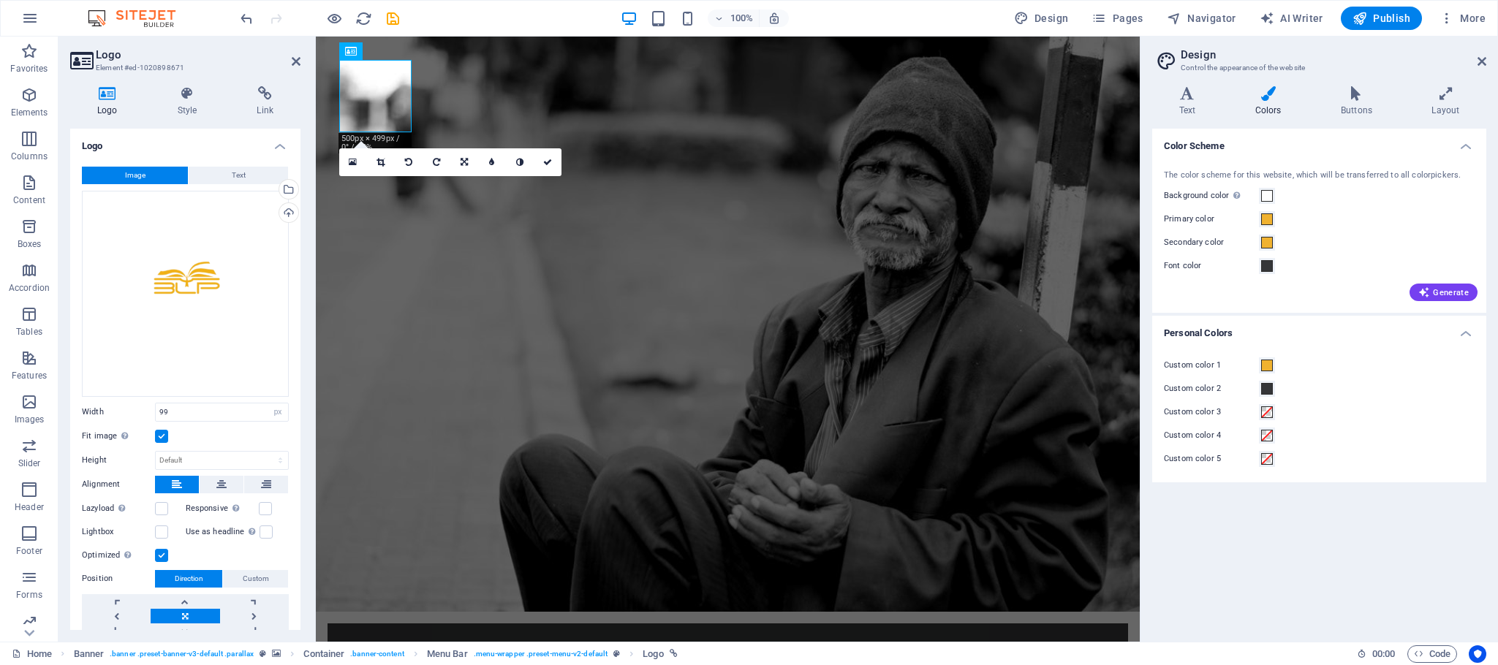
click at [1318, 507] on div "Color Scheme The color scheme for this website, which will be transferred to al…" at bounding box center [1319, 380] width 334 height 502
click at [1356, 99] on icon at bounding box center [1356, 93] width 85 height 15
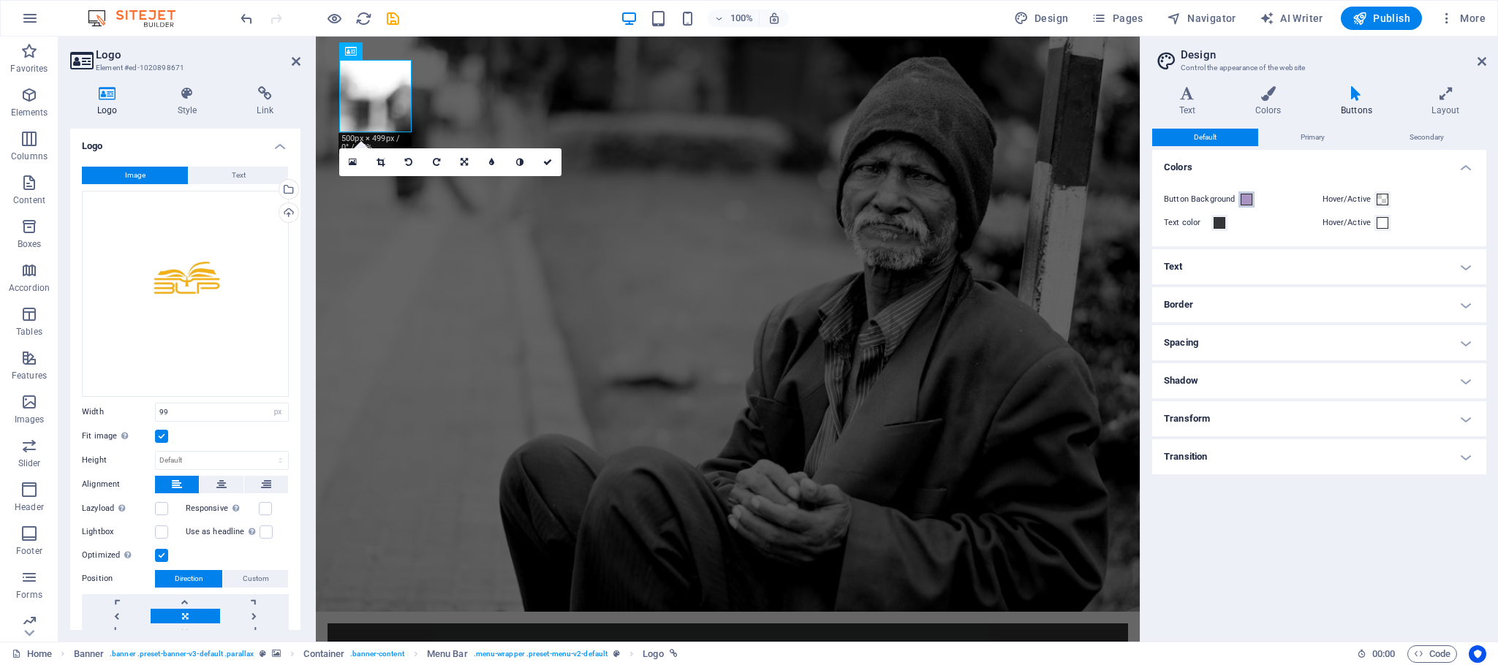
click at [1246, 202] on span at bounding box center [1247, 200] width 12 height 12
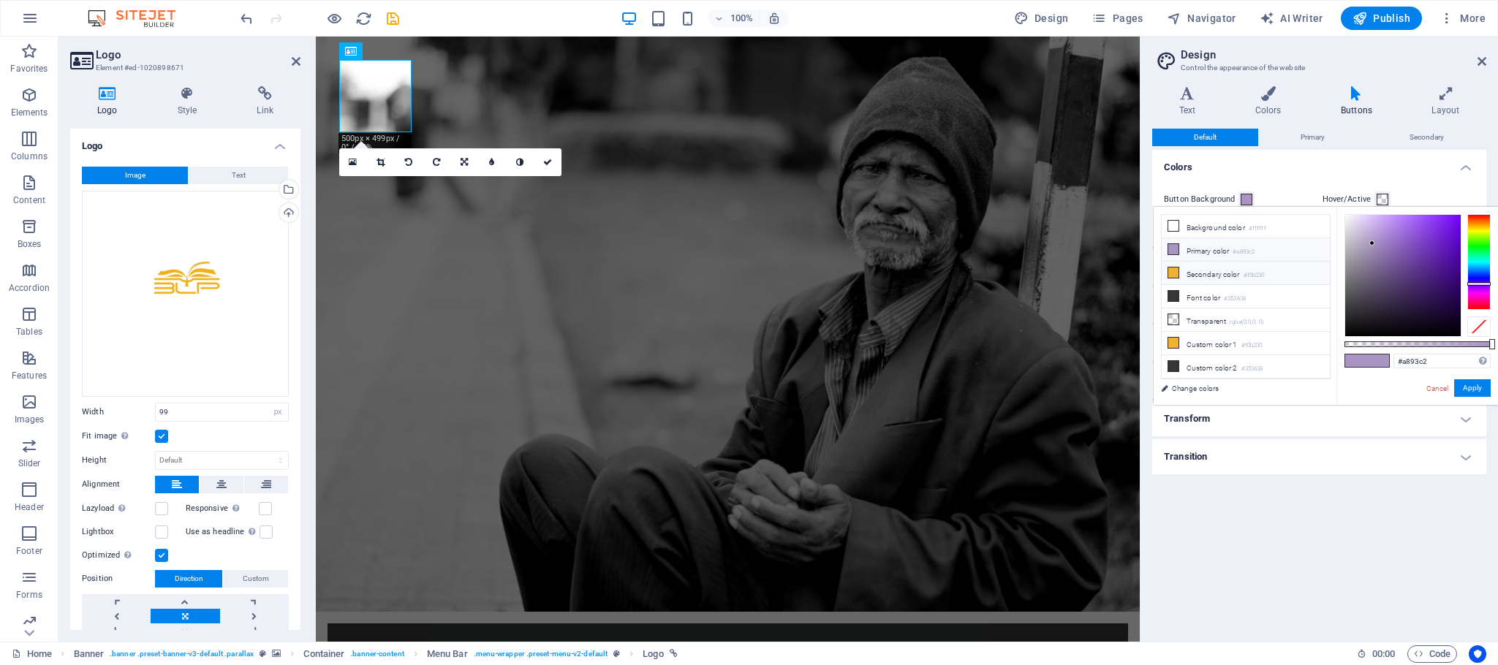
click at [1176, 273] on icon at bounding box center [1173, 273] width 10 height 10
type input "#f0b230"
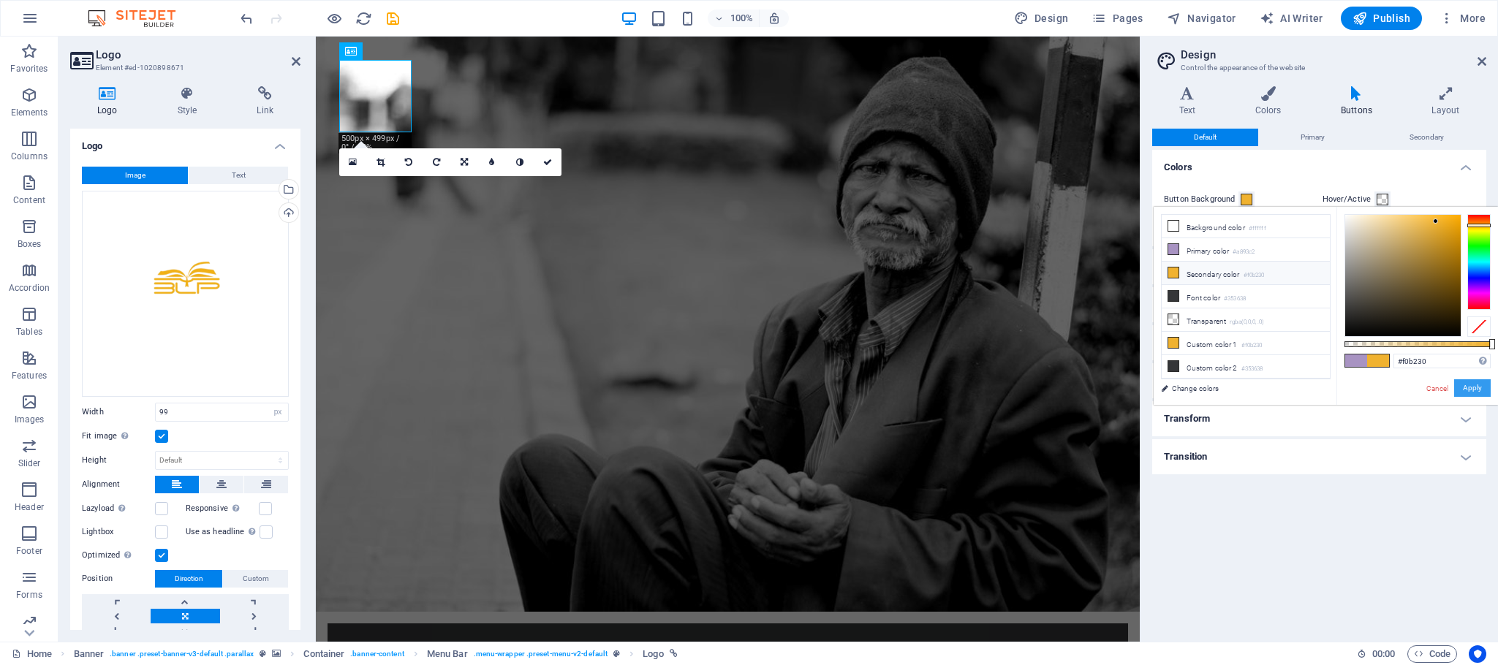
click at [1474, 380] on button "Apply" at bounding box center [1472, 388] width 37 height 18
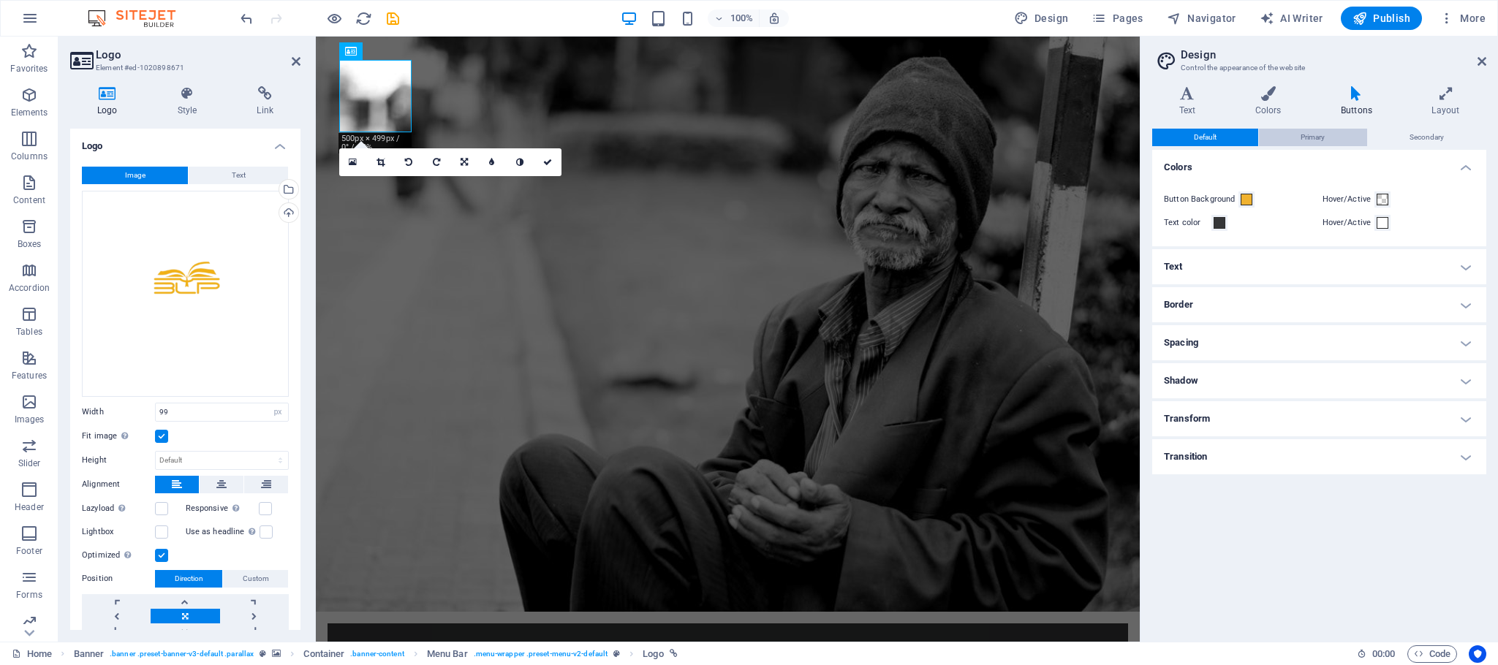
click at [1305, 130] on span "Primary" at bounding box center [1313, 138] width 24 height 18
click at [1483, 64] on icon at bounding box center [1481, 62] width 9 height 12
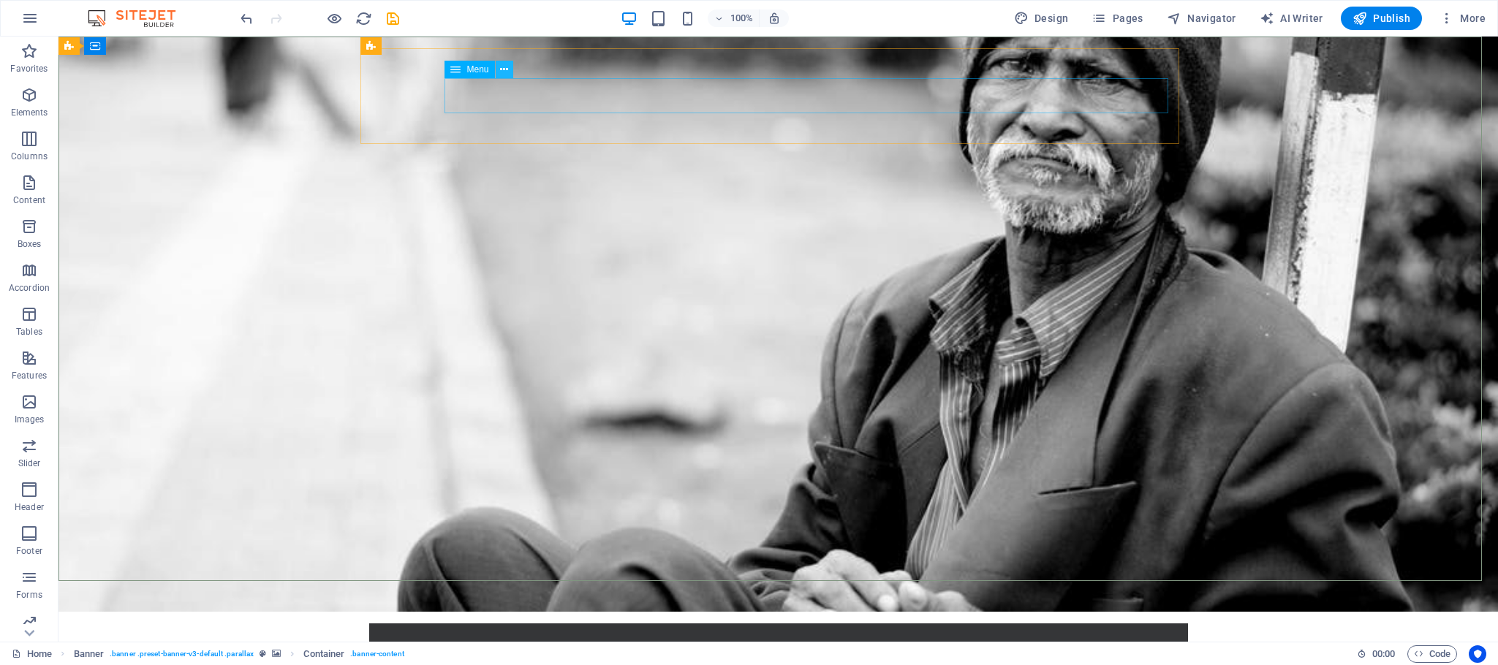
click at [510, 69] on button at bounding box center [505, 70] width 18 height 18
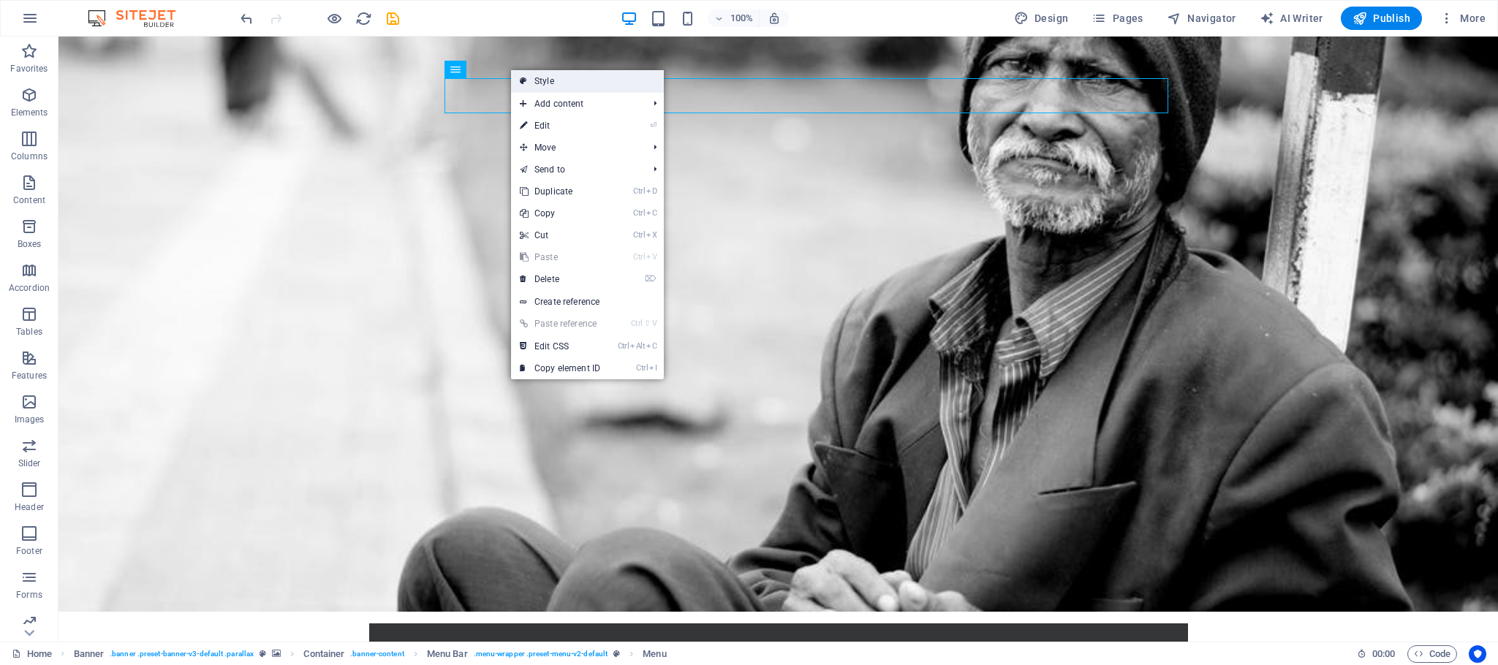
click at [537, 82] on link "Style" at bounding box center [587, 81] width 153 height 22
select select "rem"
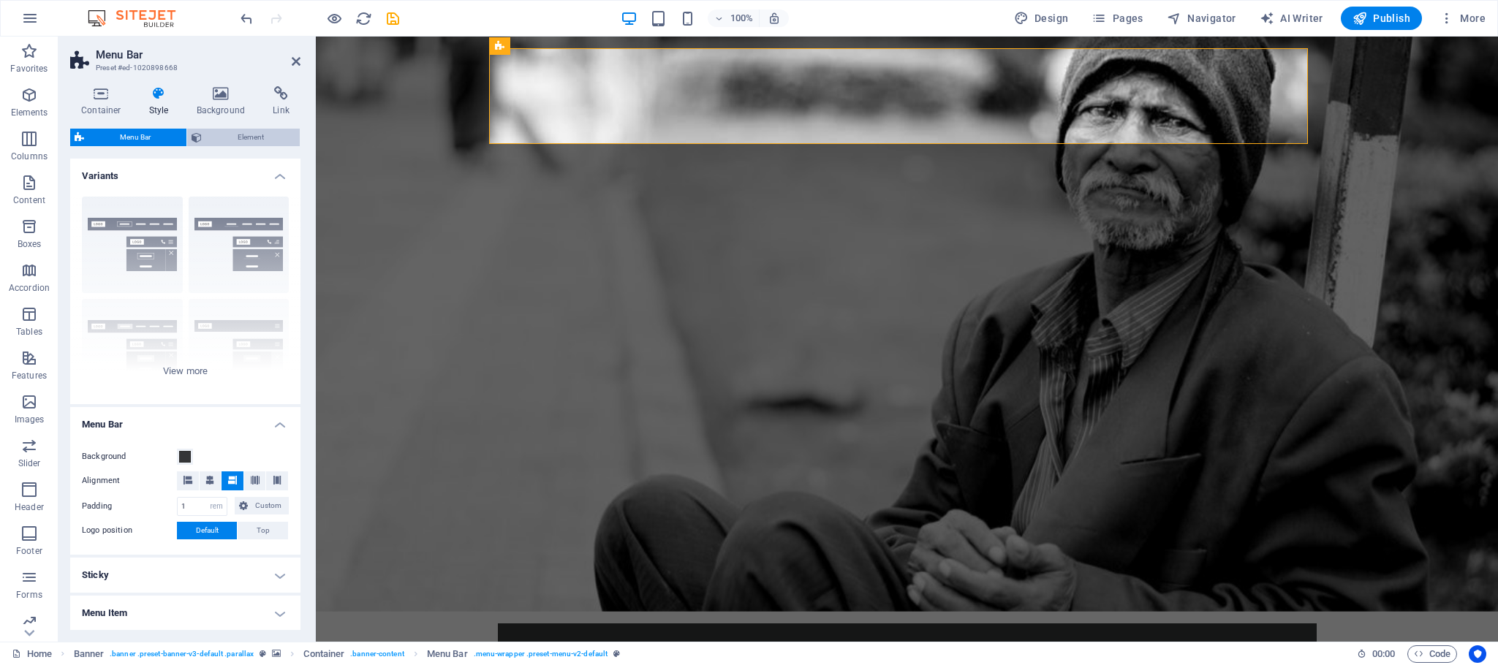
click at [226, 137] on span "Element" at bounding box center [250, 138] width 89 height 18
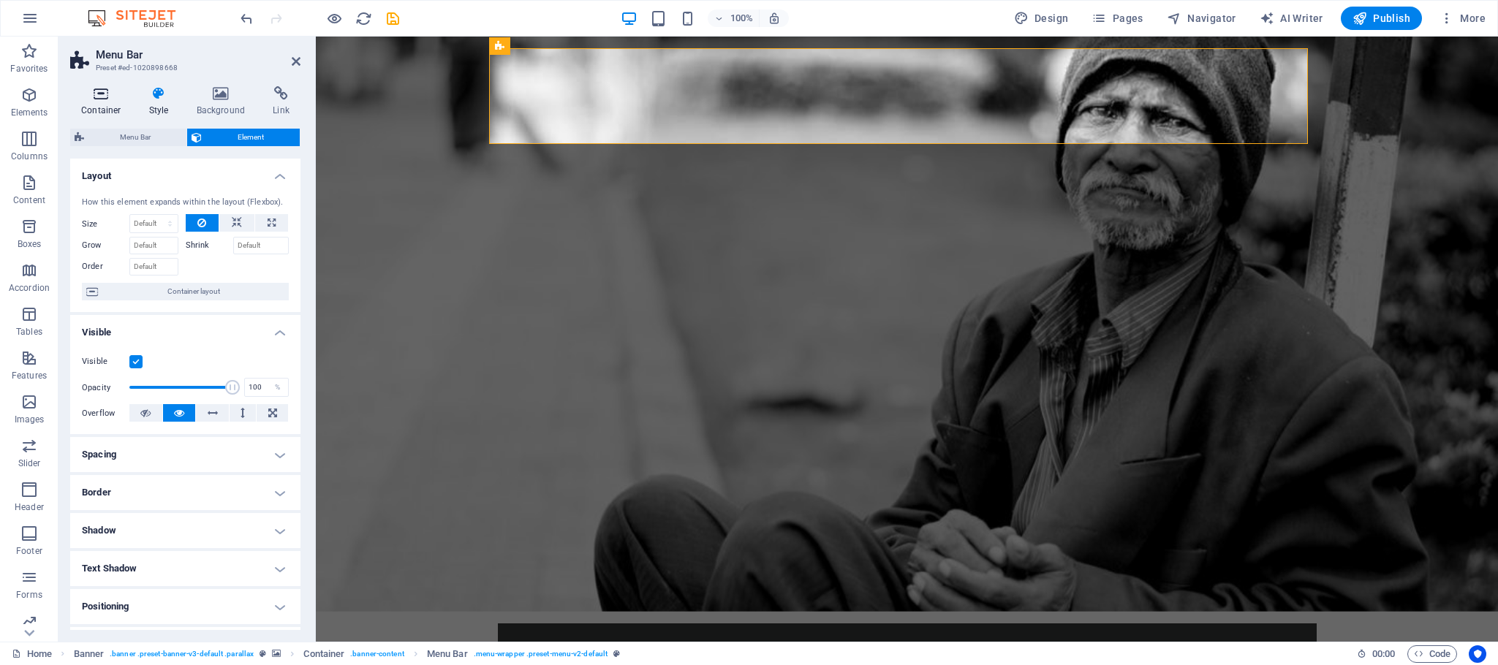
click at [112, 92] on icon at bounding box center [101, 93] width 62 height 15
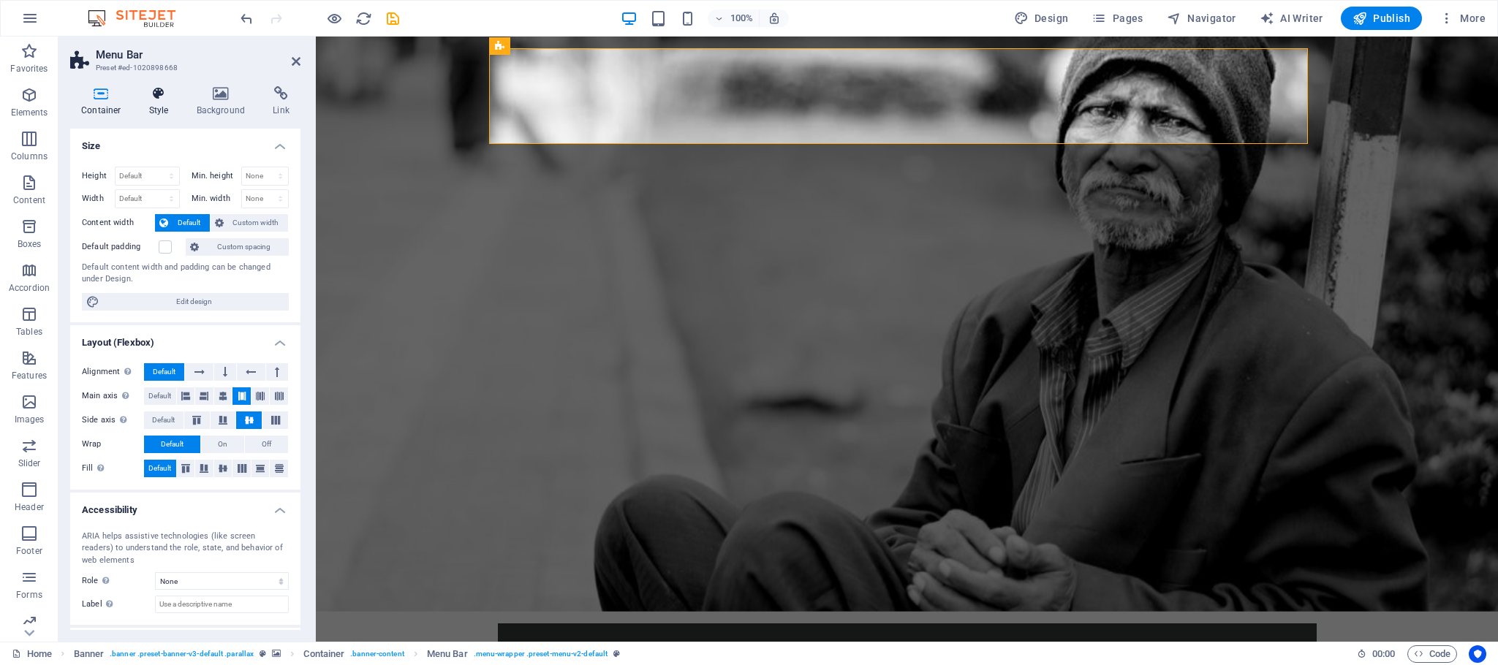
click at [138, 99] on icon at bounding box center [159, 93] width 42 height 15
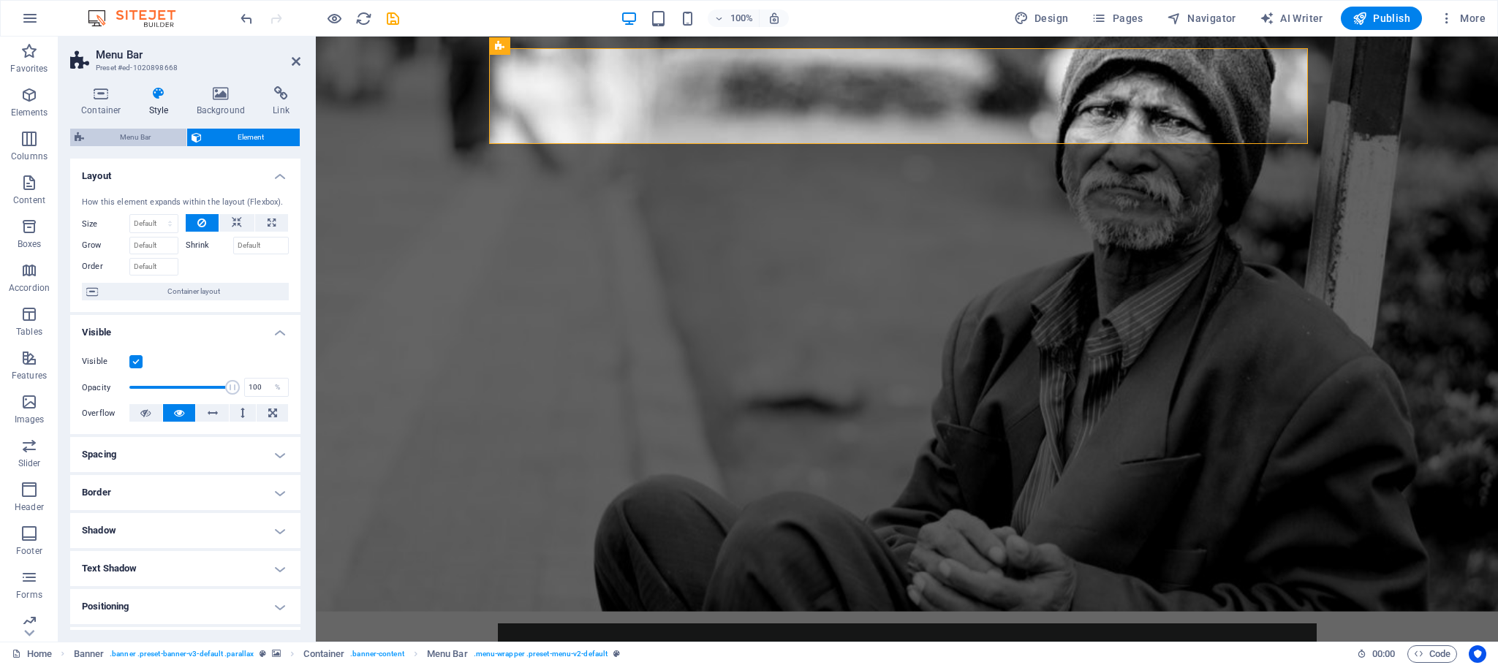
click at [156, 132] on span "Menu Bar" at bounding box center [135, 138] width 94 height 18
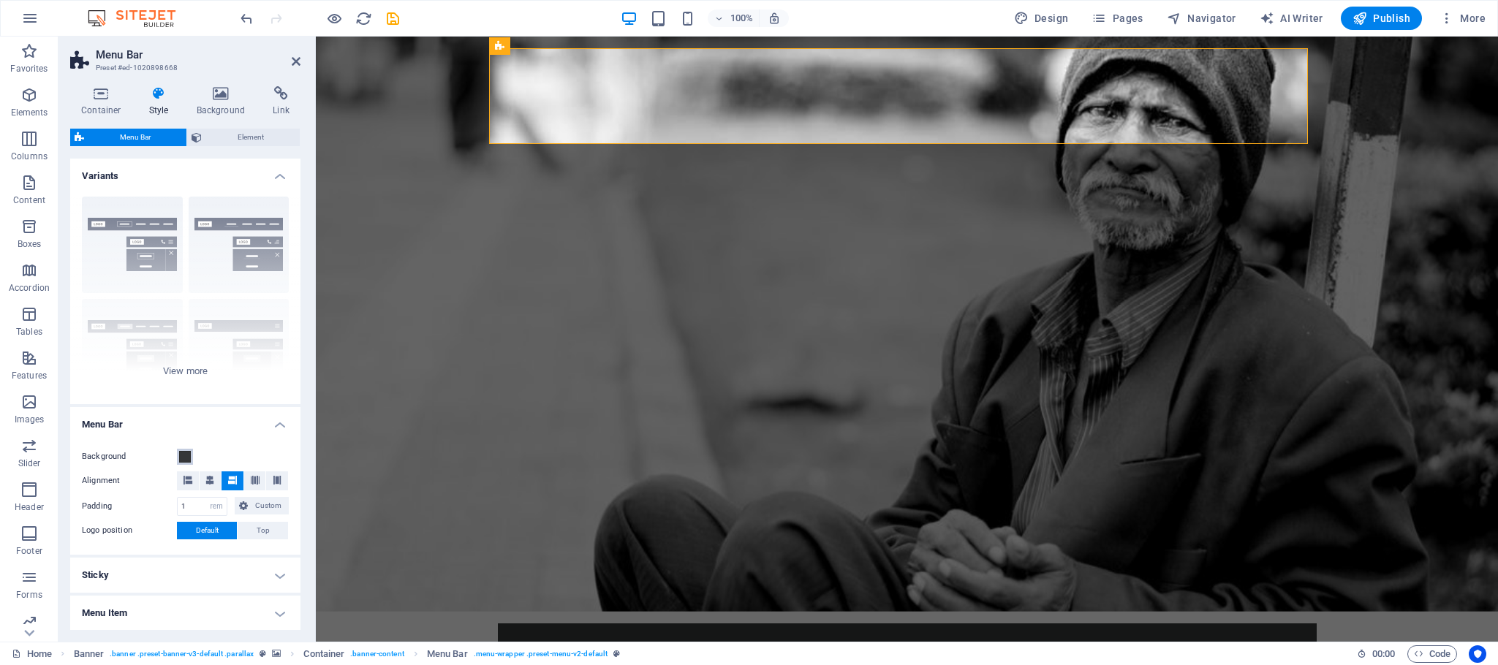
click at [187, 454] on span at bounding box center [185, 457] width 12 height 12
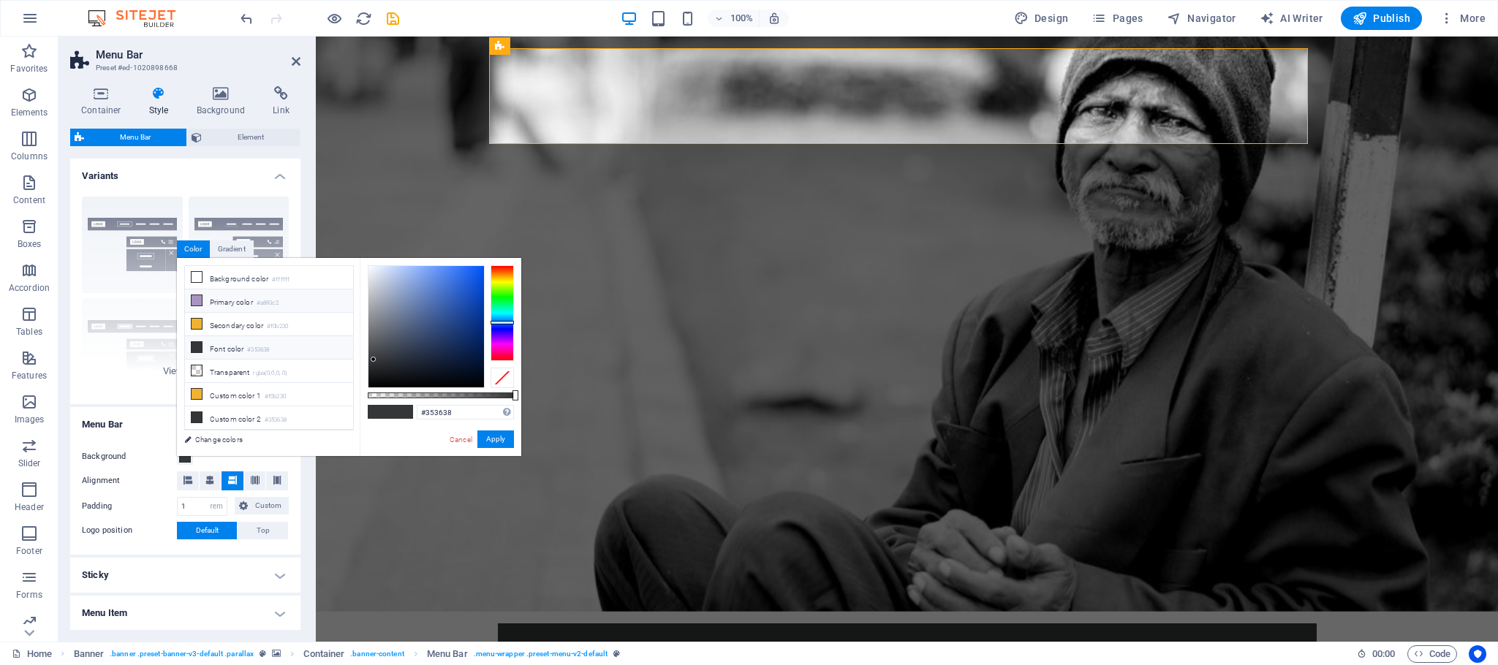
click at [196, 303] on icon at bounding box center [197, 300] width 10 height 10
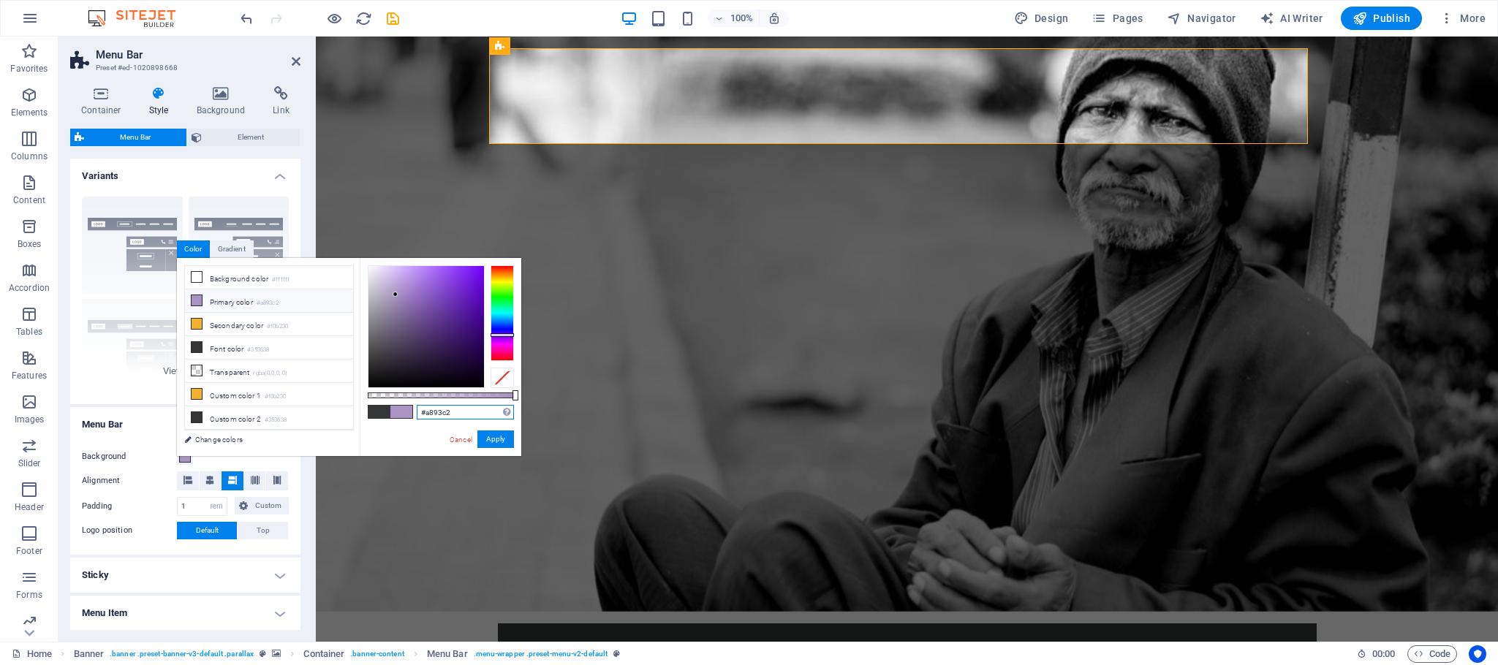
click at [447, 410] on input "#a893c2" at bounding box center [465, 412] width 97 height 15
click at [454, 409] on input "#a893c2" at bounding box center [465, 412] width 97 height 15
type input "#"
click at [452, 417] on input "F0B230" at bounding box center [465, 412] width 97 height 15
type input "#f0b230"
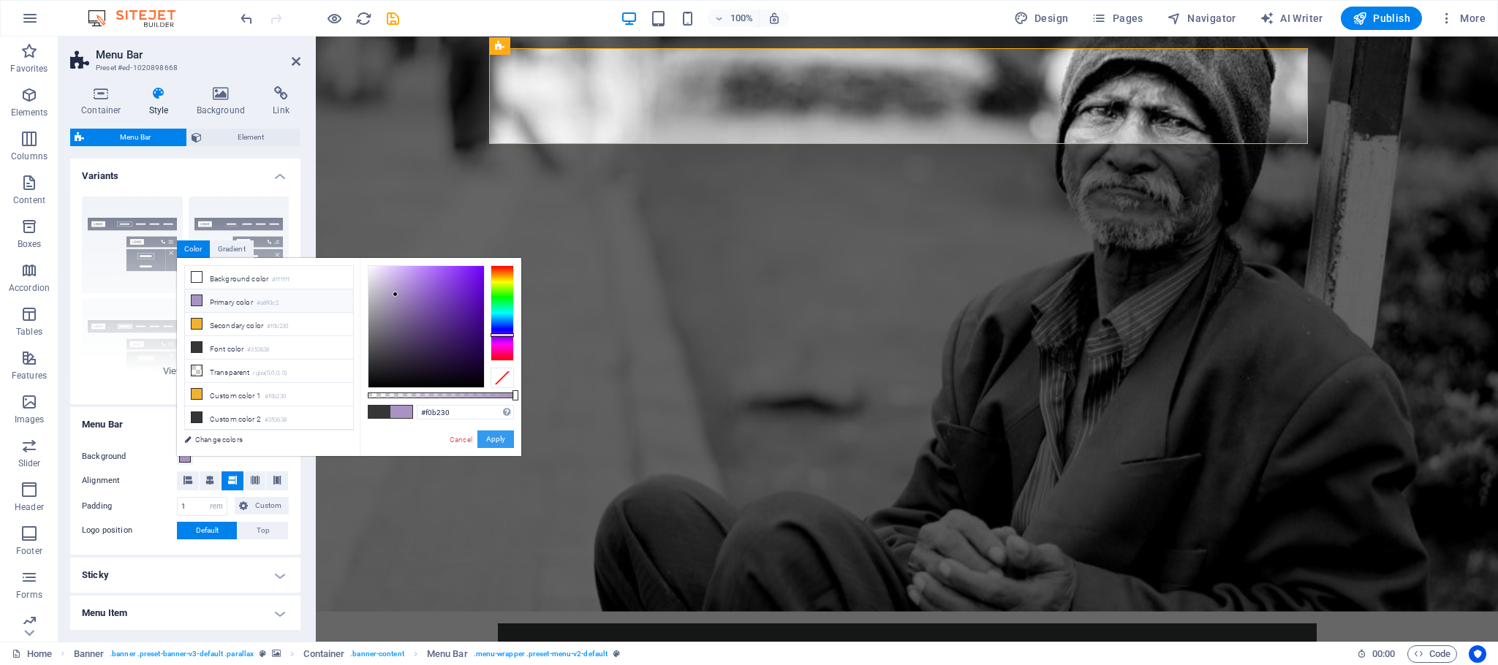
click at [500, 433] on button "Apply" at bounding box center [495, 440] width 37 height 18
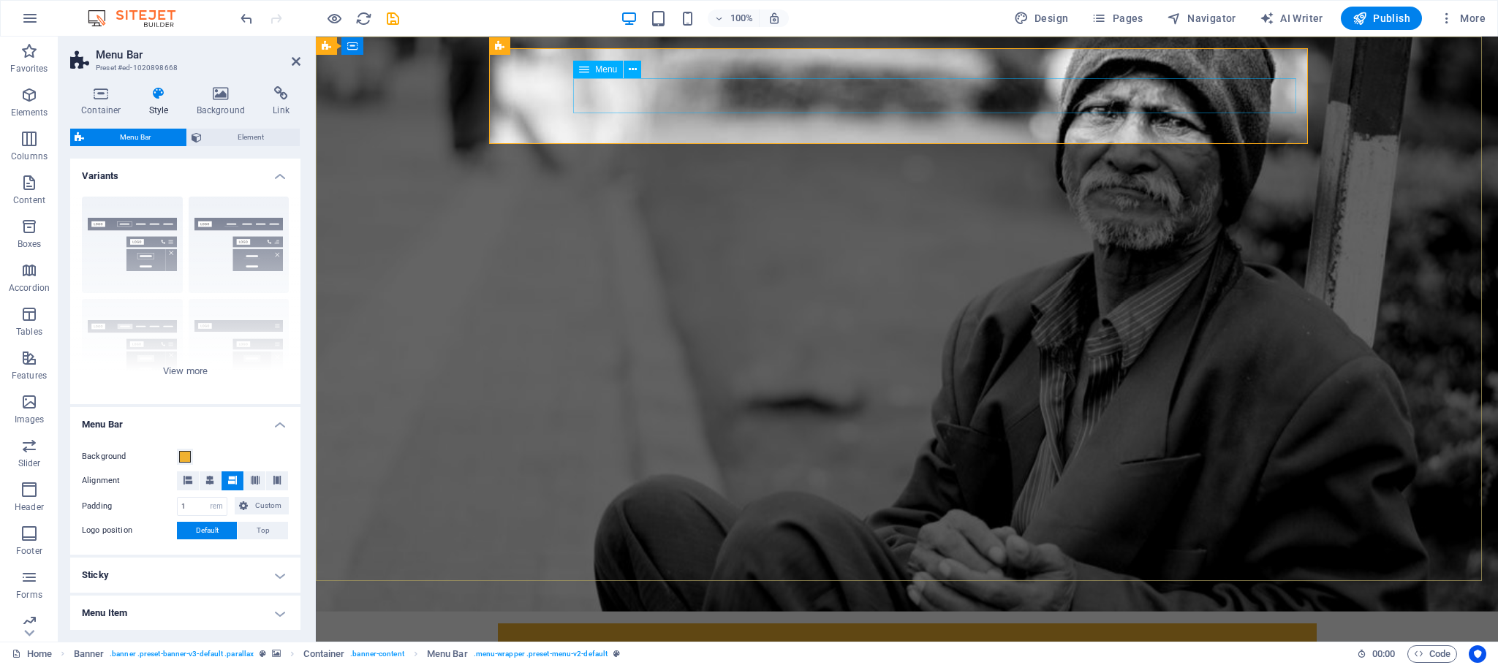
click at [632, 68] on icon at bounding box center [633, 69] width 8 height 15
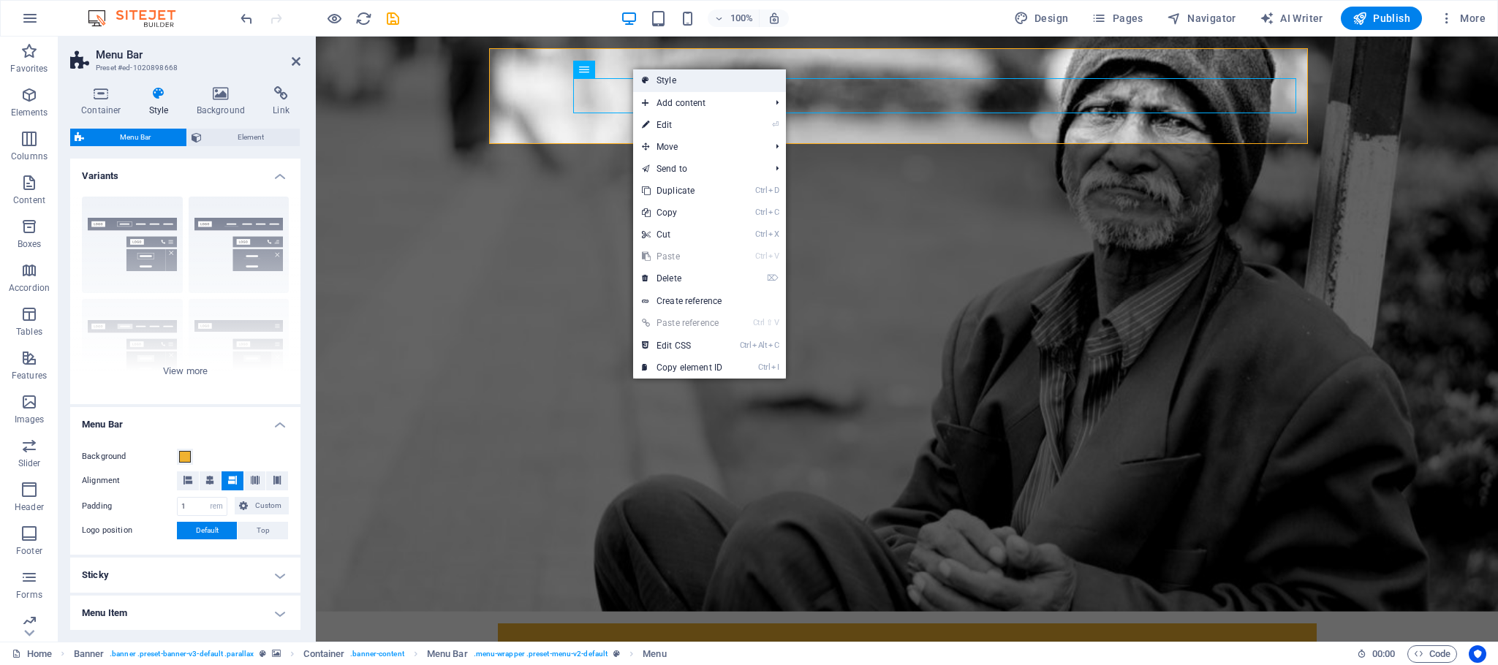
click at [667, 86] on link "Style" at bounding box center [709, 80] width 153 height 22
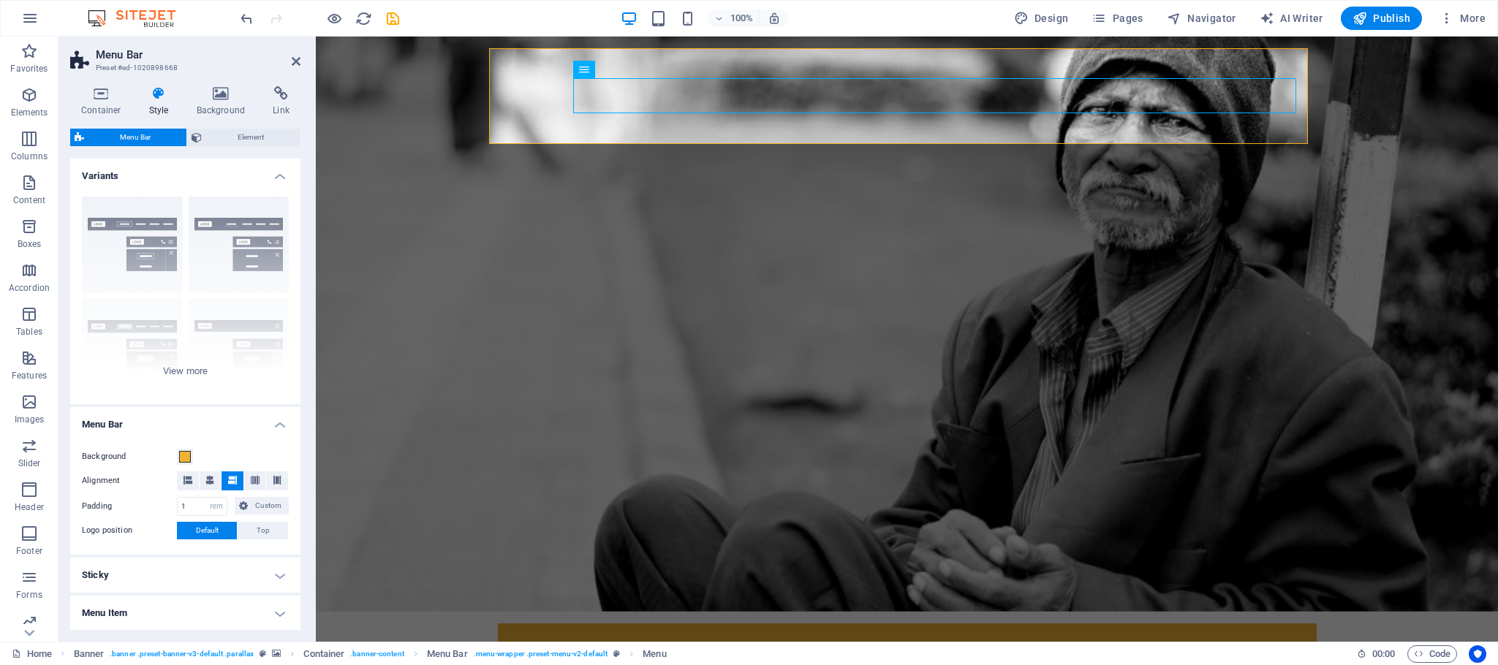
click at [277, 615] on h4 "Menu Item" at bounding box center [185, 613] width 230 height 35
click at [277, 615] on h4 "Menu Item" at bounding box center [185, 609] width 230 height 26
click at [277, 615] on h4 "Menu Item" at bounding box center [185, 613] width 230 height 35
click at [277, 615] on h4 "Menu Item" at bounding box center [185, 609] width 230 height 26
click at [224, 95] on icon at bounding box center [221, 93] width 71 height 15
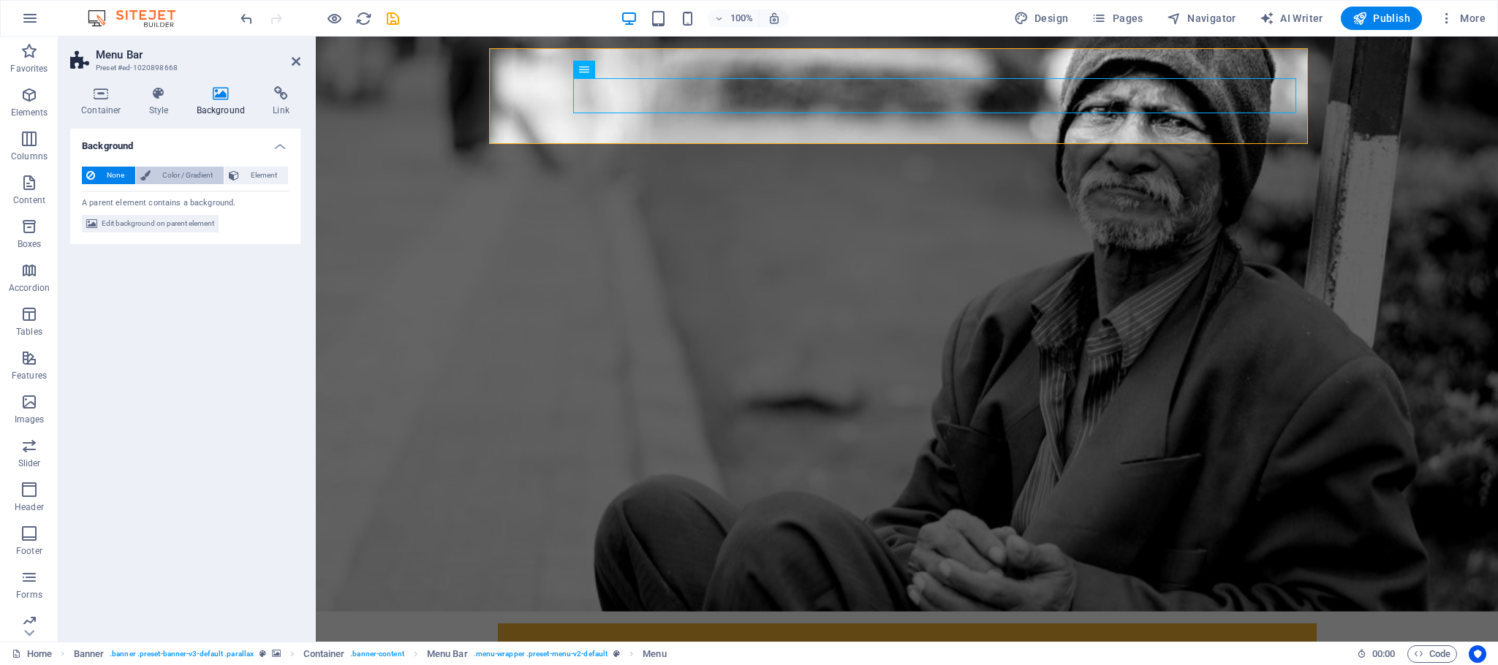
click at [180, 175] on span "Color / Gradient" at bounding box center [187, 176] width 64 height 18
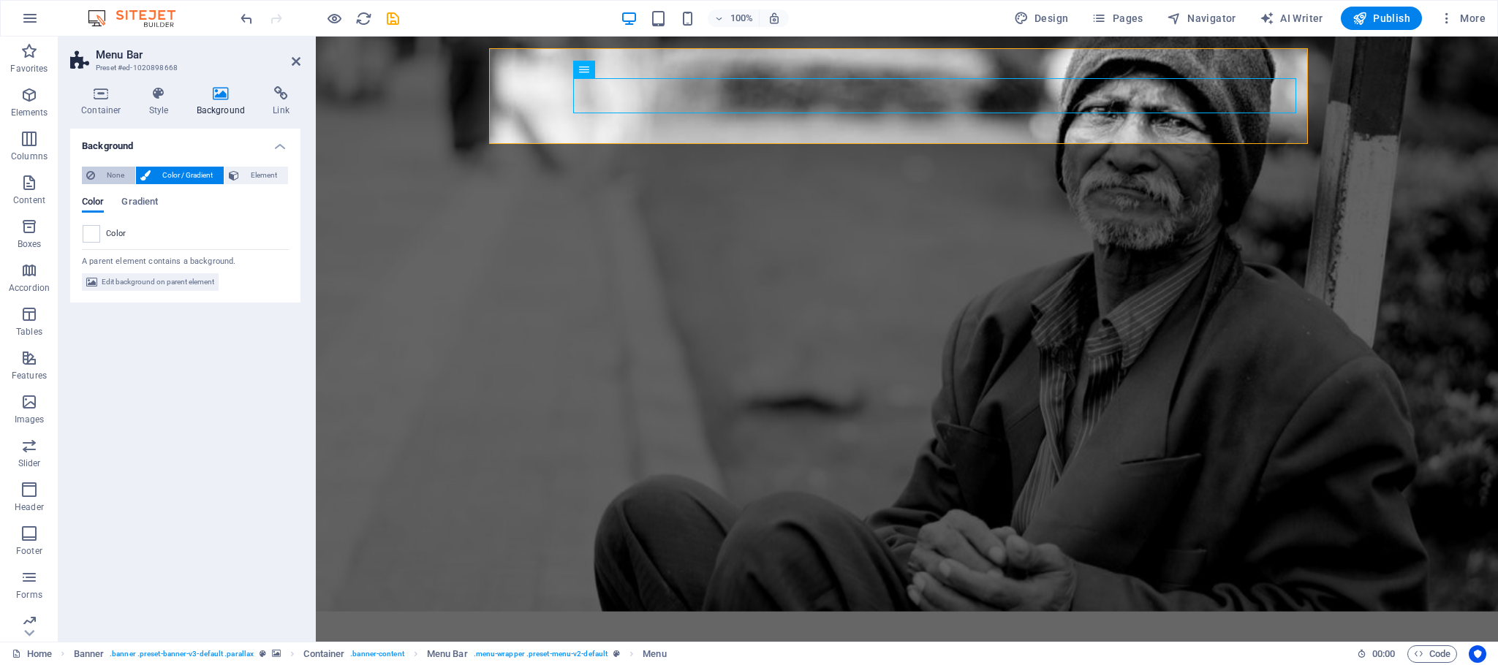
click at [110, 173] on span "None" at bounding box center [114, 176] width 31 height 18
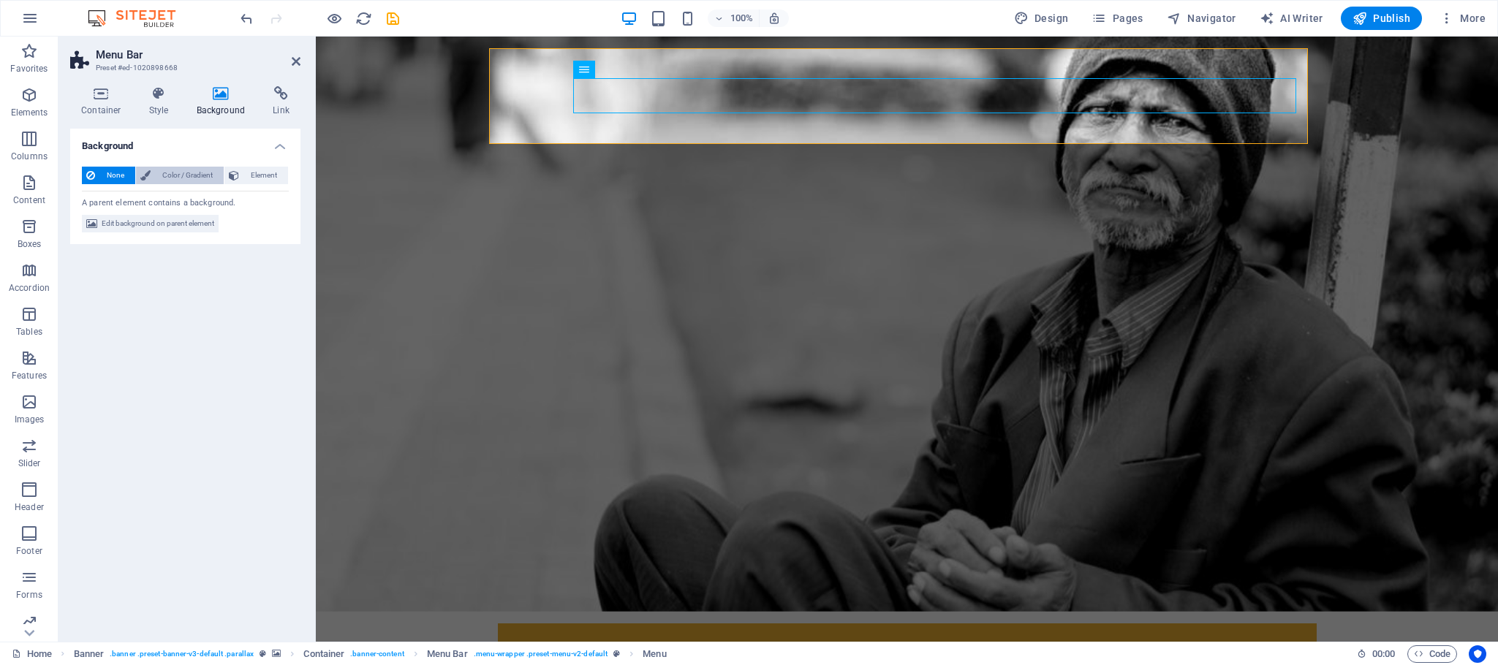
click at [165, 172] on span "Color / Gradient" at bounding box center [187, 176] width 64 height 18
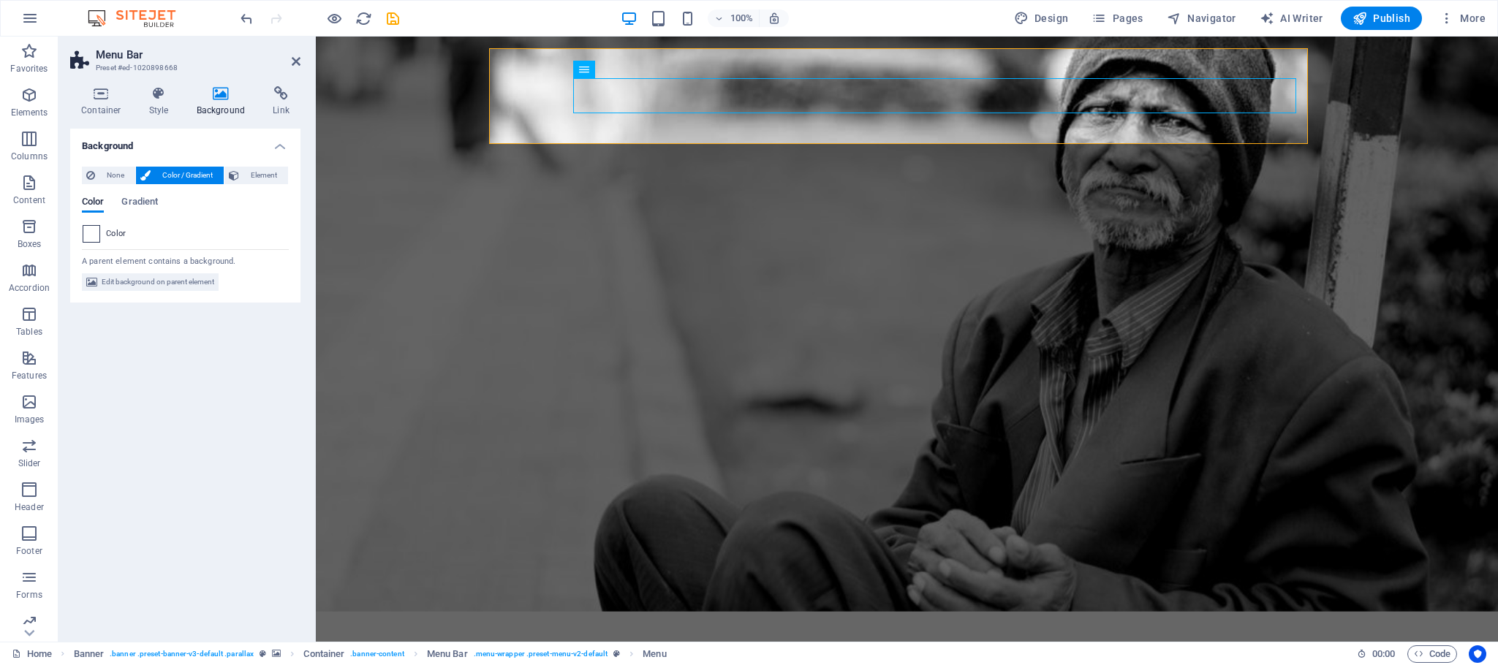
click at [88, 231] on span at bounding box center [91, 234] width 16 height 16
click at [114, 277] on span "Edit background on parent element" at bounding box center [158, 282] width 113 height 18
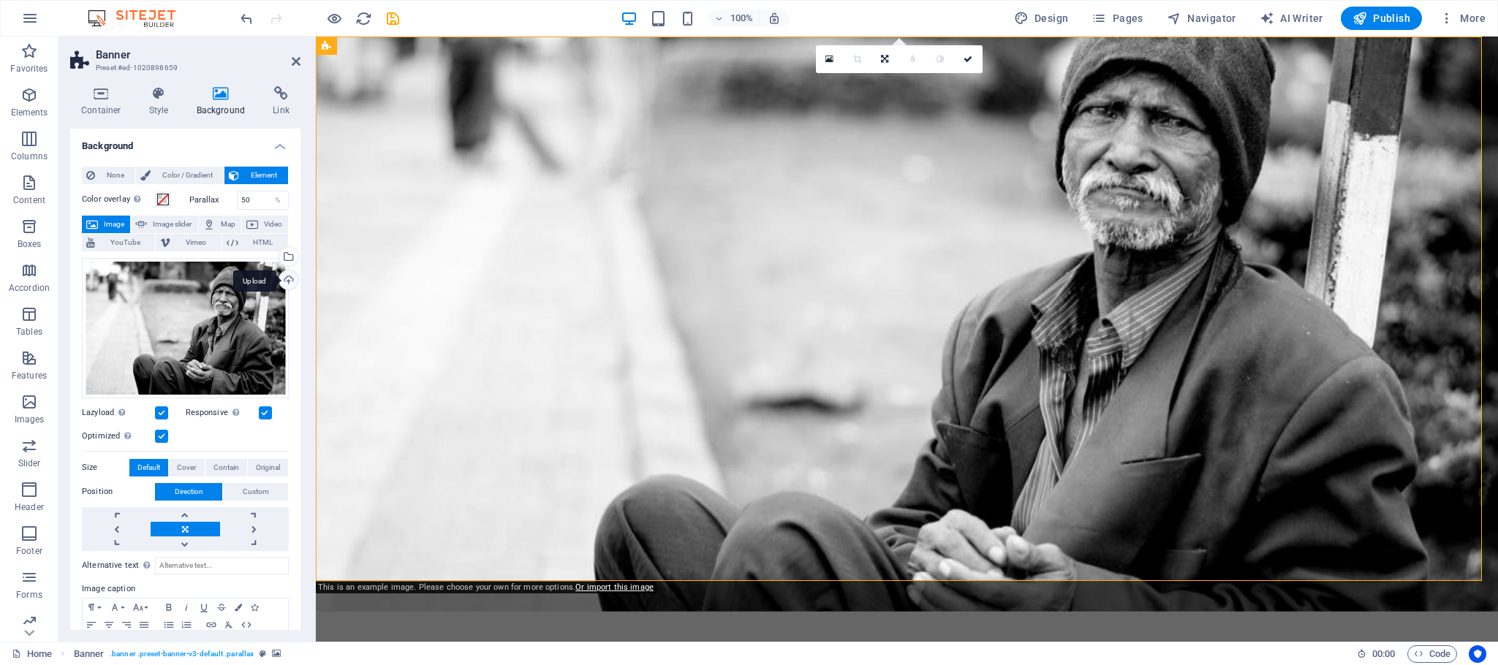
click at [286, 281] on div "Upload" at bounding box center [287, 281] width 22 height 22
click at [285, 254] on div "Select files from the file manager, stock photos, or upload file(s)" at bounding box center [287, 258] width 22 height 22
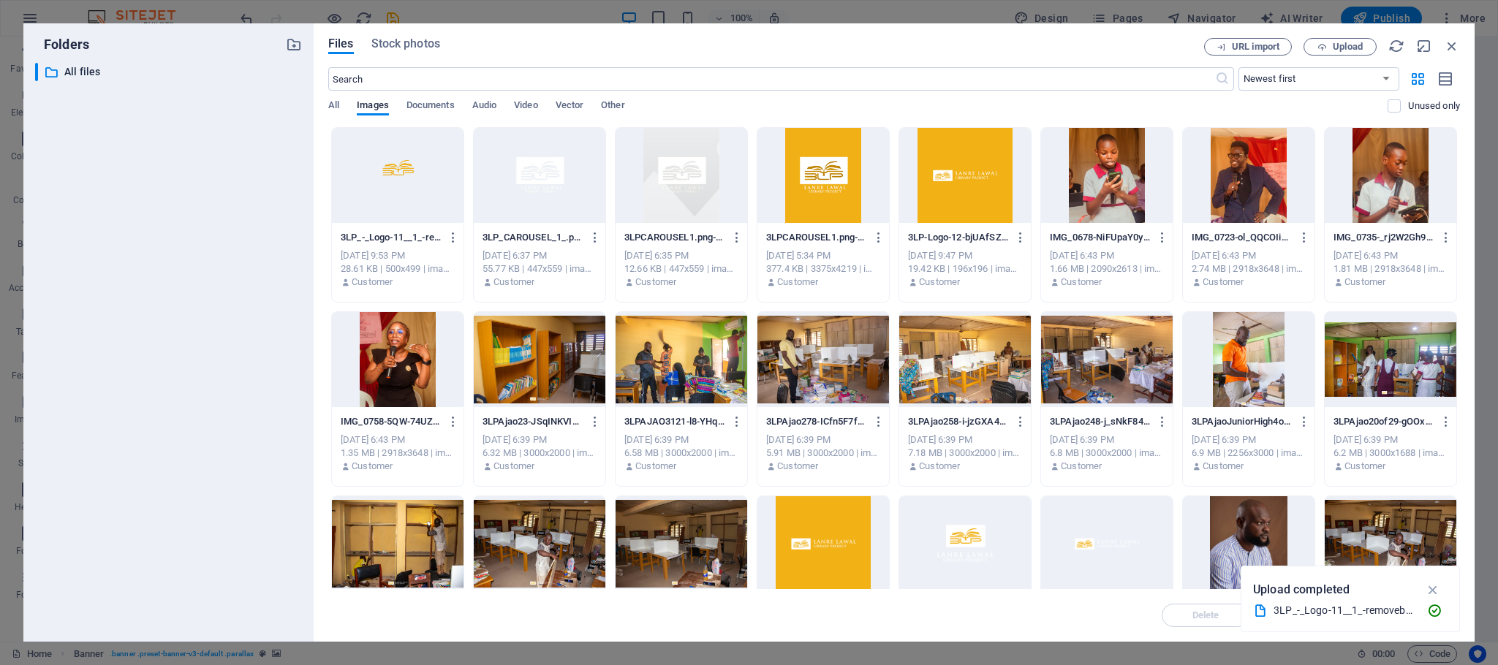
drag, startPoint x: 1464, startPoint y: 355, endPoint x: 1461, endPoint y: 386, distance: 30.8
click at [1461, 386] on div "Files Stock photos URL import Upload ​ Newest first Oldest first Name (A-Z) Nam…" at bounding box center [894, 332] width 1161 height 618
drag, startPoint x: 1457, startPoint y: 378, endPoint x: 1455, endPoint y: 399, distance: 21.3
click at [1455, 399] on div "3LP_-_Logo-11__1_-removebg-preview-_aUyZ3P5i4H9XpP4KZFgkA.png 3LP_-_Logo-11__1_…" at bounding box center [894, 491] width 1132 height 728
click at [1435, 584] on icon "button" at bounding box center [1433, 590] width 17 height 16
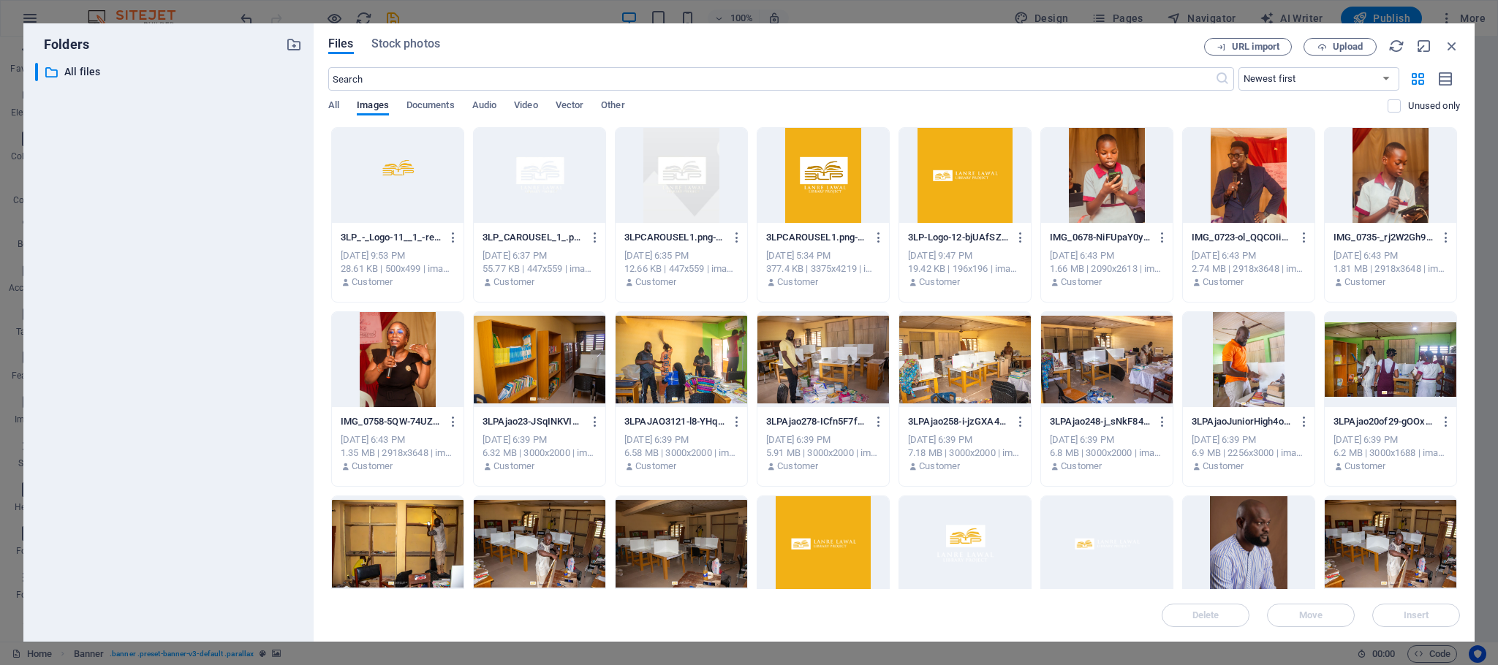
click at [568, 354] on div at bounding box center [540, 359] width 132 height 95
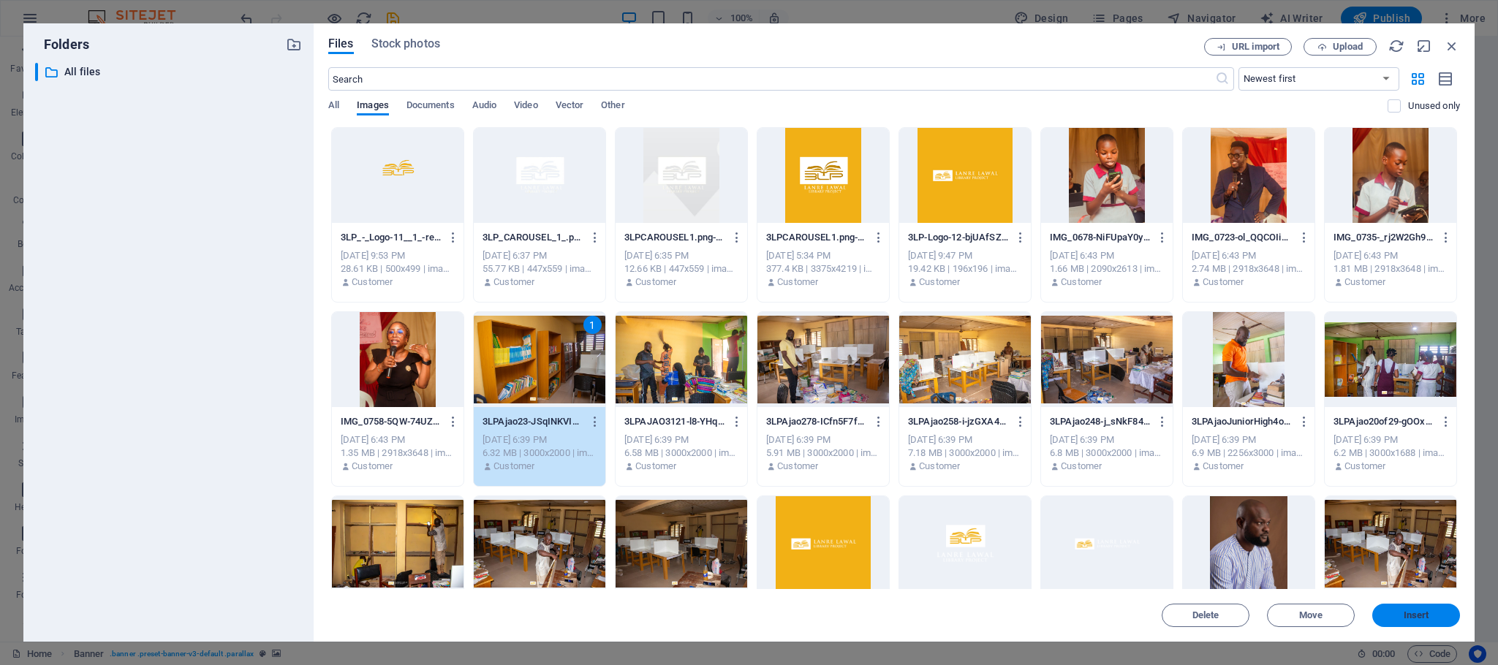
click at [1393, 621] on button "Insert" at bounding box center [1416, 615] width 88 height 23
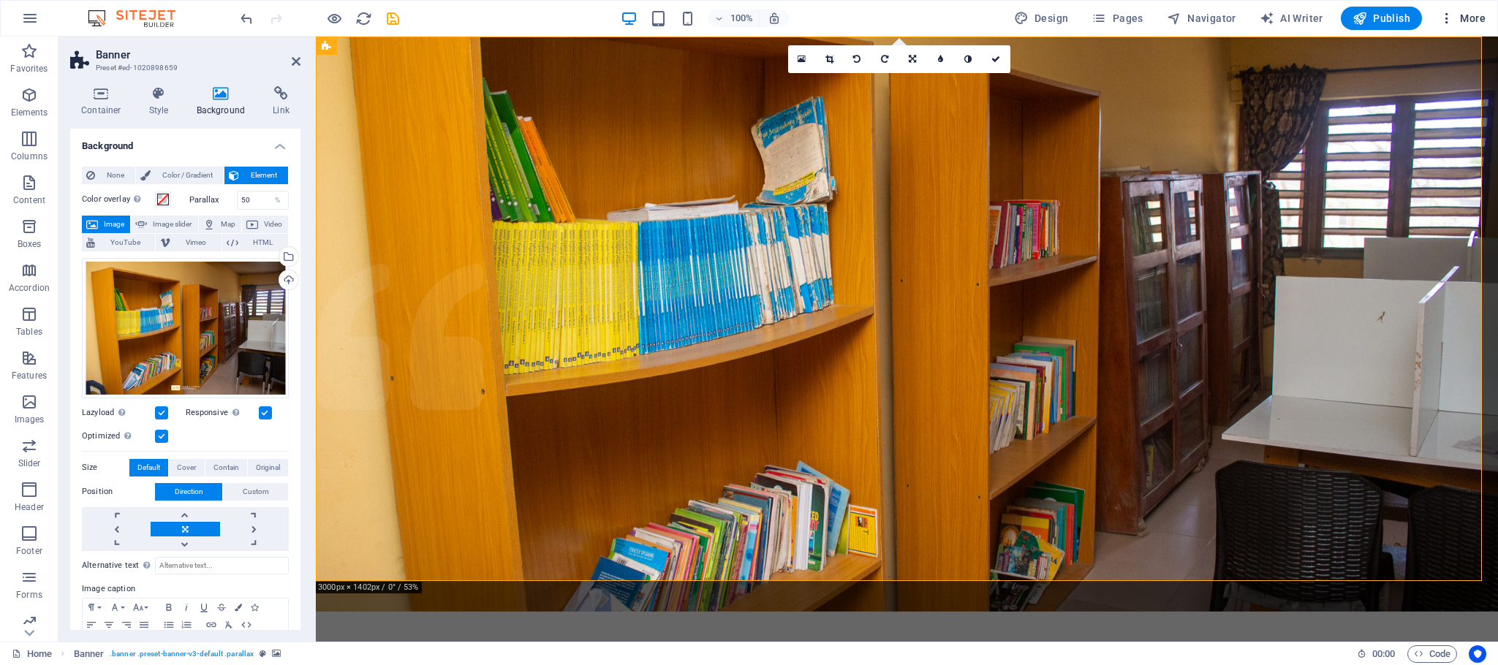
click at [1470, 22] on span "More" at bounding box center [1462, 18] width 46 height 15
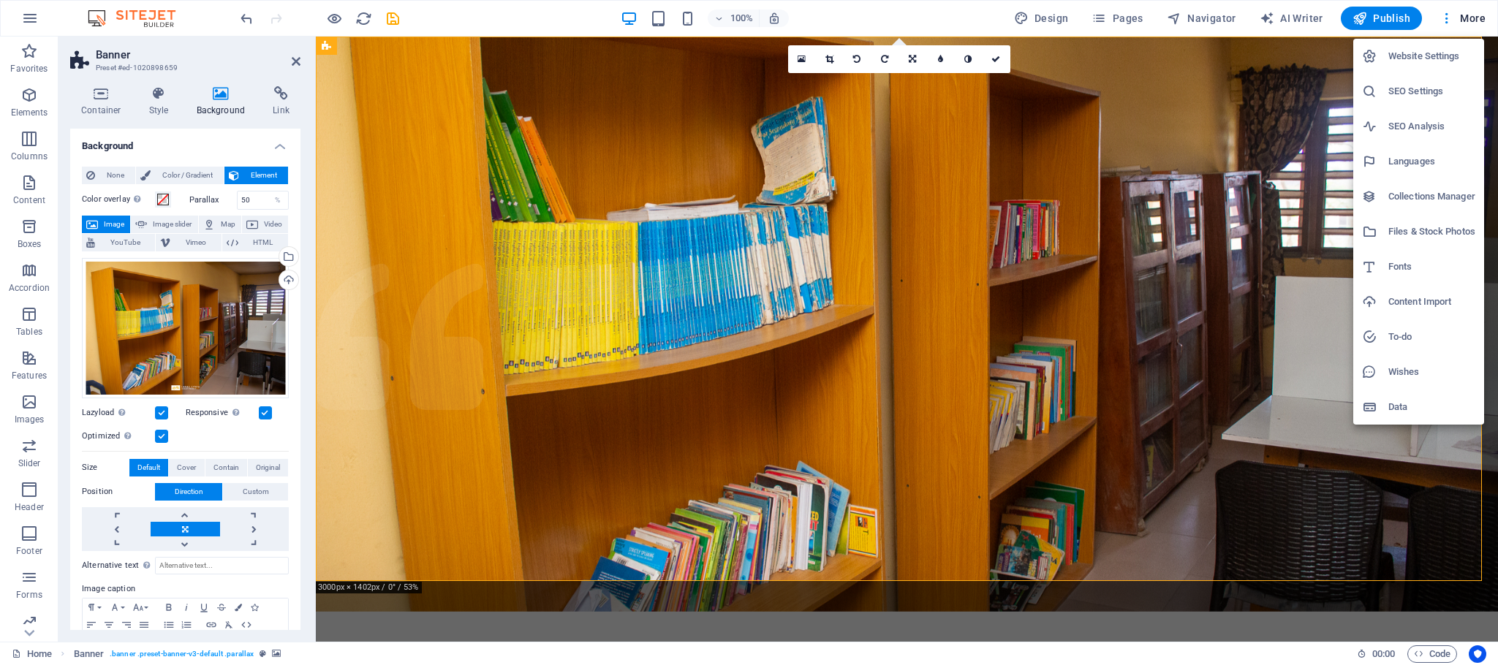
click at [1173, 61] on div at bounding box center [749, 332] width 1498 height 665
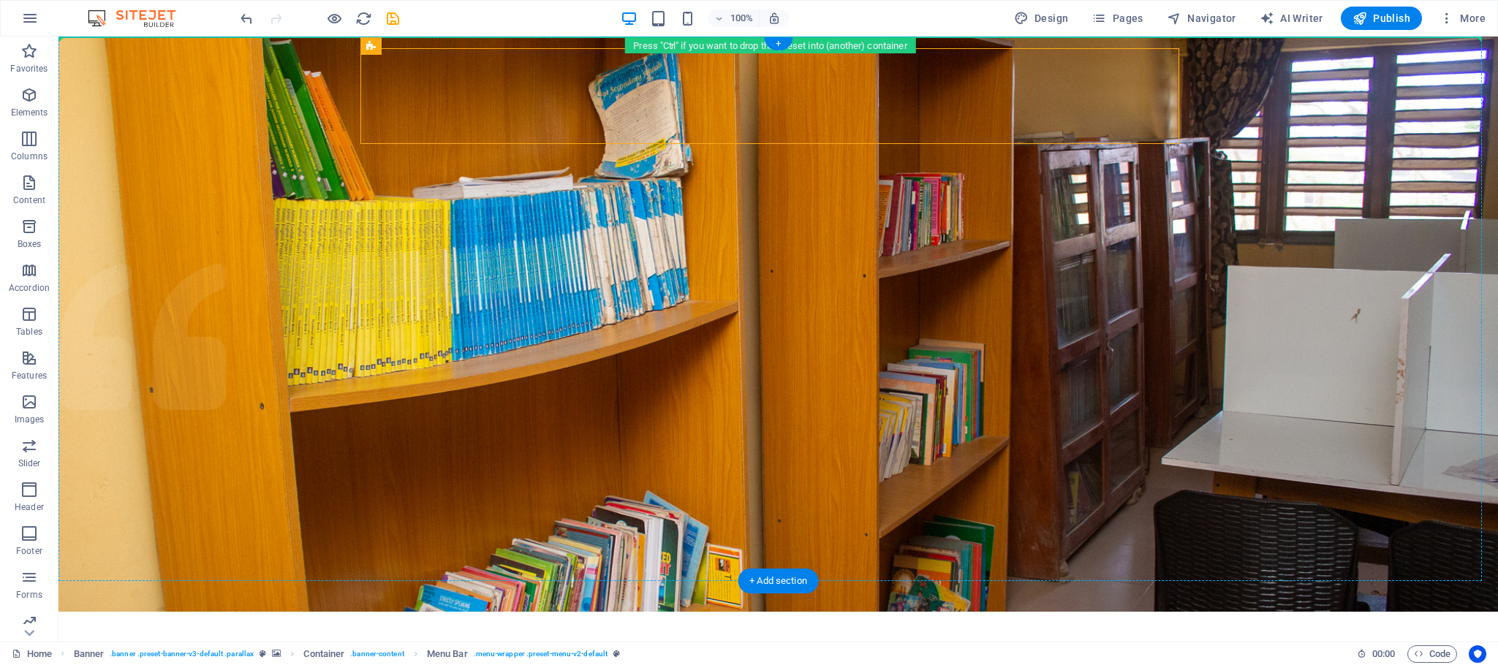
drag, startPoint x: 548, startPoint y: 119, endPoint x: 544, endPoint y: 156, distance: 36.8
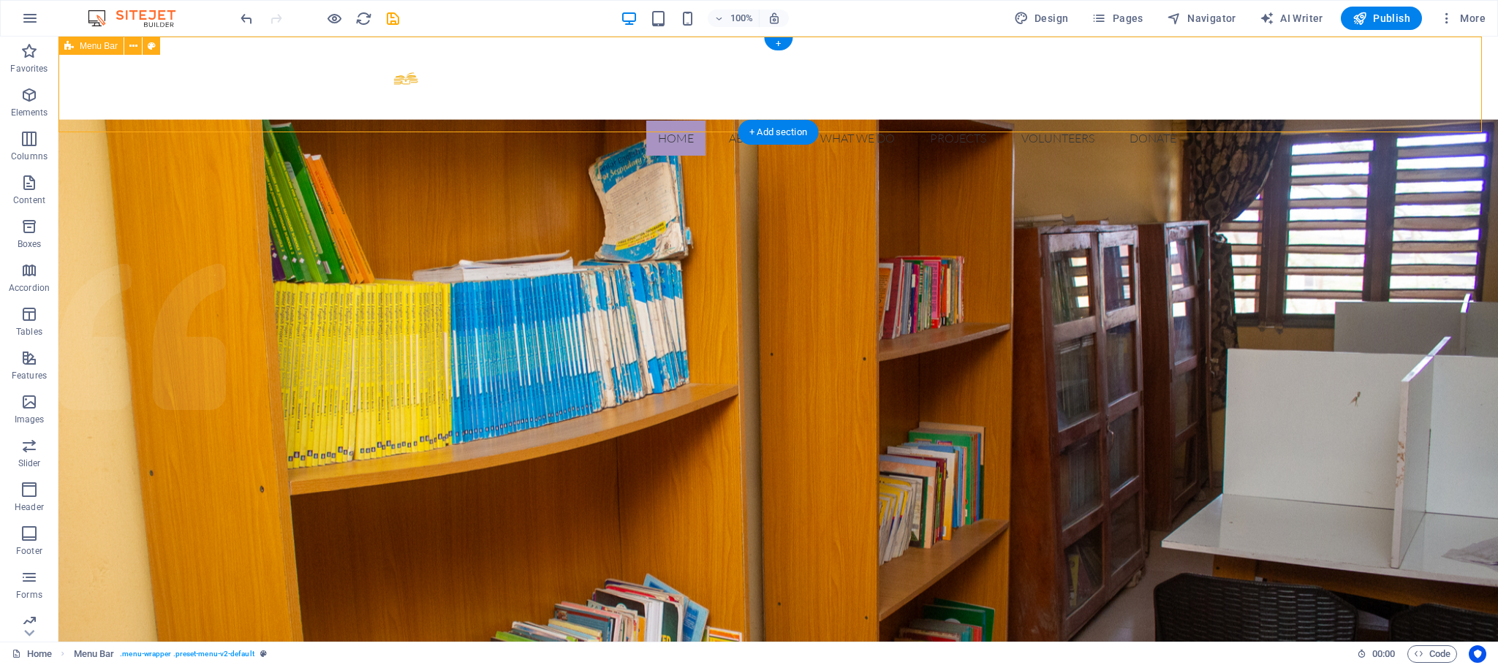
click at [520, 113] on div "Home About us What we do Projects Volunteers Donate Menu" at bounding box center [777, 102] width 1439 height 131
click at [31, 25] on icon "button" at bounding box center [30, 19] width 18 height 18
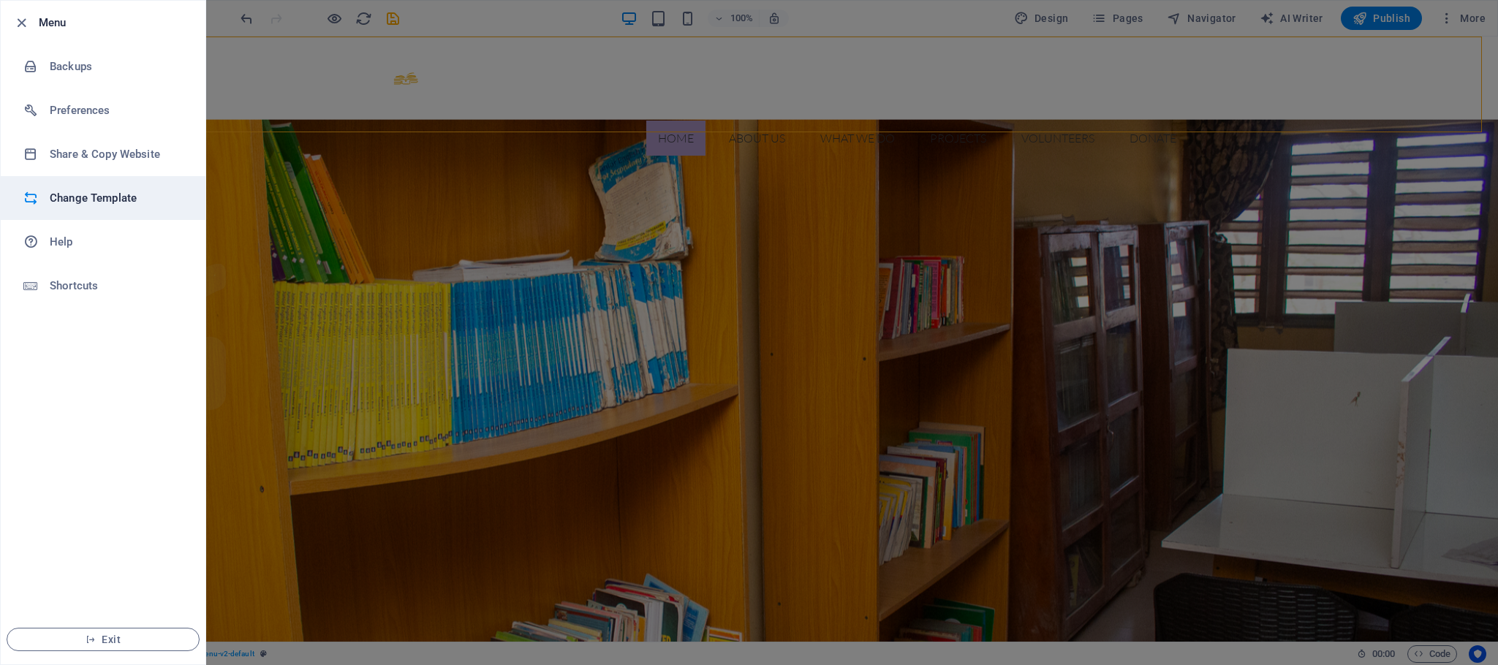
click at [95, 196] on h6 "Change Template" at bounding box center [117, 198] width 135 height 18
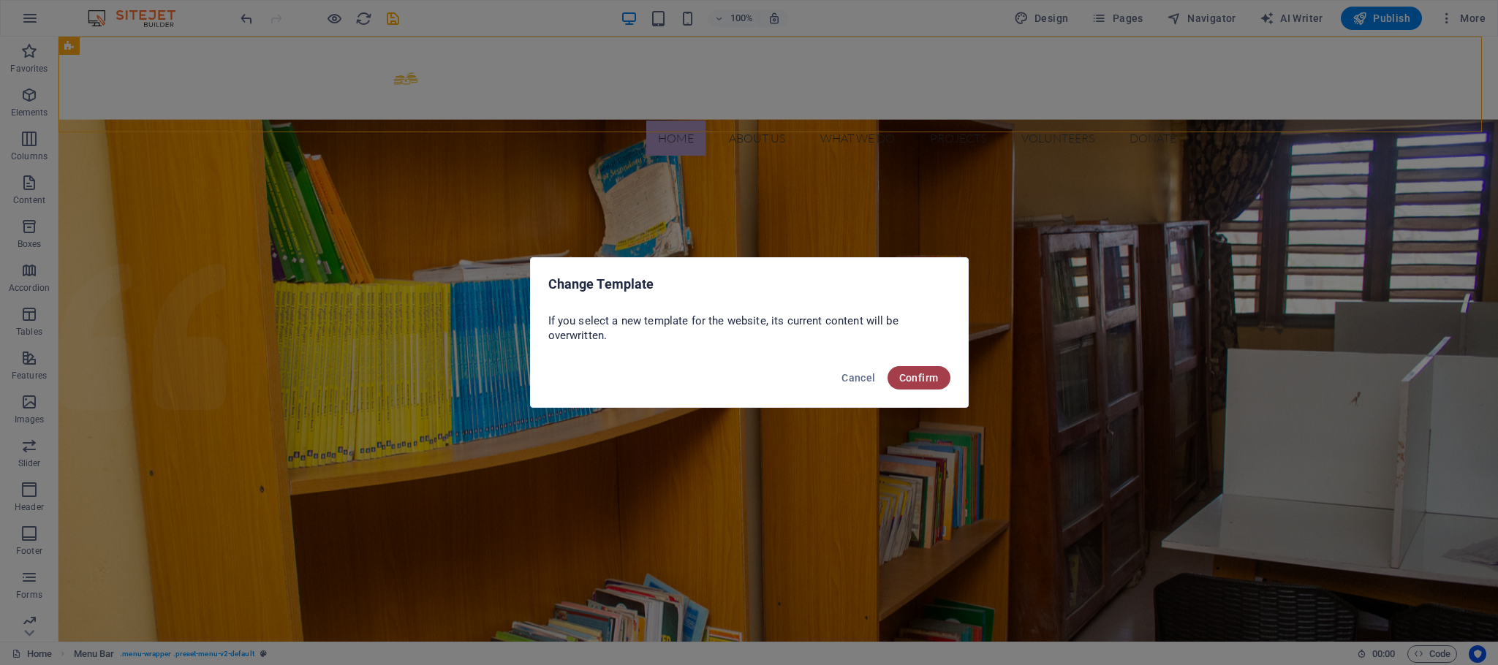
click at [921, 373] on span "Confirm" at bounding box center [918, 378] width 39 height 12
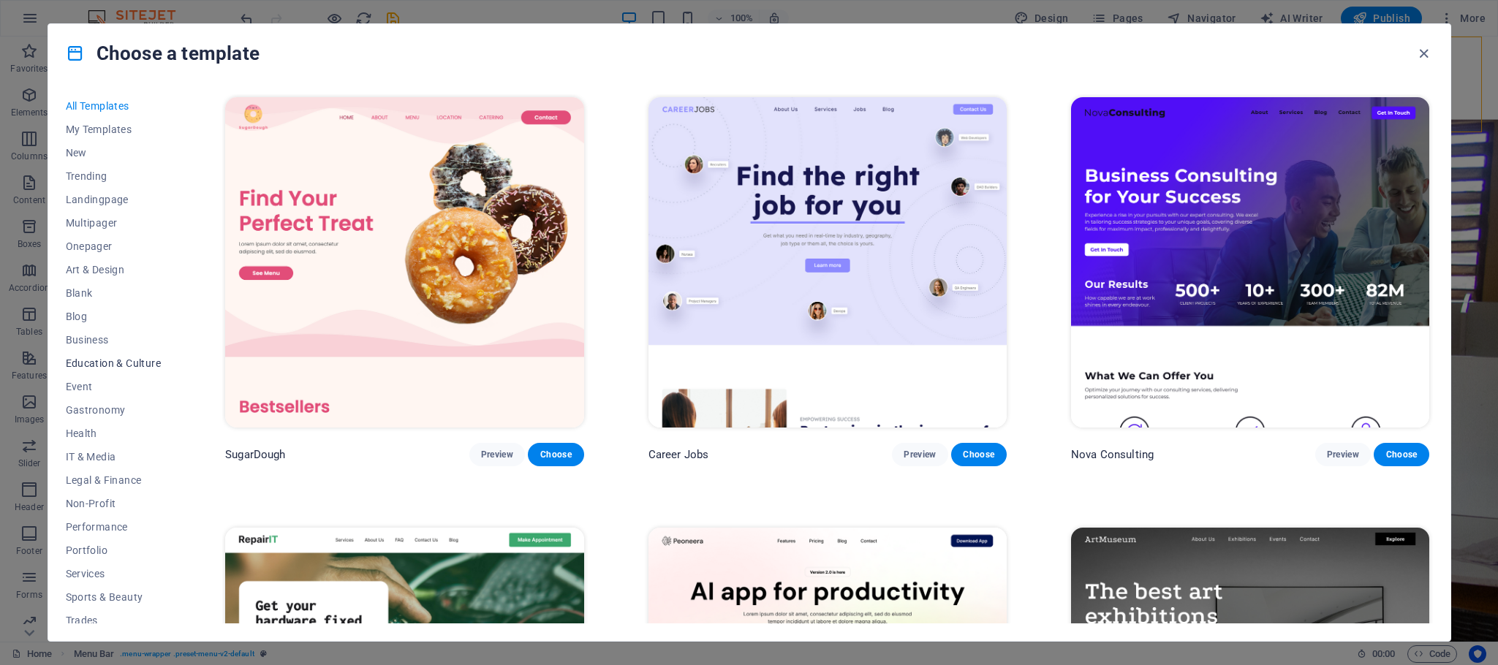
click at [135, 357] on span "Education & Culture" at bounding box center [114, 363] width 96 height 12
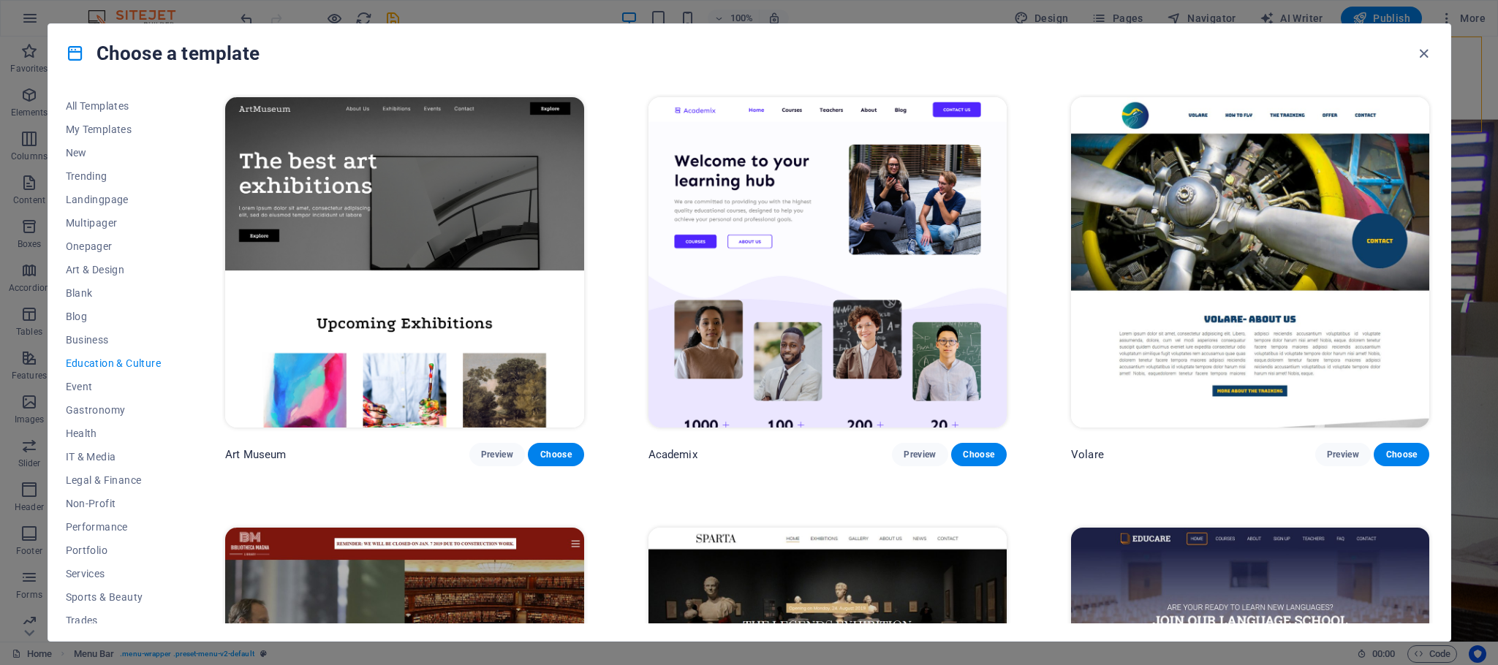
click at [1444, 230] on div "All Templates My Templates New Trending Landingpage Multipager Onepager Art & D…" at bounding box center [749, 362] width 1402 height 559
click at [88, 510] on button "Non-Profit" at bounding box center [114, 503] width 96 height 23
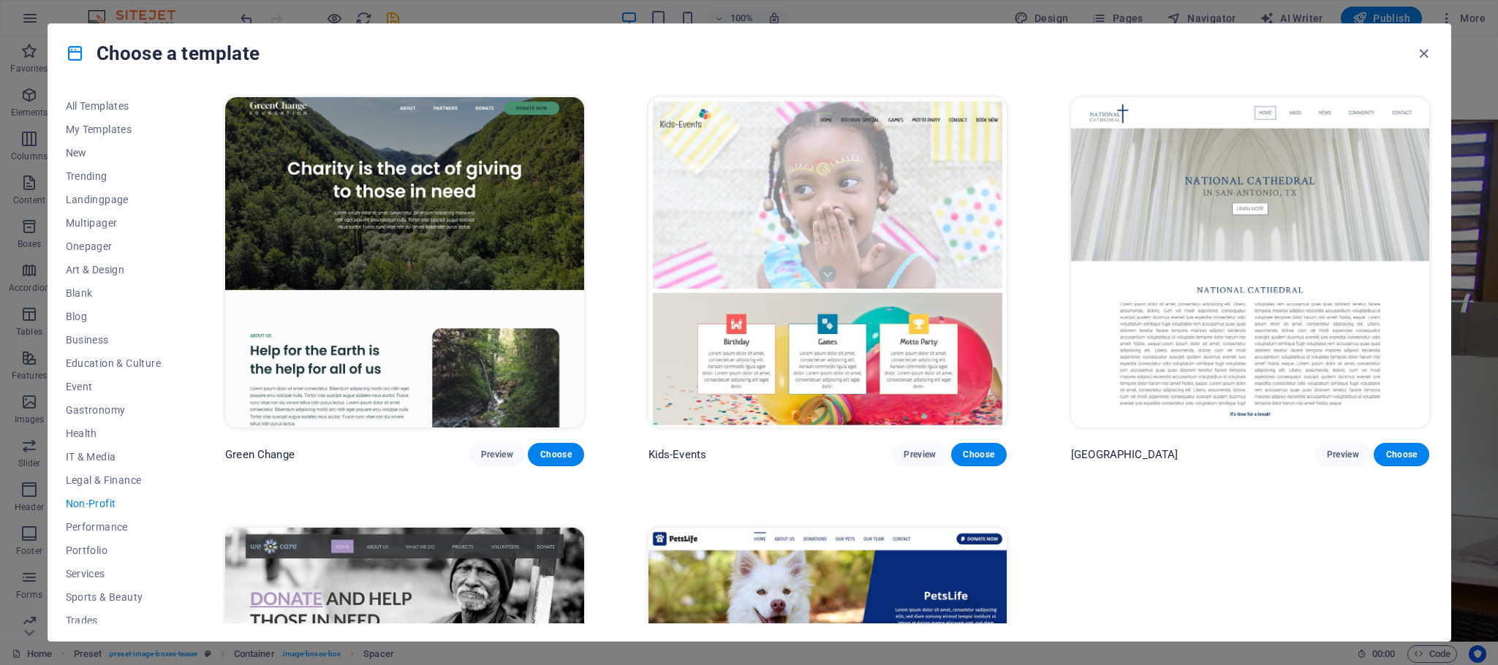
scroll to position [270, 0]
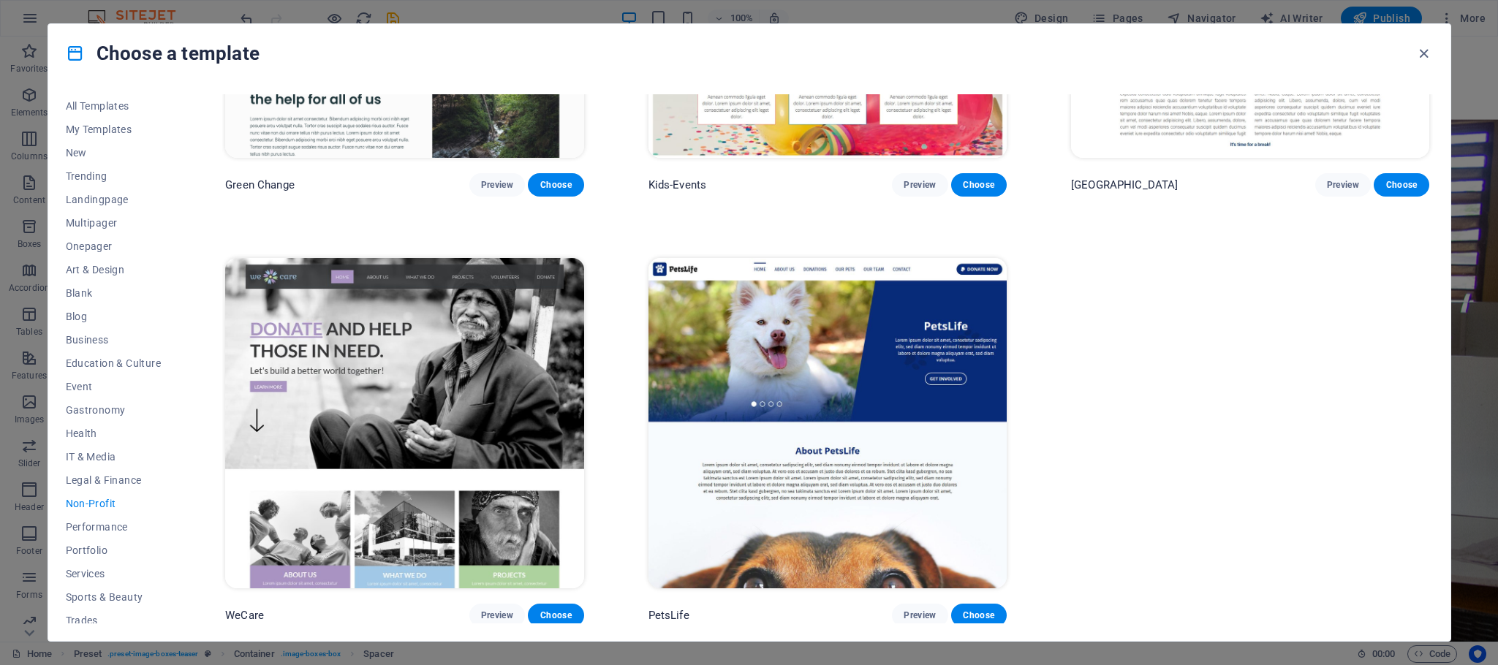
click at [676, 369] on img at bounding box center [827, 423] width 358 height 330
